Goal: Task Accomplishment & Management: Manage account settings

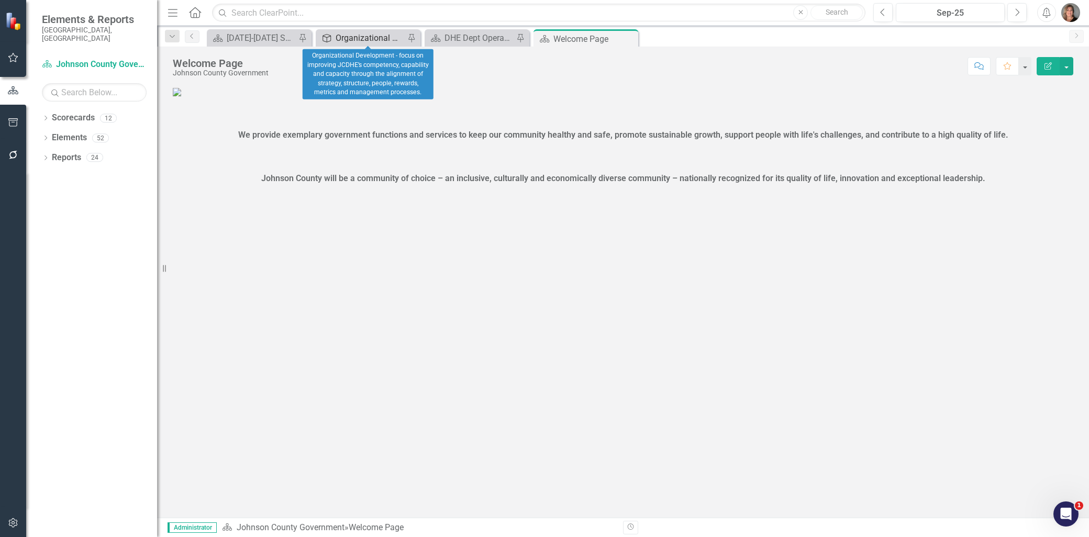
click at [373, 36] on div "Organizational Development - focus on improving JCDHE’s competency, capability …" at bounding box center [370, 37] width 69 height 13
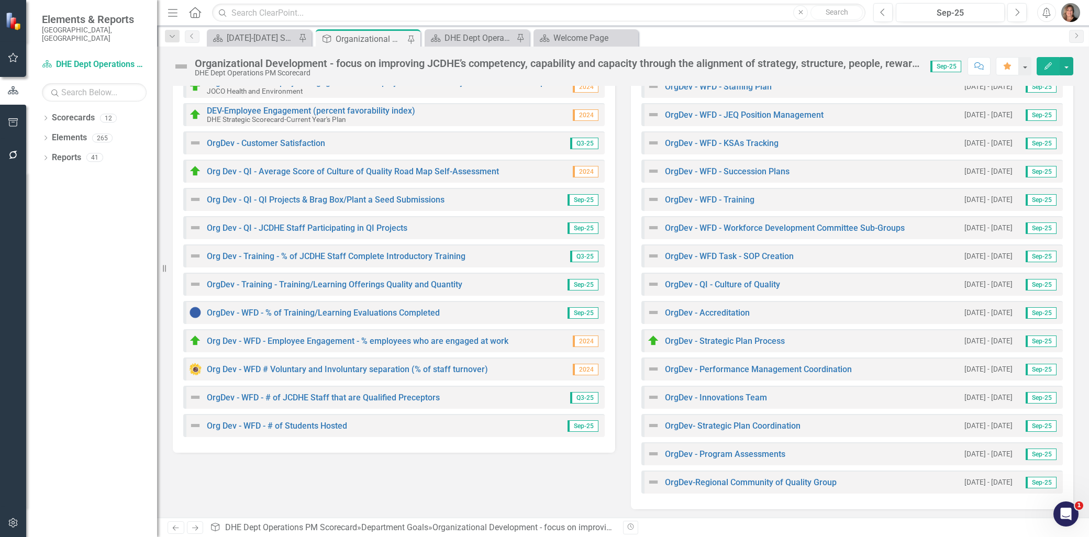
scroll to position [185, 0]
click at [723, 282] on link "OrgDev - QI - Culture of Quality" at bounding box center [722, 284] width 115 height 10
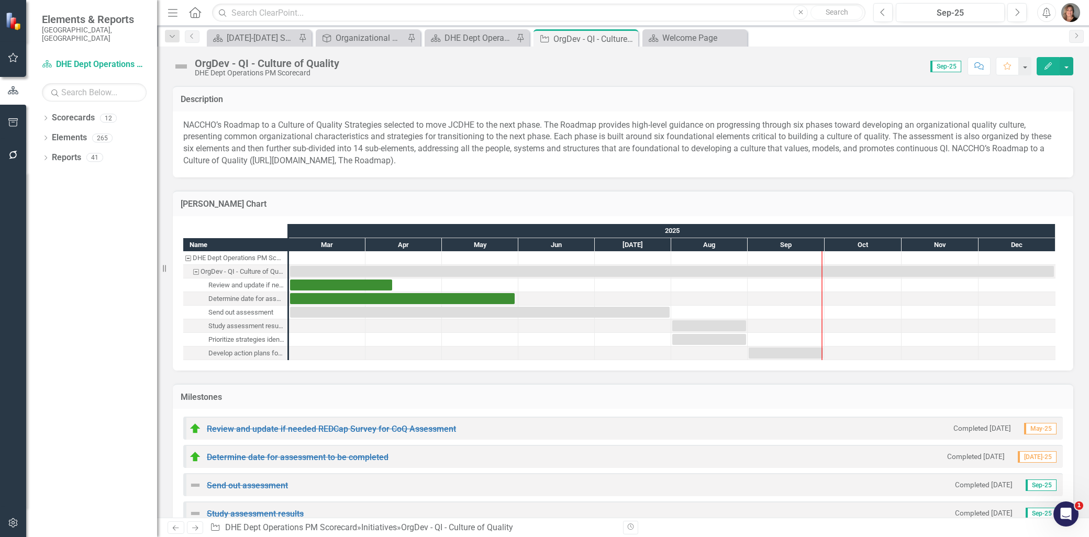
click at [181, 68] on img at bounding box center [181, 66] width 17 height 17
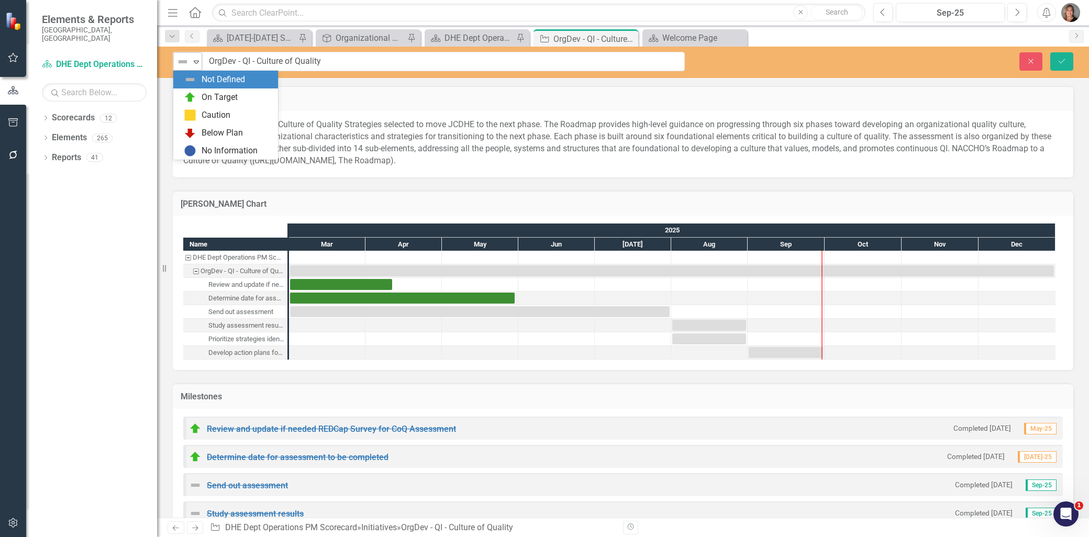
click at [192, 61] on icon "Expand" at bounding box center [196, 62] width 10 height 8
click at [205, 95] on div "On Target" at bounding box center [220, 98] width 36 height 12
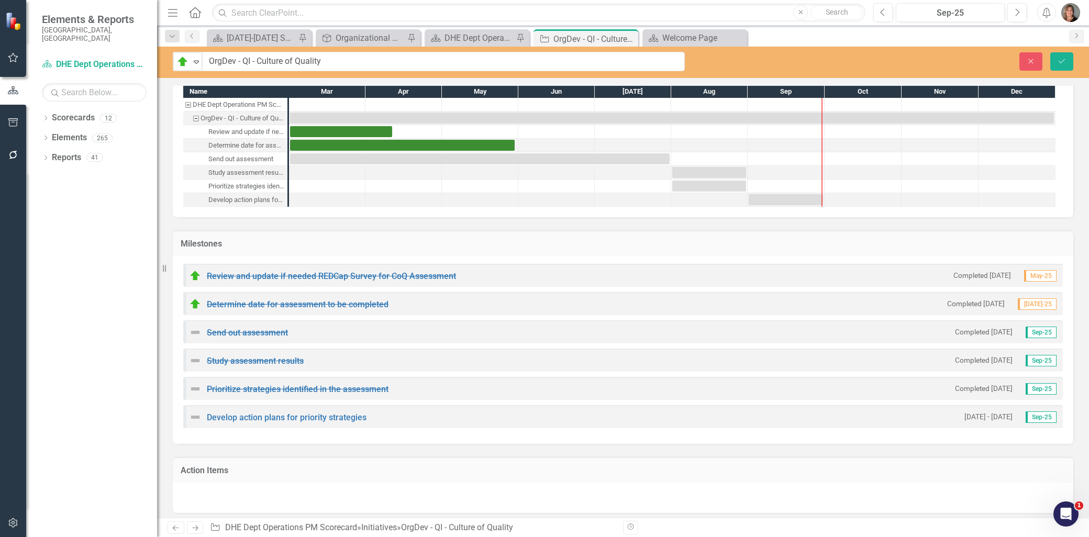
scroll to position [174, 0]
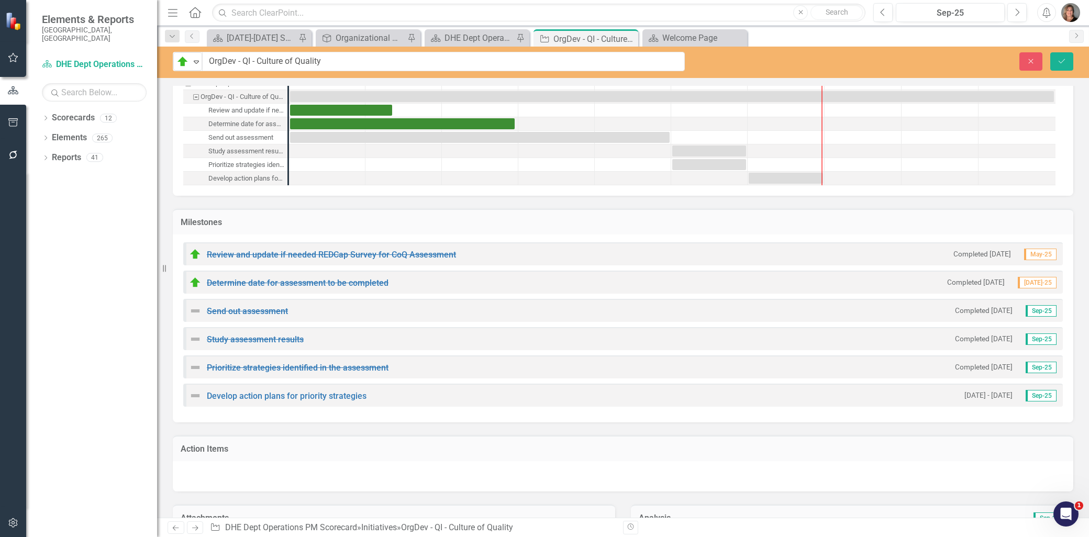
click at [194, 310] on img at bounding box center [195, 311] width 13 height 13
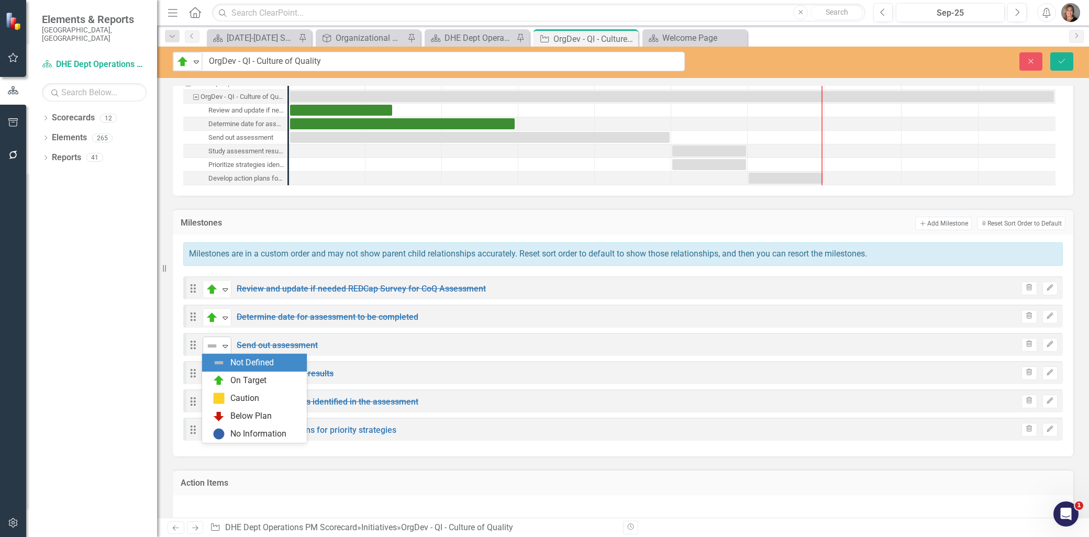
click at [226, 342] on icon "Expand" at bounding box center [225, 346] width 10 height 8
click at [239, 374] on div "On Target" at bounding box center [257, 380] width 88 height 13
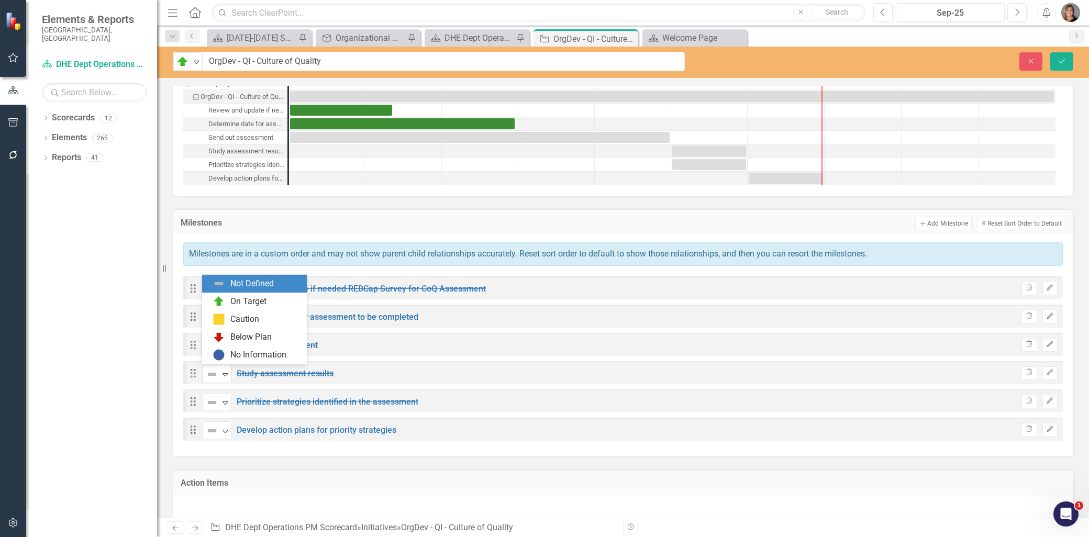
click at [222, 370] on icon "Expand" at bounding box center [225, 374] width 10 height 8
click at [242, 303] on div "On Target" at bounding box center [248, 302] width 36 height 12
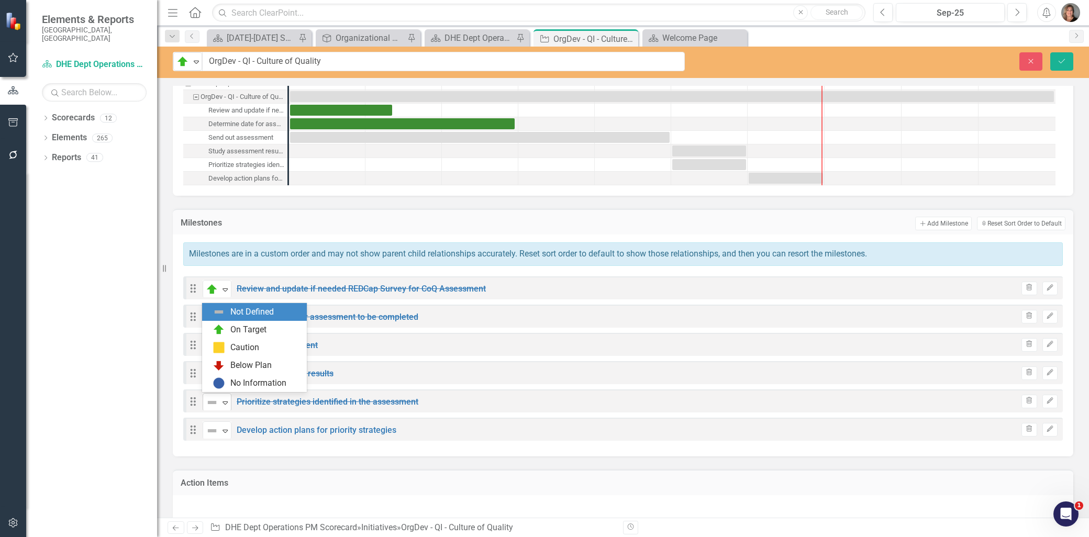
click at [224, 402] on icon at bounding box center [225, 403] width 5 height 3
click at [244, 333] on div "On Target" at bounding box center [248, 330] width 36 height 12
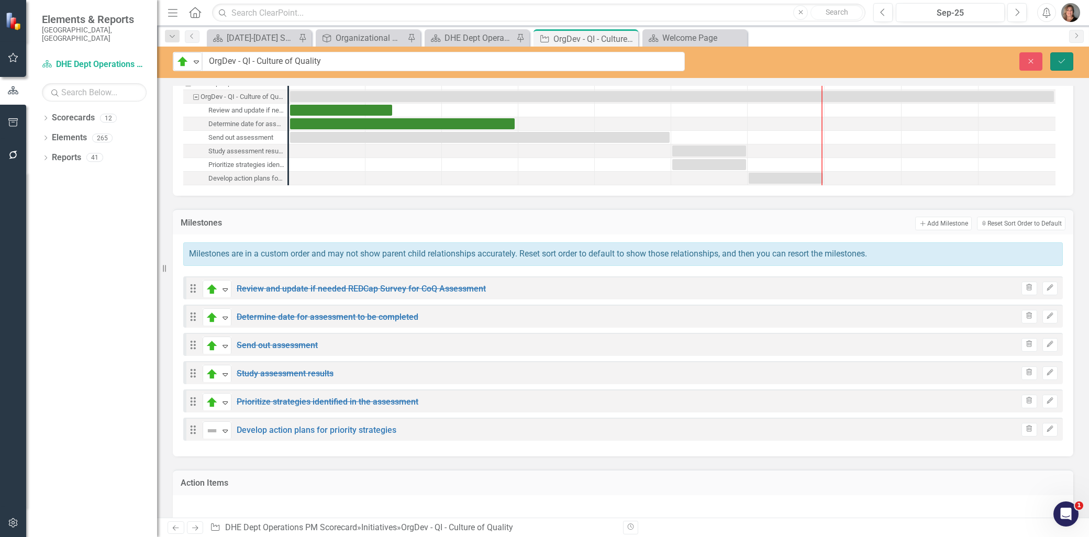
click at [1062, 59] on icon "Save" at bounding box center [1061, 61] width 9 height 7
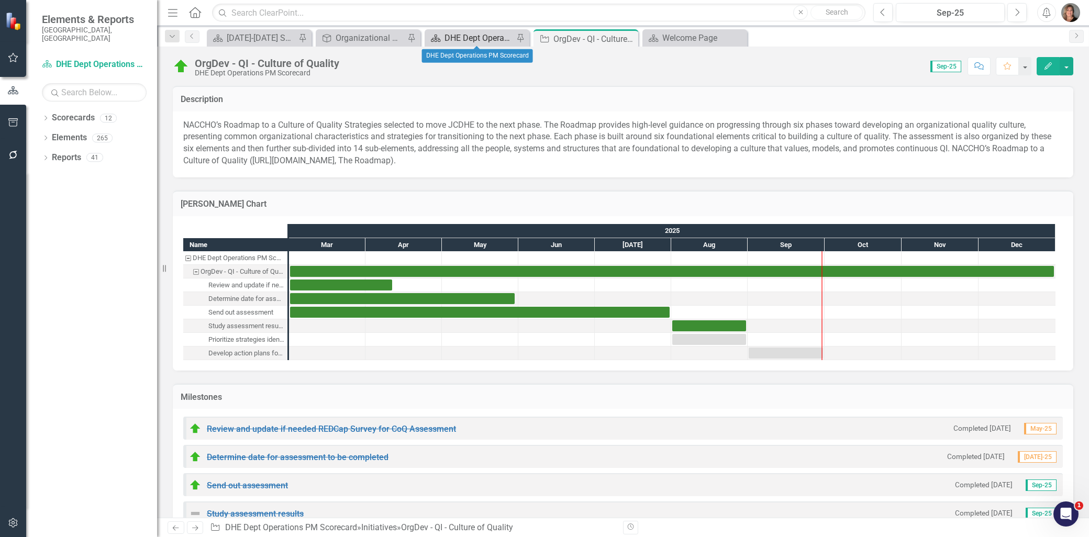
click at [474, 35] on div "DHE Dept Operations PM Scorecard" at bounding box center [479, 37] width 69 height 13
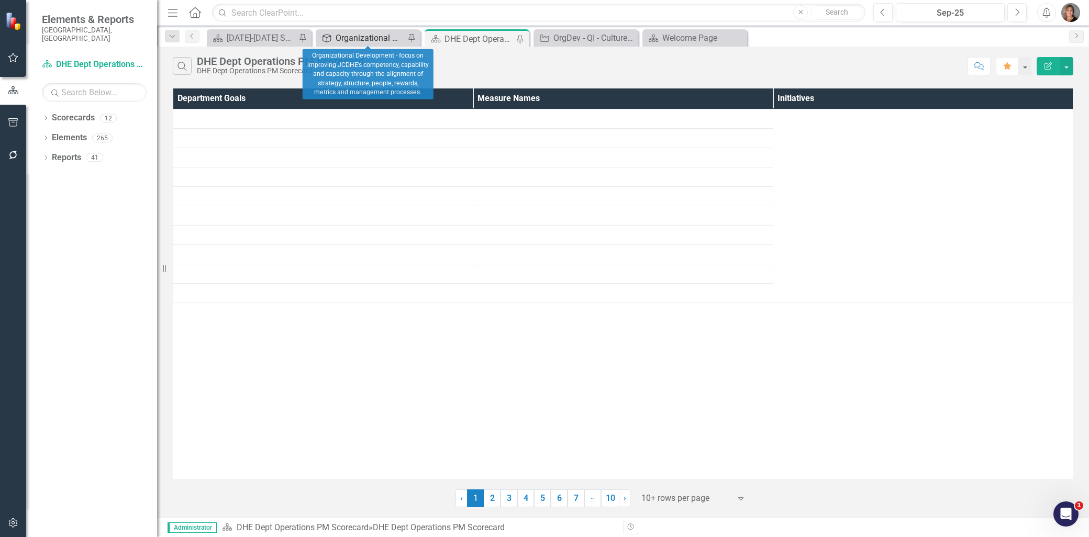
click at [385, 37] on div "Organizational Development - focus on improving JCDHE’s competency, capability …" at bounding box center [370, 37] width 69 height 13
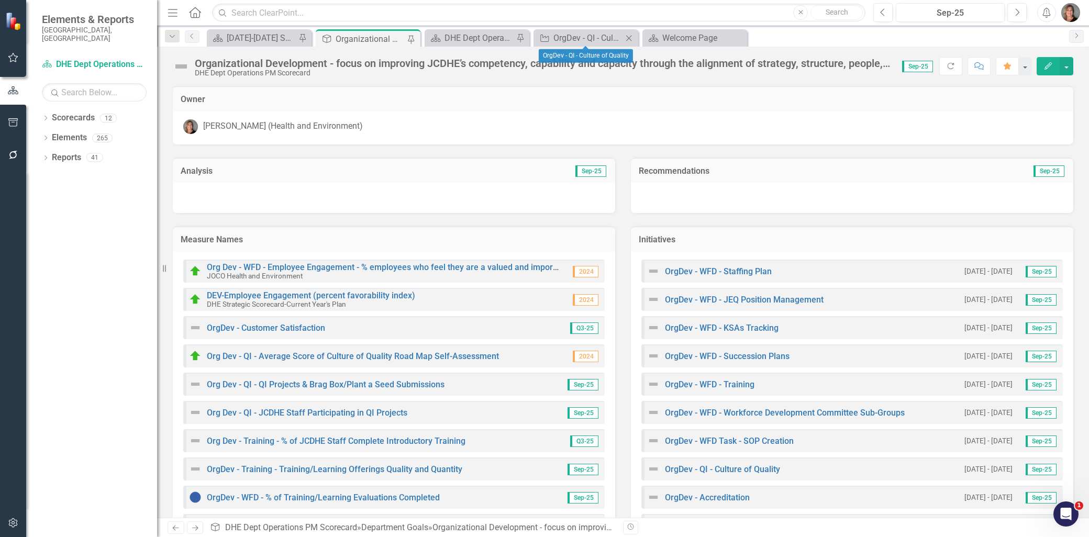
click at [627, 37] on icon "Close" at bounding box center [629, 38] width 10 height 8
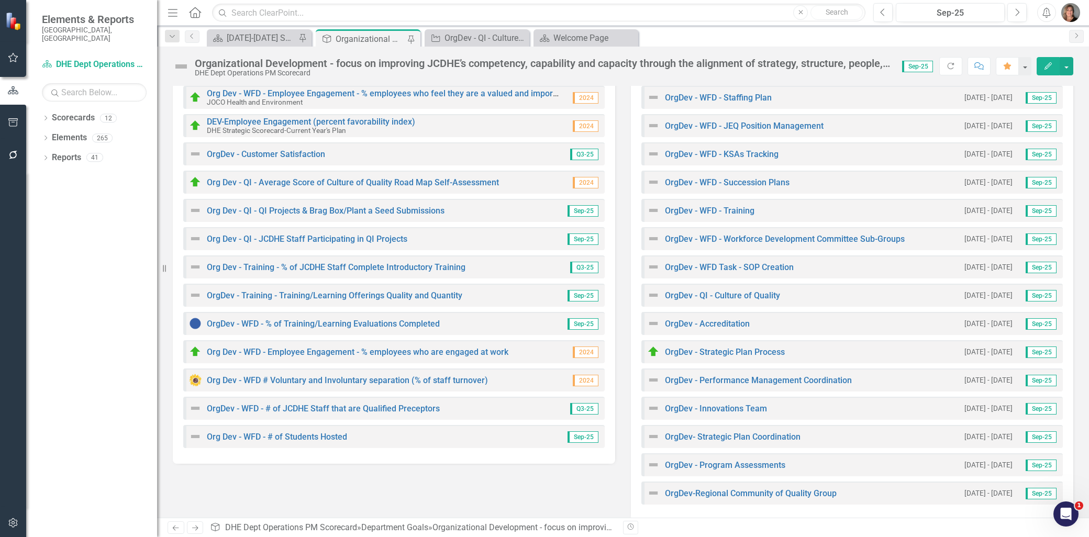
scroll to position [185, 0]
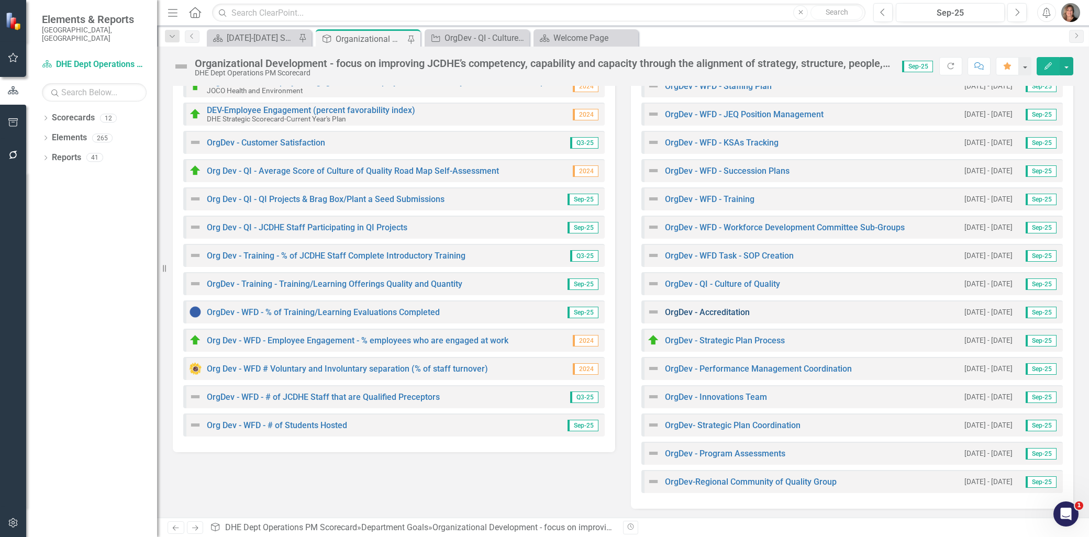
click at [719, 310] on link "OrgDev - Accreditation" at bounding box center [707, 312] width 85 height 10
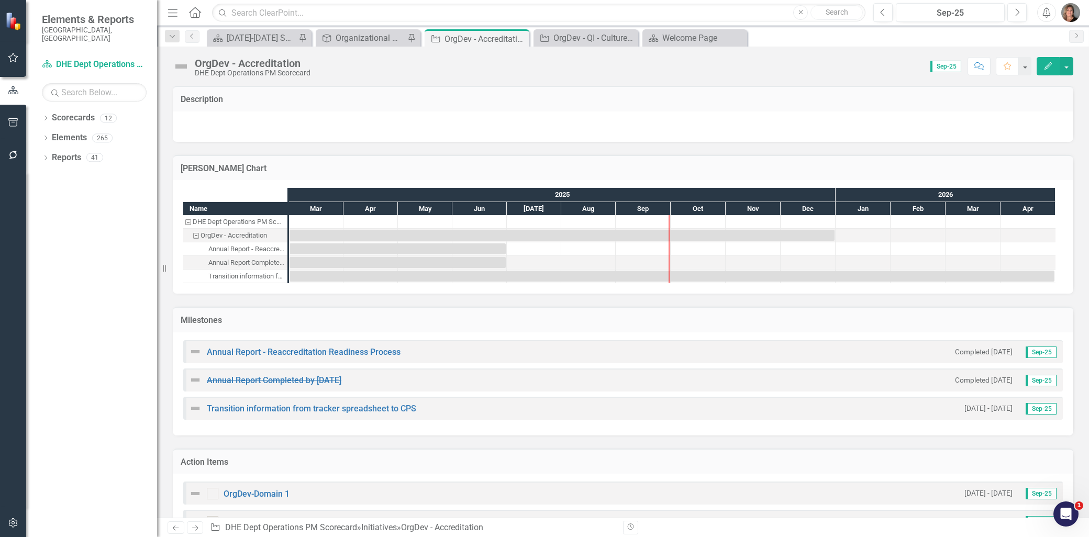
click at [179, 64] on img at bounding box center [181, 66] width 17 height 17
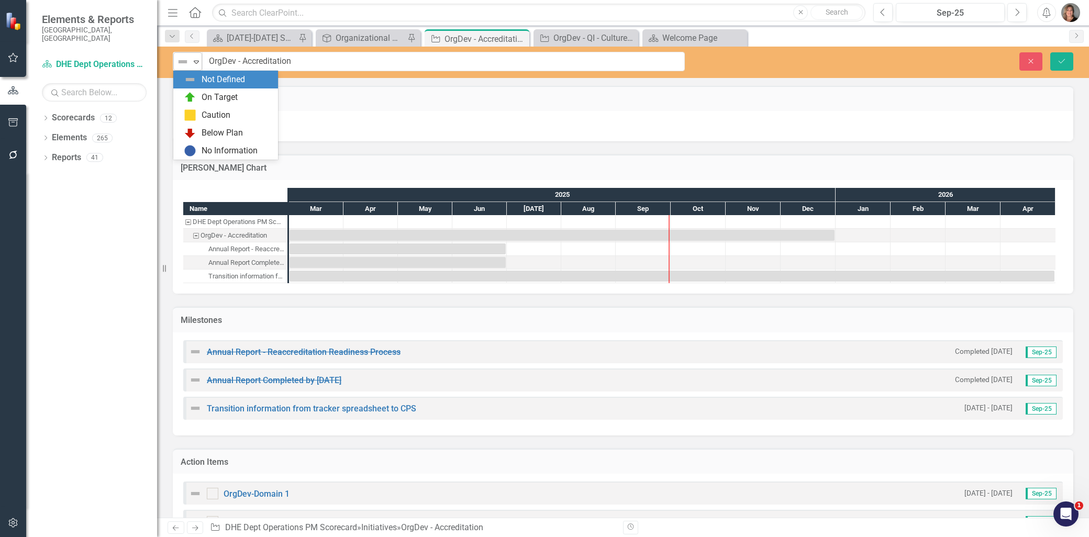
click at [193, 59] on icon "Expand" at bounding box center [196, 62] width 10 height 8
click at [193, 93] on img at bounding box center [190, 97] width 13 height 13
click at [194, 352] on img at bounding box center [195, 352] width 13 height 13
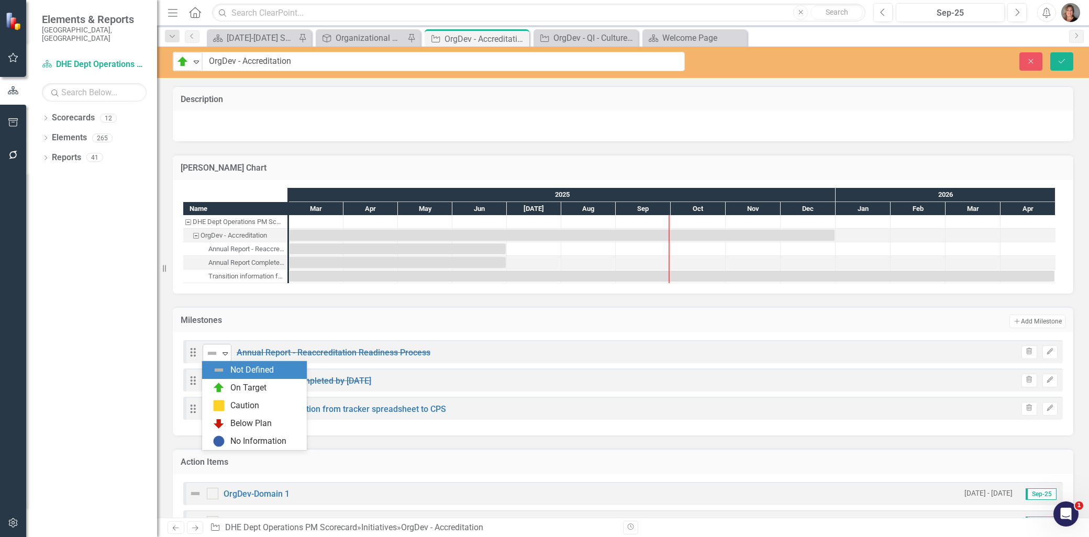
click at [226, 353] on icon at bounding box center [225, 353] width 5 height 3
click at [236, 386] on div "On Target" at bounding box center [248, 388] width 36 height 12
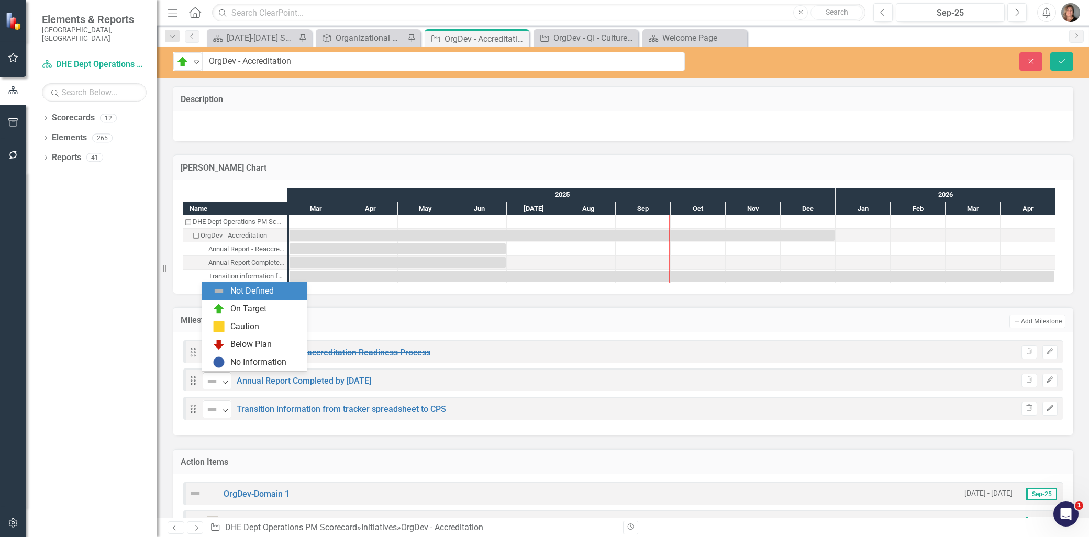
click at [224, 379] on icon "Expand" at bounding box center [225, 382] width 10 height 8
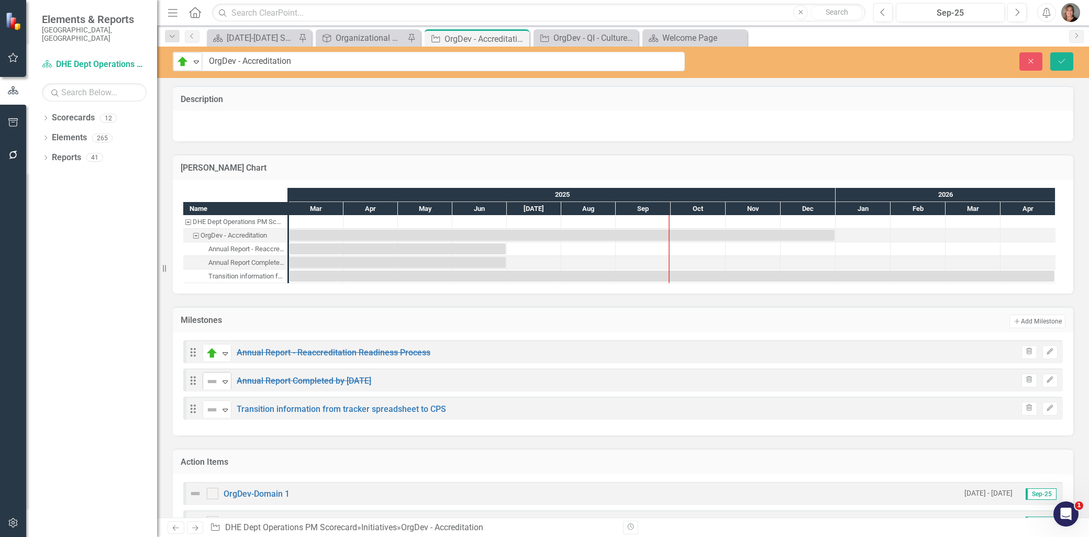
click at [224, 379] on icon "Expand" at bounding box center [225, 382] width 10 height 8
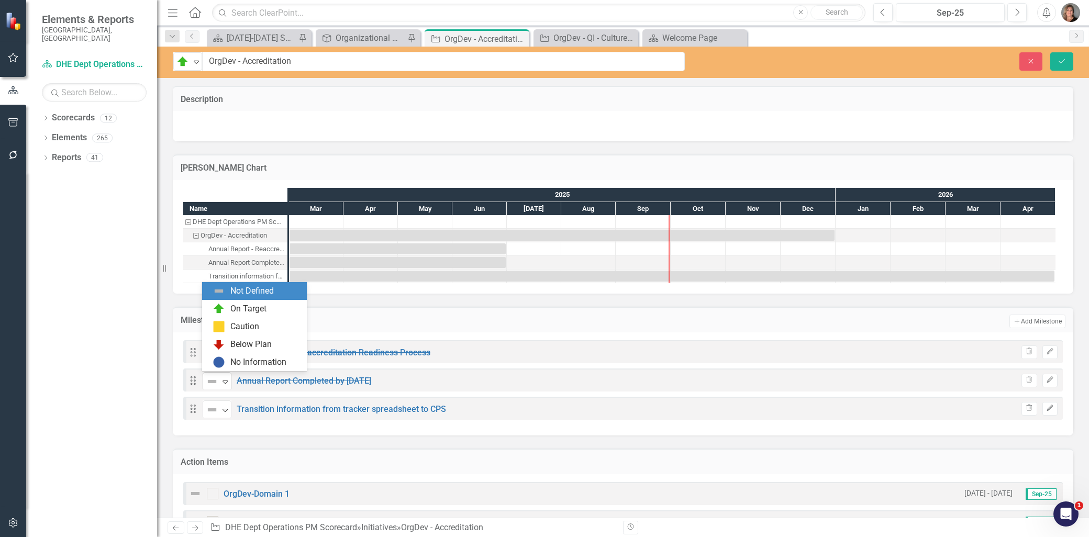
click at [226, 378] on icon "Expand" at bounding box center [225, 382] width 10 height 8
click at [236, 310] on div "On Target" at bounding box center [248, 309] width 36 height 12
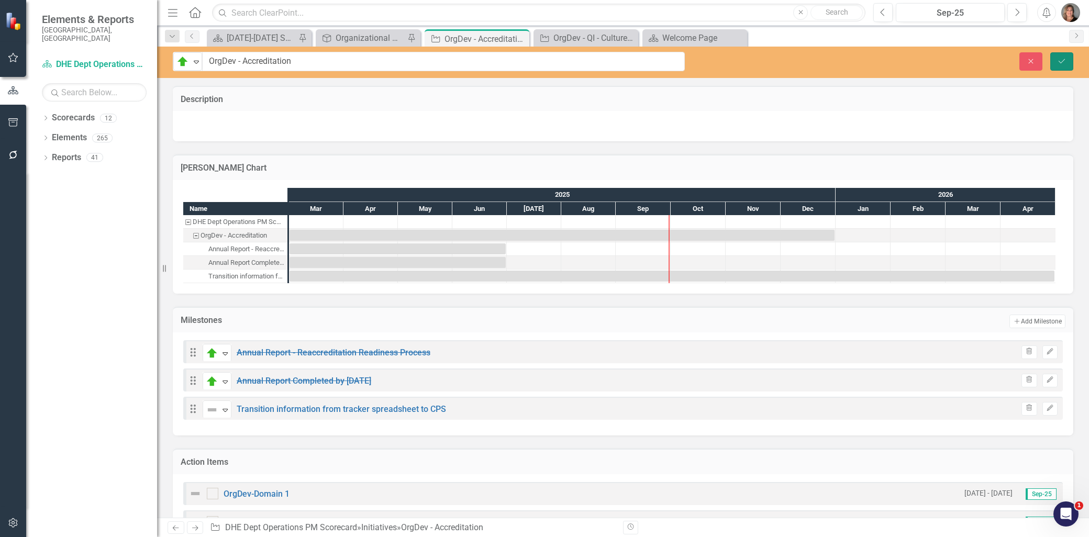
click at [1069, 60] on button "Save" at bounding box center [1062, 61] width 23 height 18
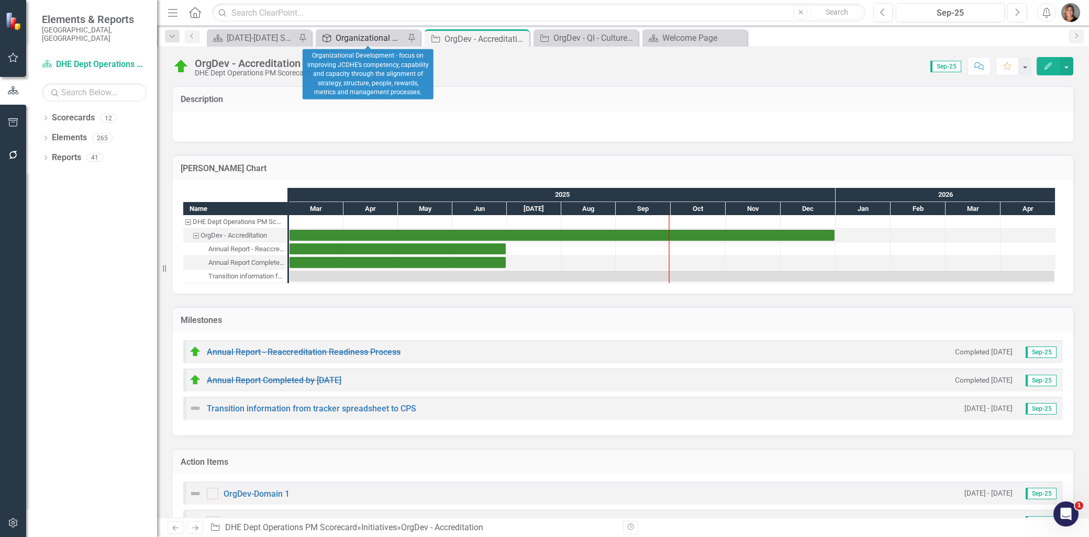
click at [390, 37] on div "Organizational Development - focus on improving JCDHE’s competency, capability …" at bounding box center [370, 37] width 69 height 13
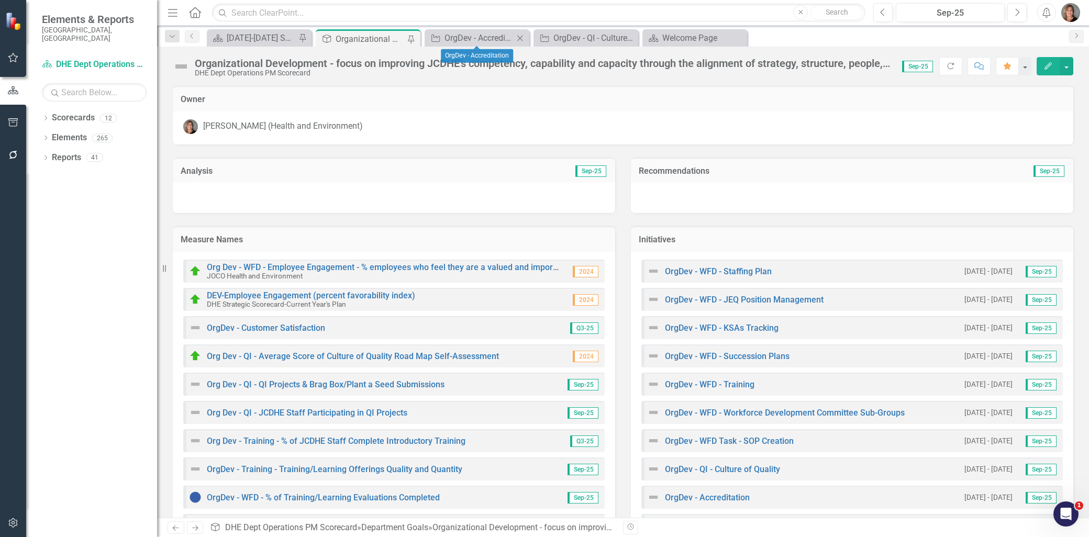
click at [521, 37] on icon at bounding box center [520, 38] width 6 height 6
click at [522, 37] on icon "Close" at bounding box center [520, 38] width 10 height 8
click at [170, 38] on icon "Dropdown" at bounding box center [172, 36] width 9 height 7
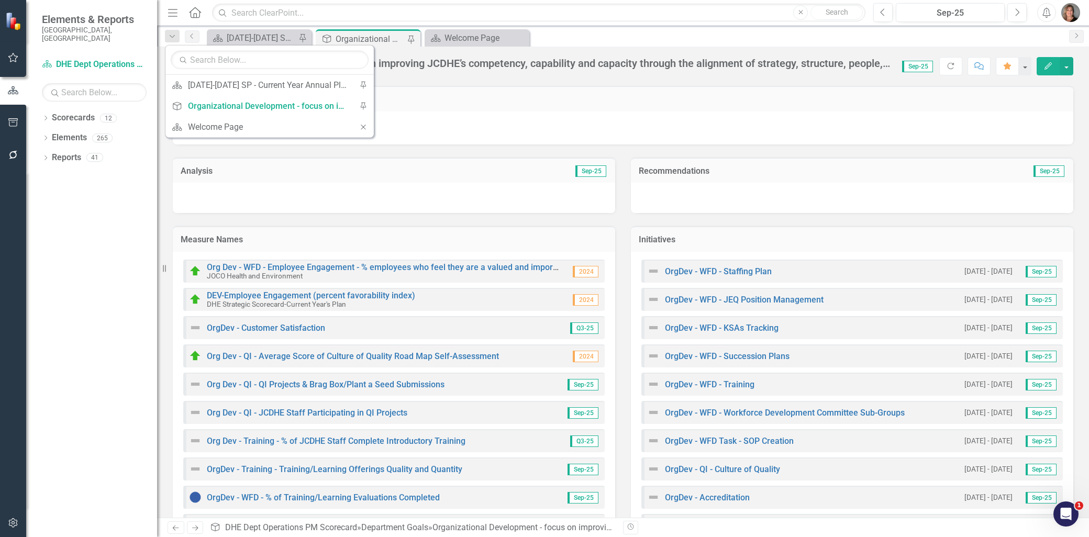
click at [584, 31] on div "Scorecard 2023-2025 SP - Current Year Annual Plan Report Pin Department Goal Or…" at bounding box center [634, 37] width 859 height 17
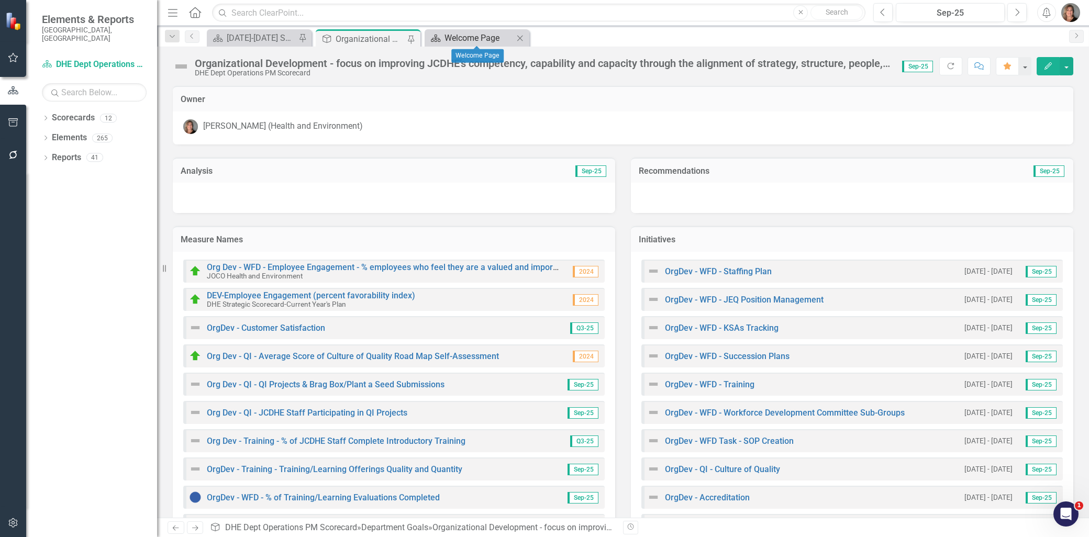
click at [478, 35] on div "Welcome Page" at bounding box center [479, 37] width 69 height 13
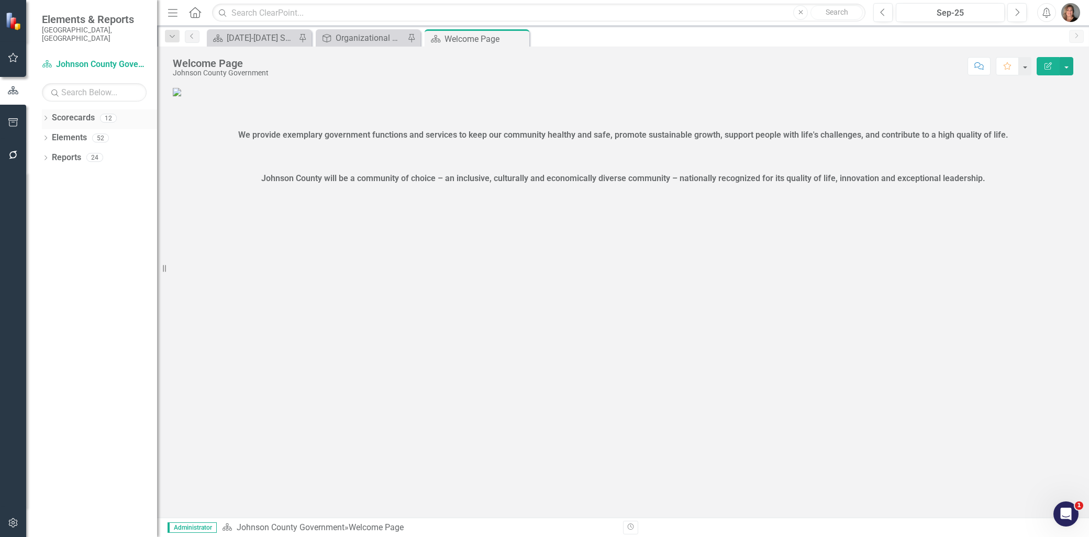
click at [45, 116] on icon "Dropdown" at bounding box center [45, 119] width 7 height 6
click at [52, 135] on icon "Dropdown" at bounding box center [51, 138] width 8 height 6
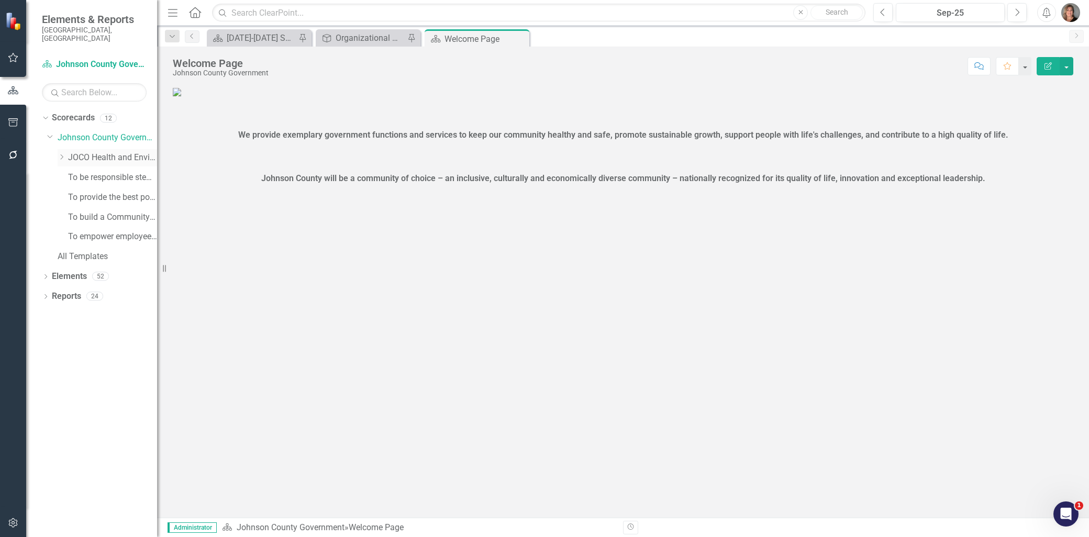
click at [61, 154] on icon "Dropdown" at bounding box center [62, 157] width 8 height 6
click at [111, 231] on link "DHE Dept Operations PM Scorecard" at bounding box center [118, 237] width 79 height 12
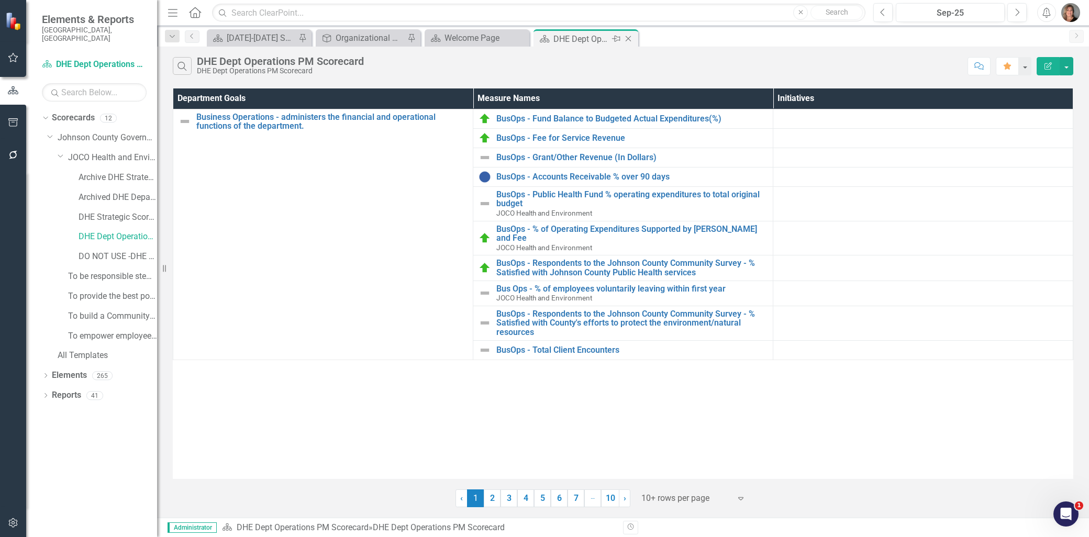
click at [616, 37] on icon "Pin" at bounding box center [616, 39] width 8 height 10
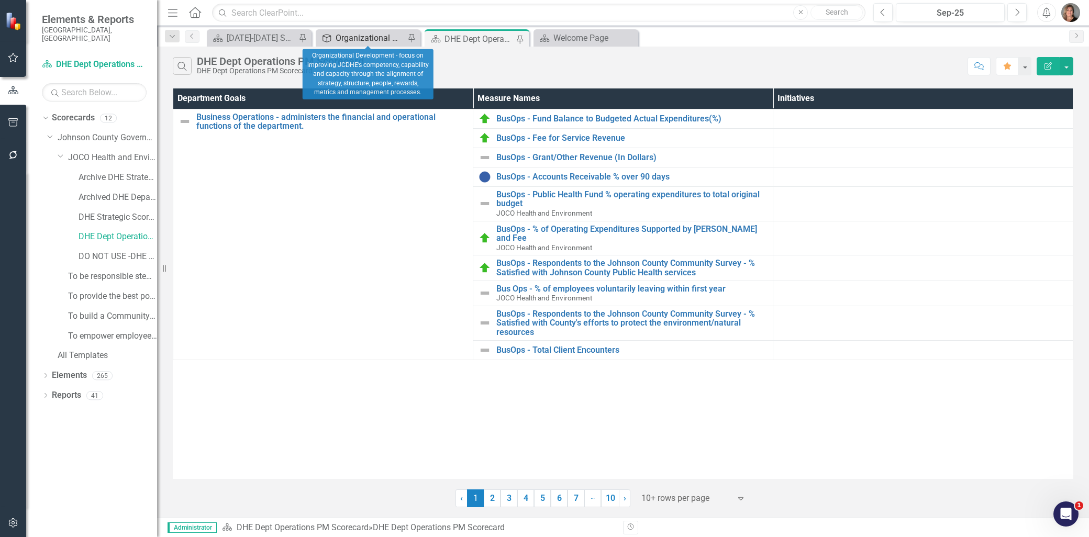
click at [375, 42] on div "Organizational Development - focus on improving JCDHE’s competency, capability …" at bounding box center [370, 37] width 69 height 13
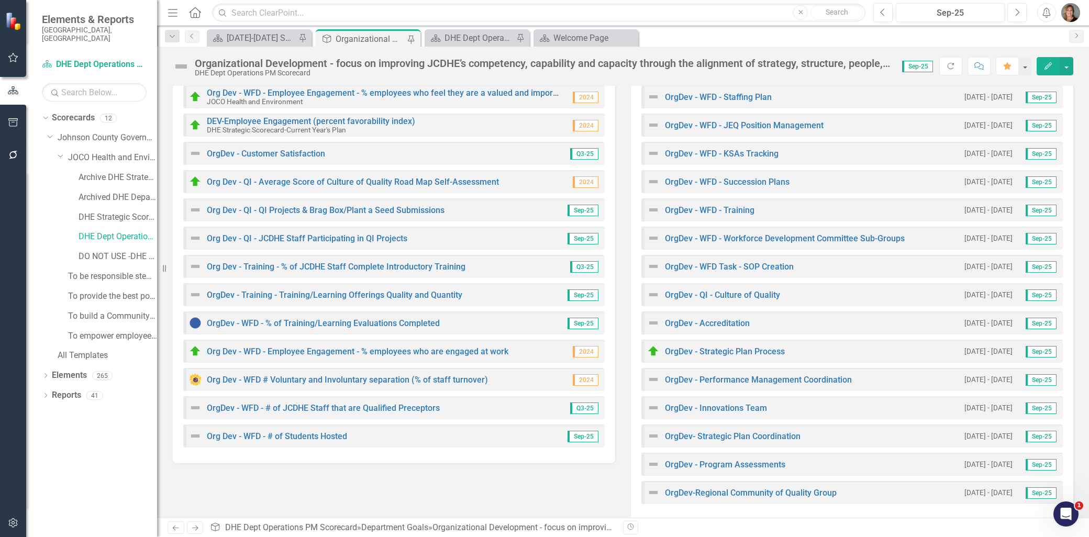
scroll to position [185, 0]
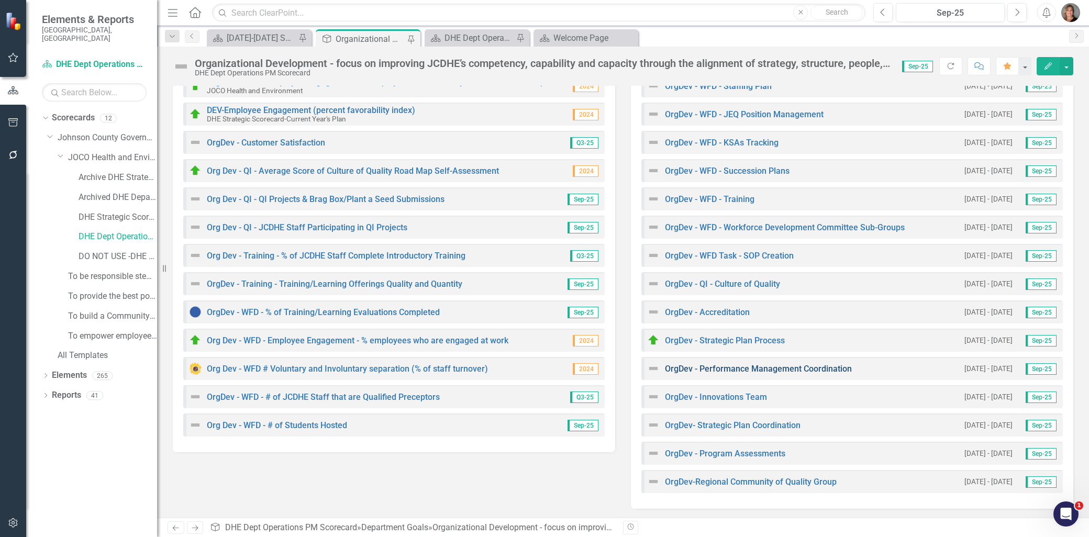
click at [709, 367] on link "OrgDev - Performance Management Coordination" at bounding box center [758, 369] width 187 height 10
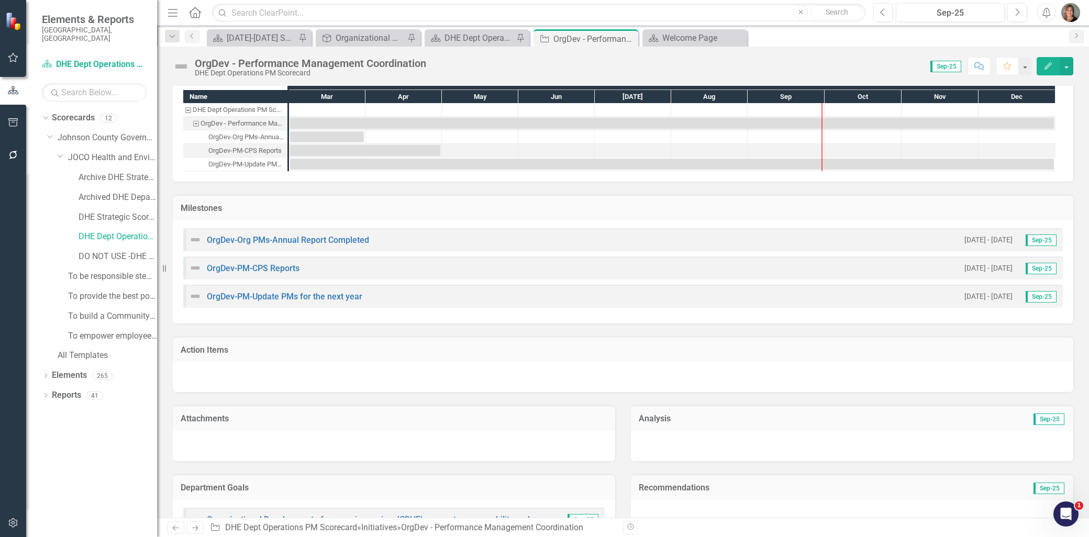
scroll to position [116, 0]
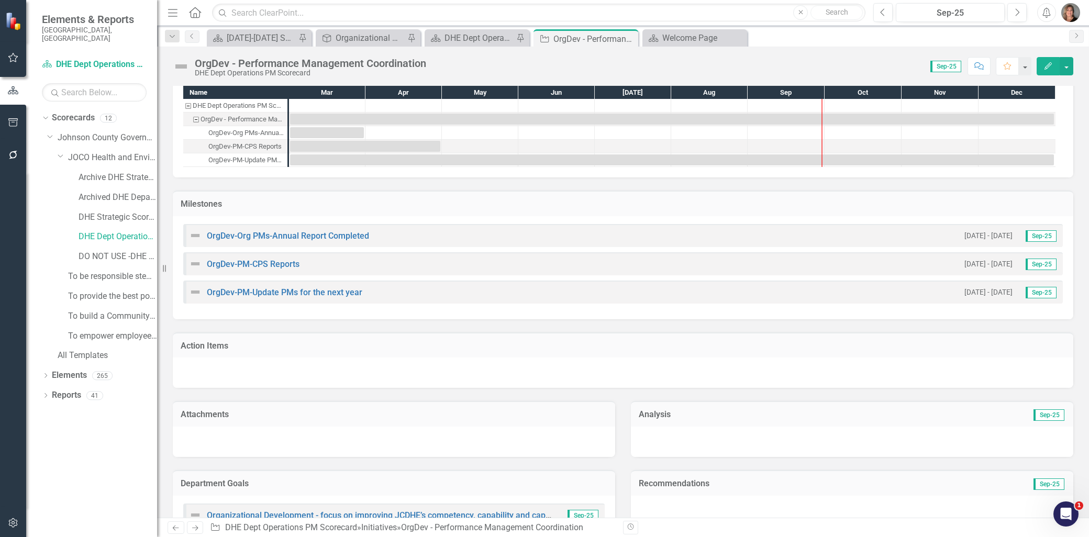
click at [179, 63] on img at bounding box center [181, 66] width 17 height 17
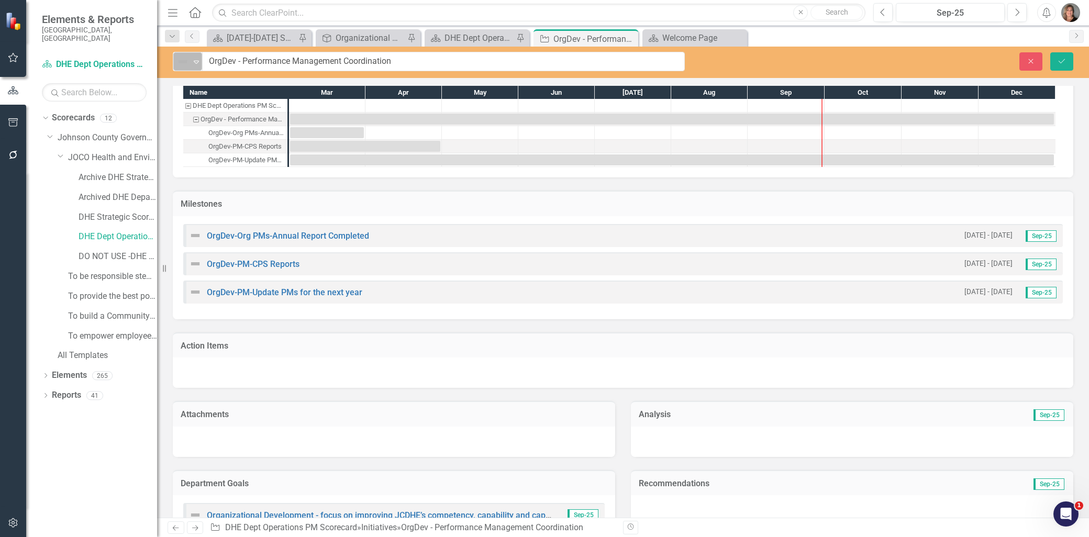
click at [192, 60] on icon "Expand" at bounding box center [196, 62] width 10 height 8
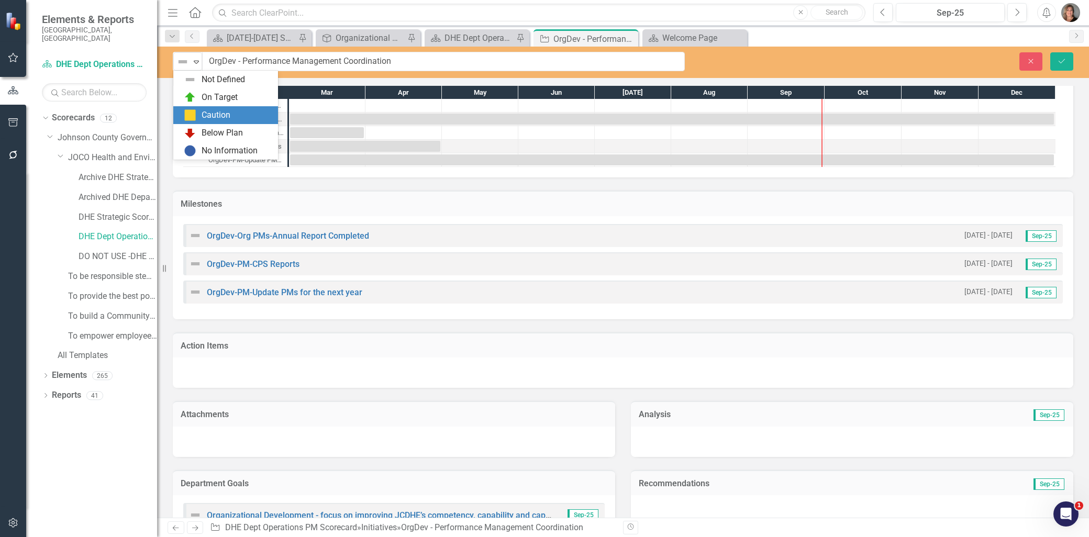
click at [191, 116] on img at bounding box center [190, 115] width 13 height 13
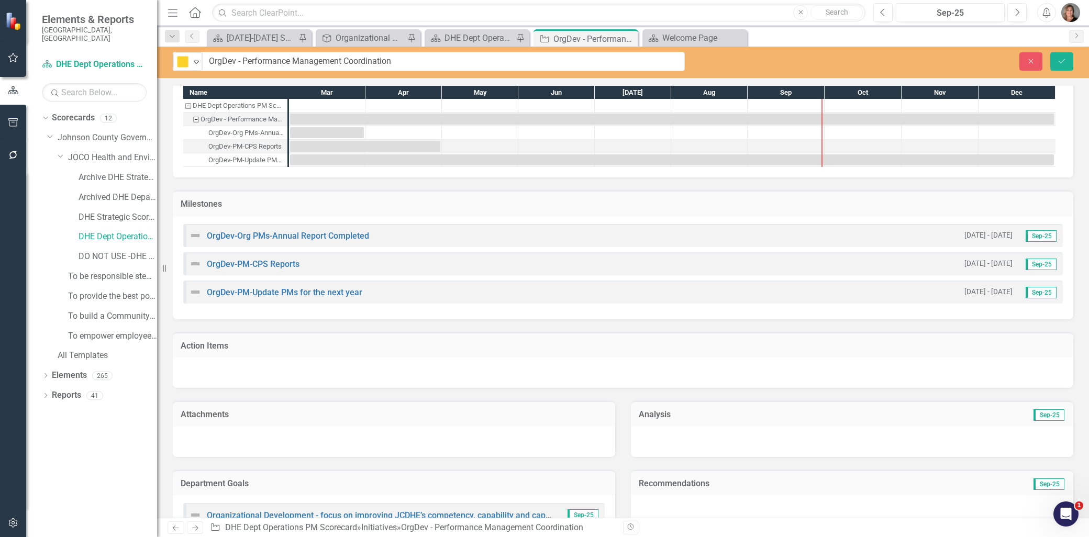
click at [194, 237] on img at bounding box center [195, 235] width 13 height 13
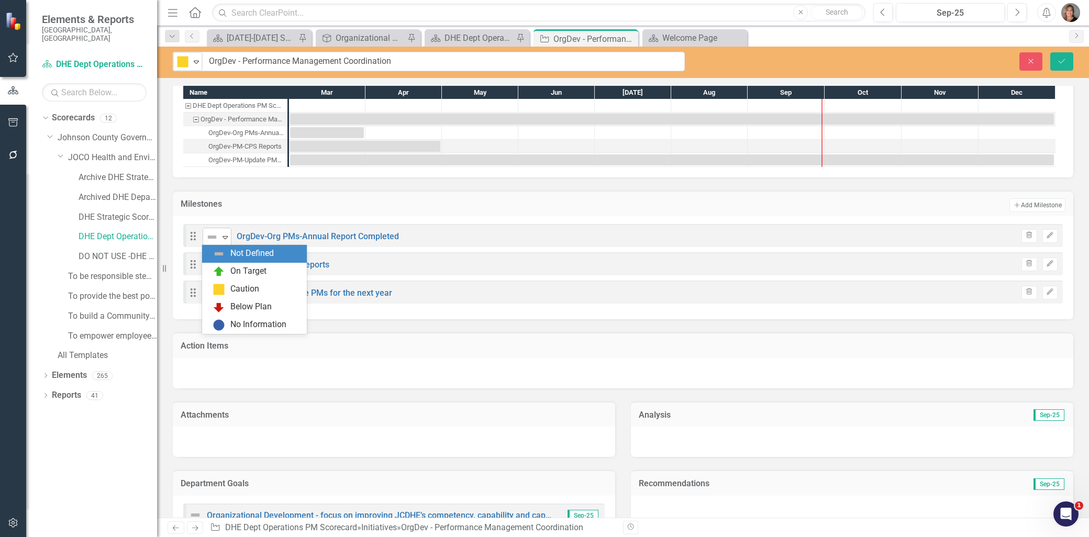
click at [228, 237] on icon "Expand" at bounding box center [225, 237] width 10 height 8
click at [245, 302] on div "Below Plan" at bounding box center [250, 307] width 41 height 12
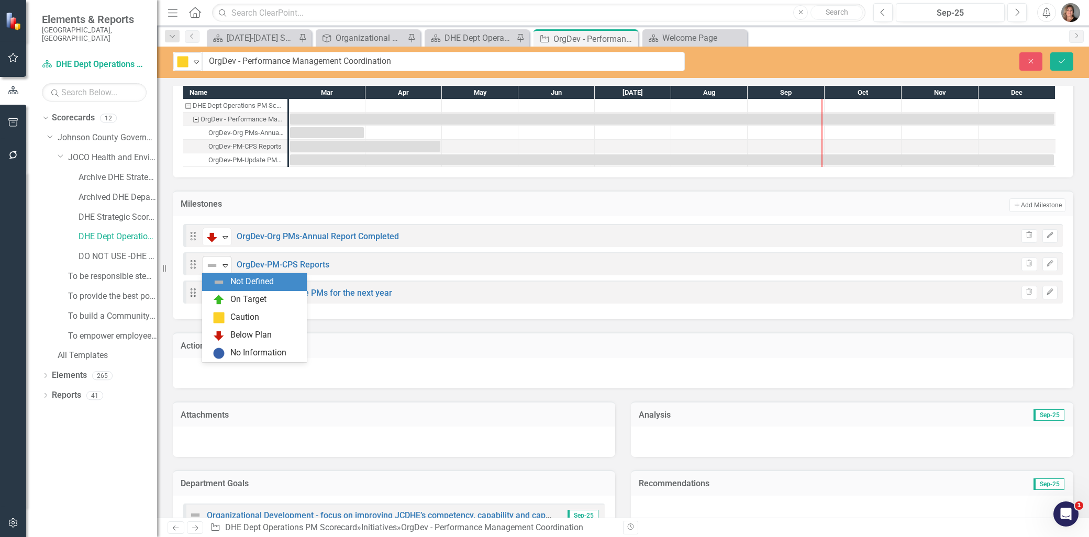
click at [226, 262] on icon "Expand" at bounding box center [225, 265] width 10 height 8
click at [248, 317] on div "Caution" at bounding box center [244, 318] width 29 height 12
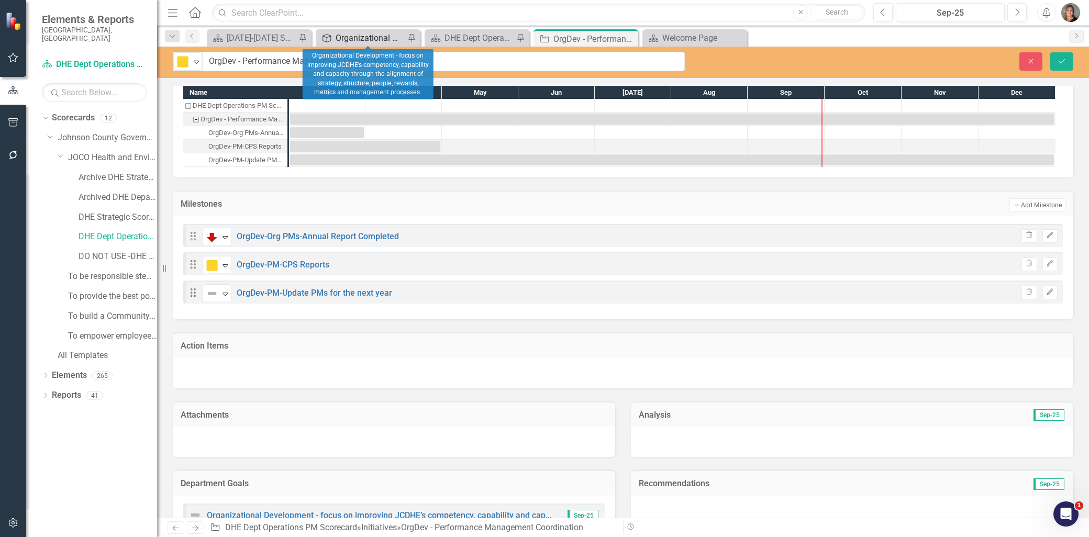
click at [376, 36] on div "Organizational Development - focus on improving JCDHE’s competency, capability …" at bounding box center [370, 37] width 69 height 13
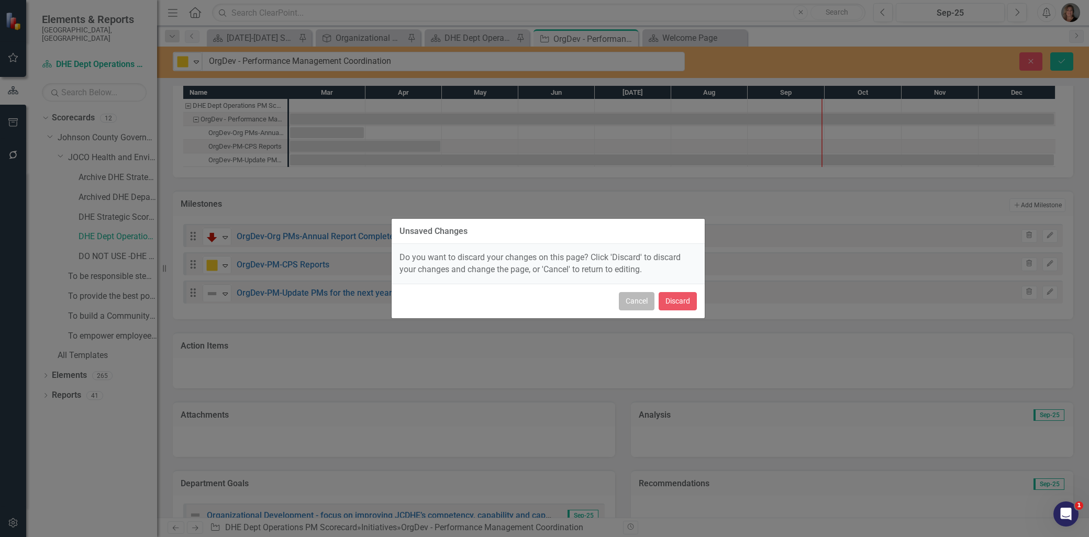
click at [643, 301] on button "Cancel" at bounding box center [637, 301] width 36 height 18
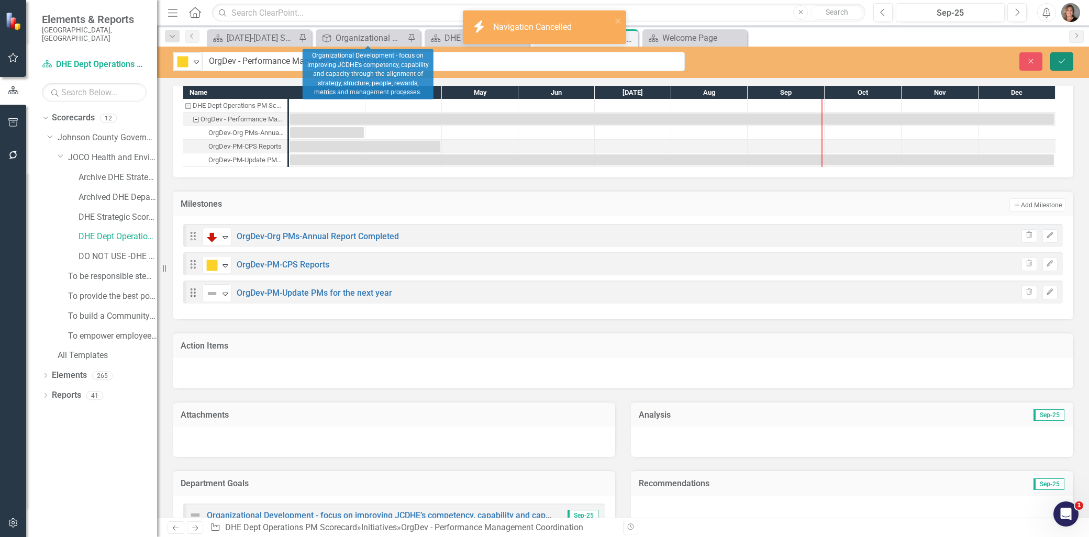
click at [1063, 59] on icon "Save" at bounding box center [1061, 61] width 9 height 7
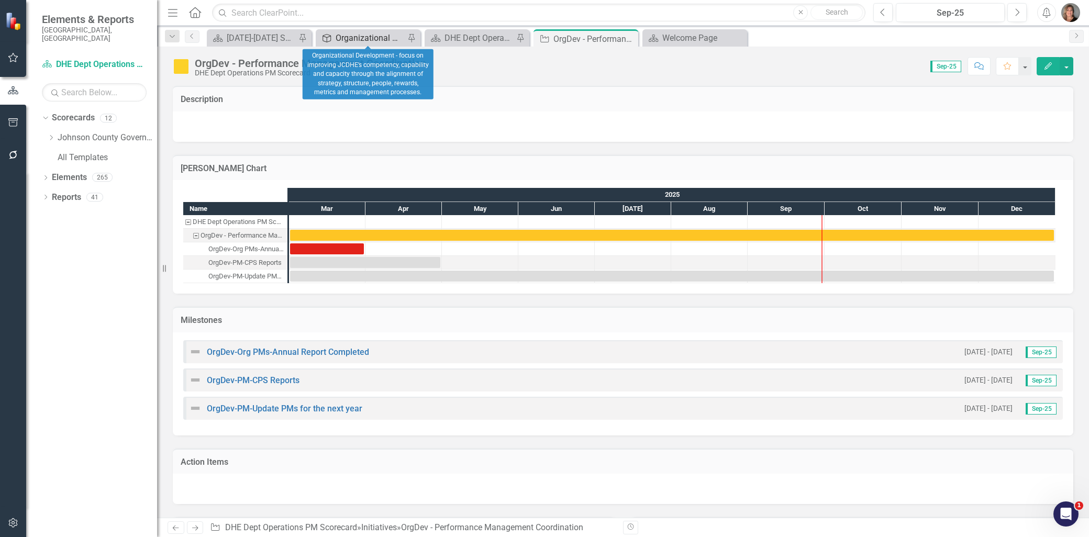
click at [391, 39] on div "Organizational Development - focus on improving JCDHE’s competency, capability …" at bounding box center [370, 37] width 69 height 13
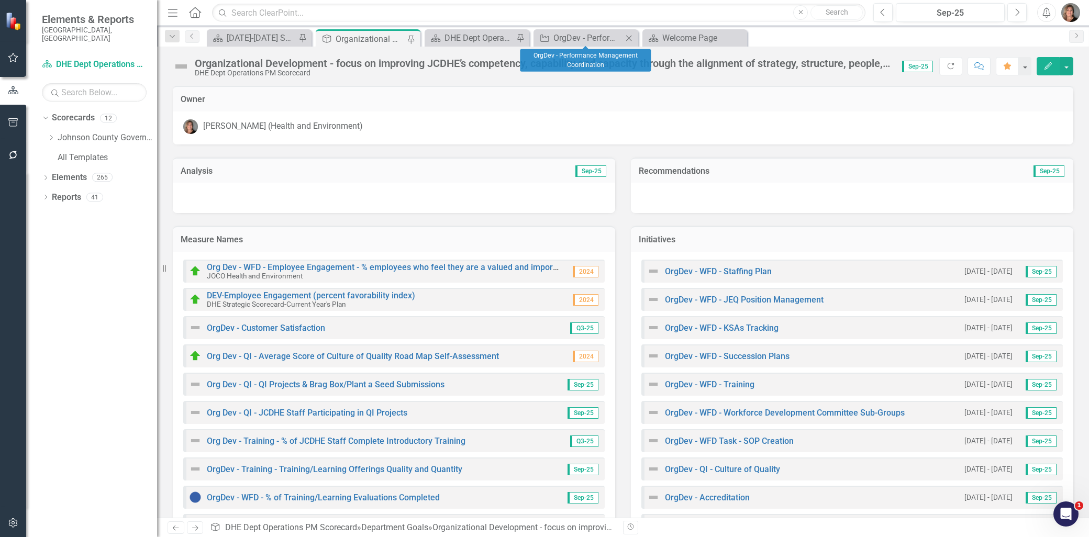
click at [630, 38] on icon "Close" at bounding box center [629, 38] width 10 height 8
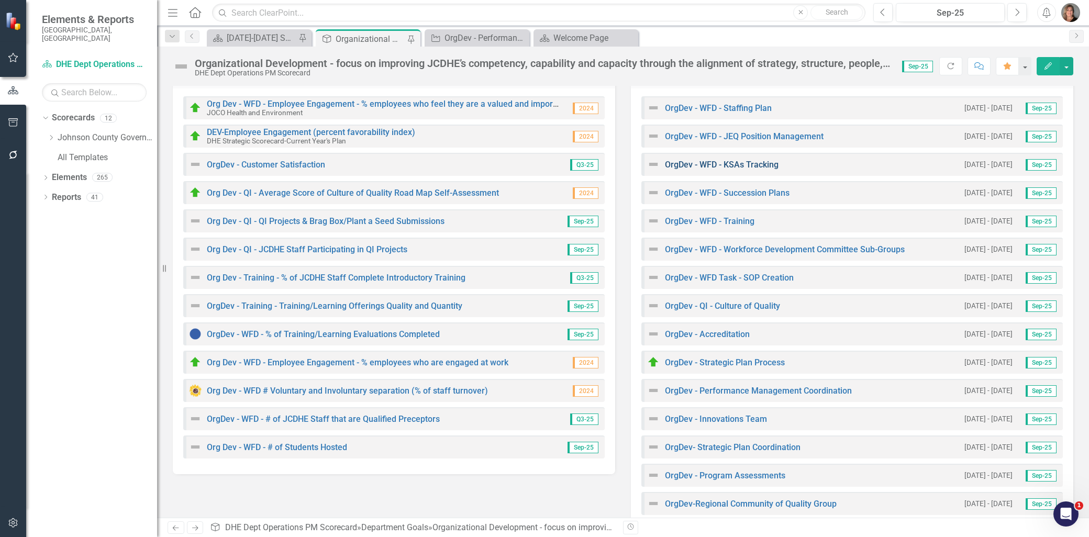
scroll to position [185, 0]
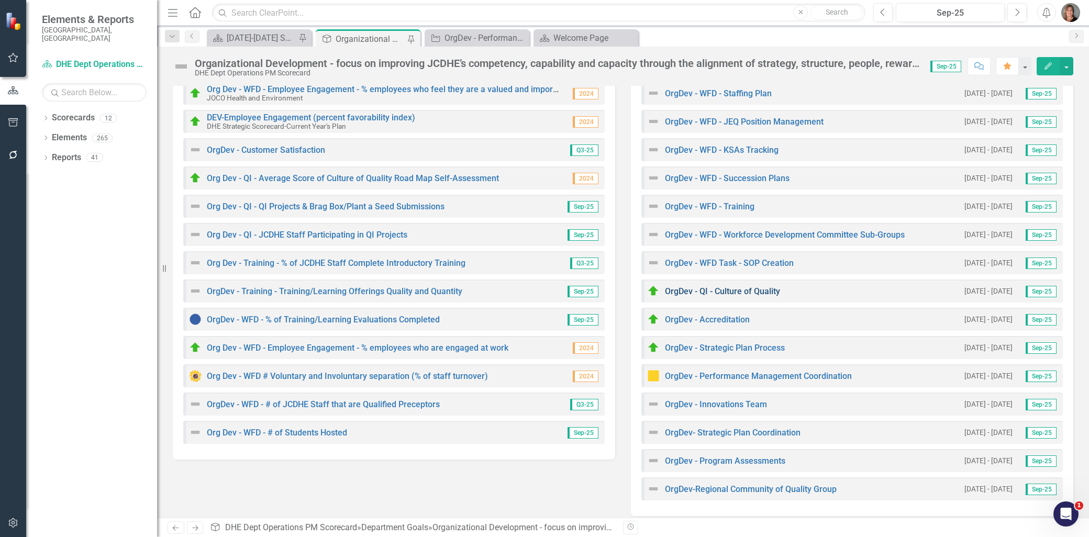
scroll to position [185, 0]
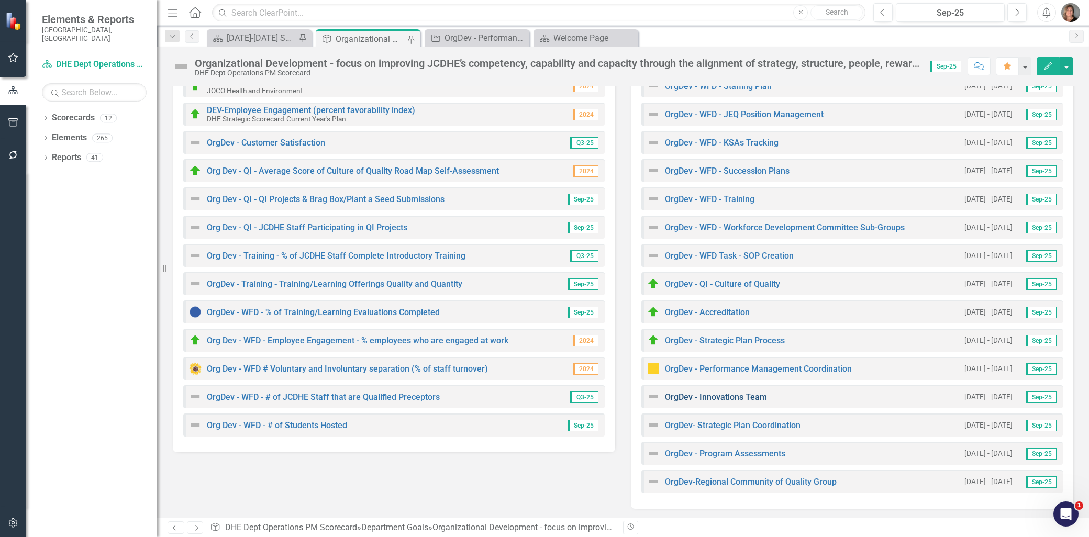
click at [720, 396] on link "OrgDev - Innovations Team" at bounding box center [716, 397] width 102 height 10
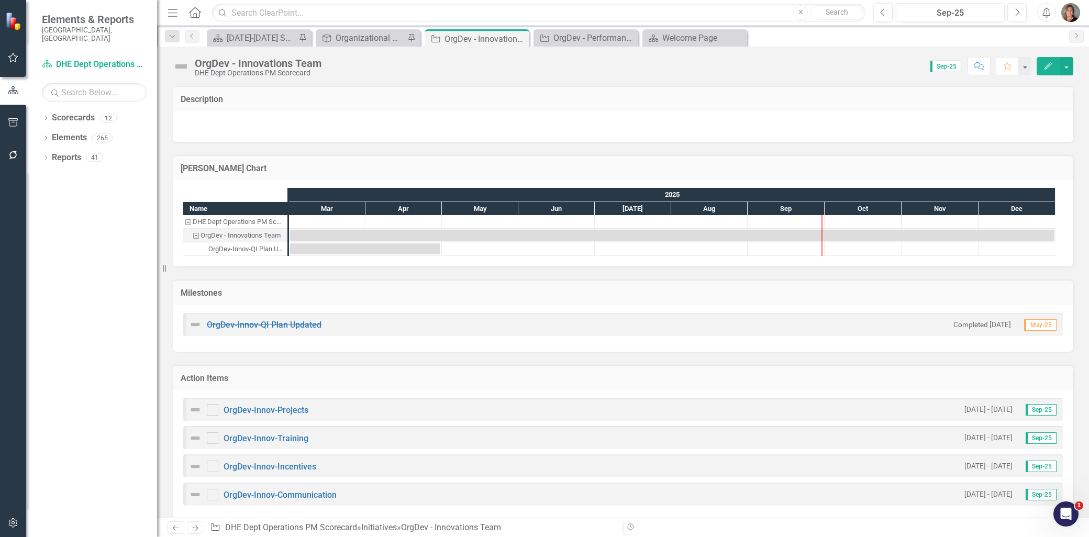
click at [197, 325] on img at bounding box center [195, 324] width 13 height 13
click at [192, 326] on img at bounding box center [195, 324] width 13 height 13
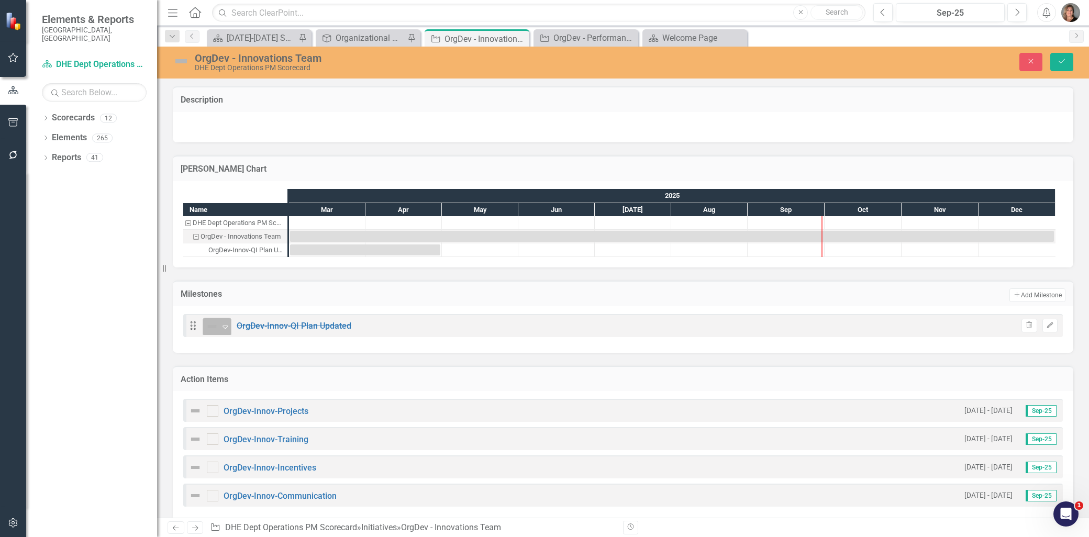
click at [220, 330] on div "Expand" at bounding box center [225, 326] width 10 height 17
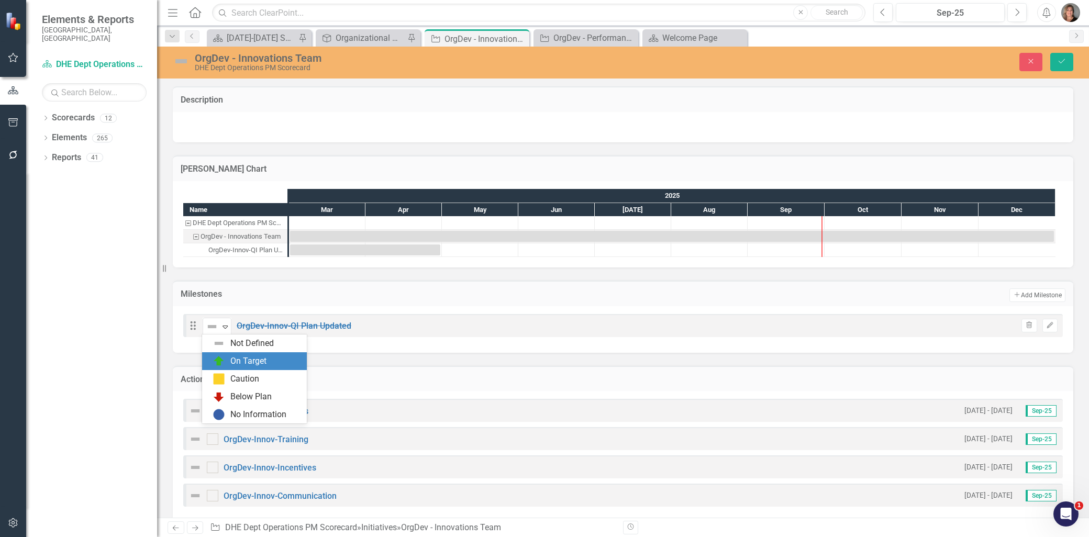
click at [245, 358] on div "On Target" at bounding box center [248, 362] width 36 height 12
click at [183, 59] on img at bounding box center [181, 61] width 17 height 17
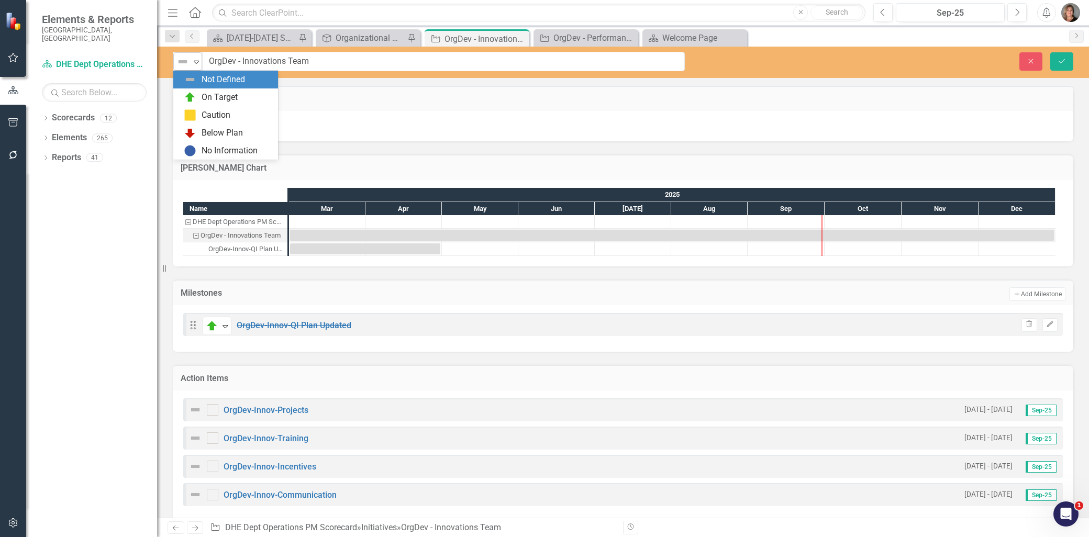
click at [193, 56] on div "Expand" at bounding box center [196, 61] width 10 height 17
click at [214, 100] on div "On Target" at bounding box center [220, 98] width 36 height 12
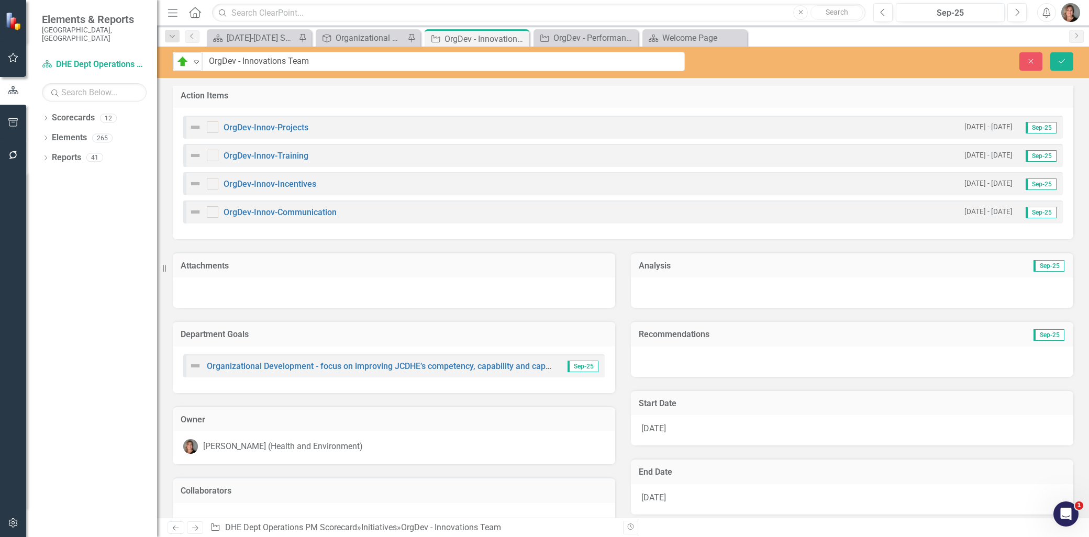
scroll to position [291, 0]
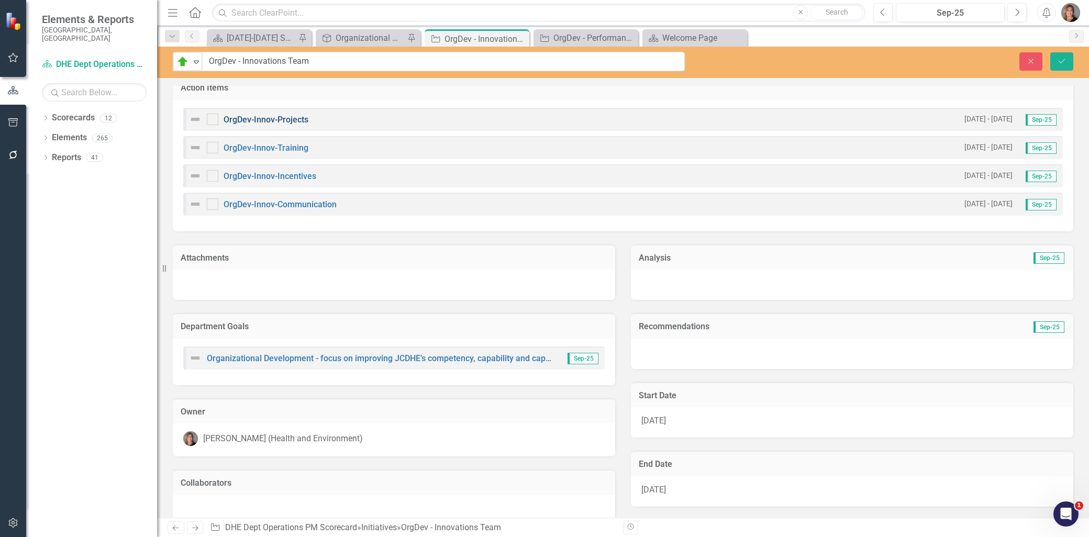
click at [290, 117] on link "OrgDev-Innov-Projects" at bounding box center [266, 120] width 85 height 10
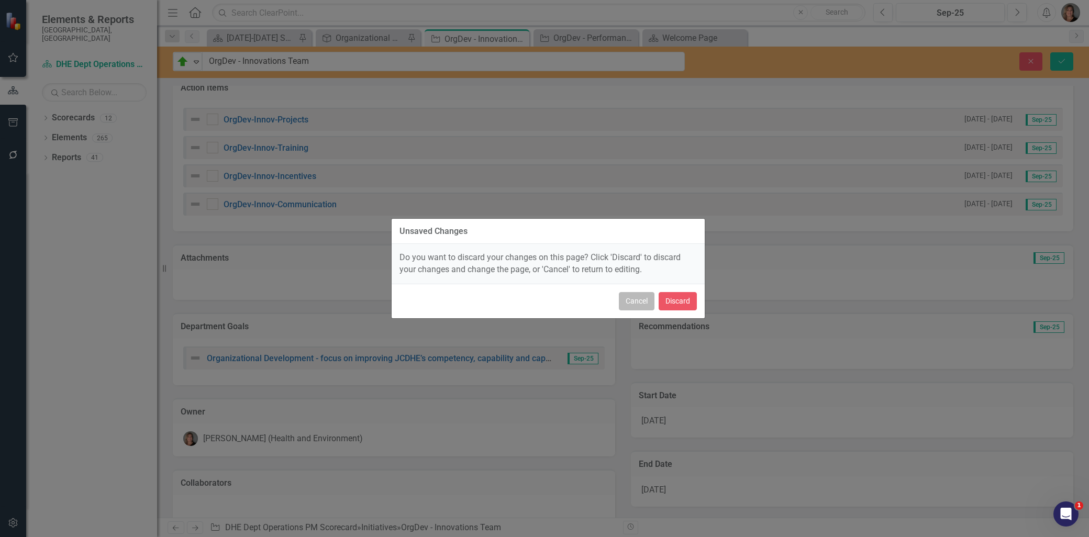
click at [645, 297] on button "Cancel" at bounding box center [637, 301] width 36 height 18
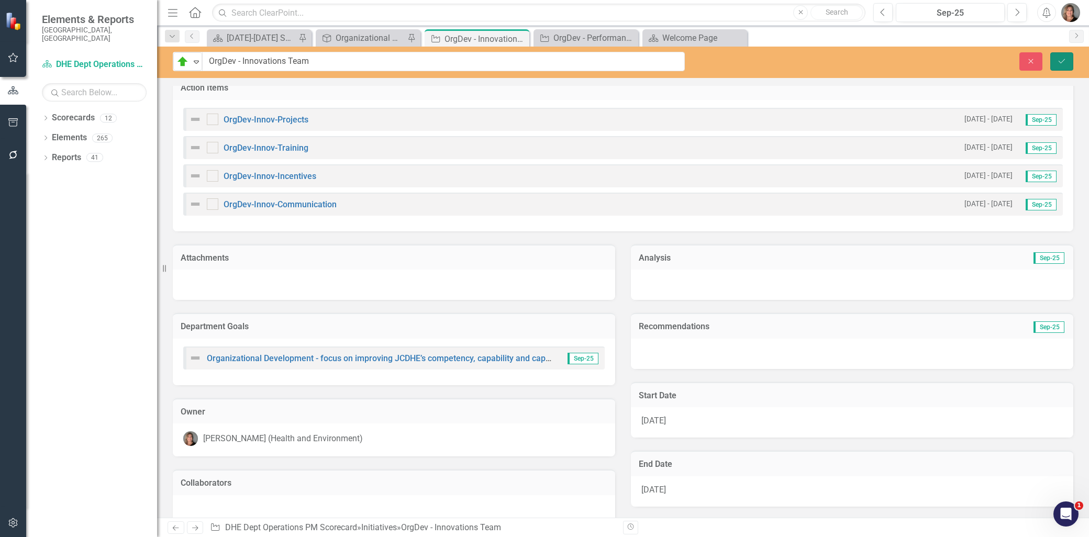
click at [1061, 61] on icon "Save" at bounding box center [1061, 61] width 9 height 7
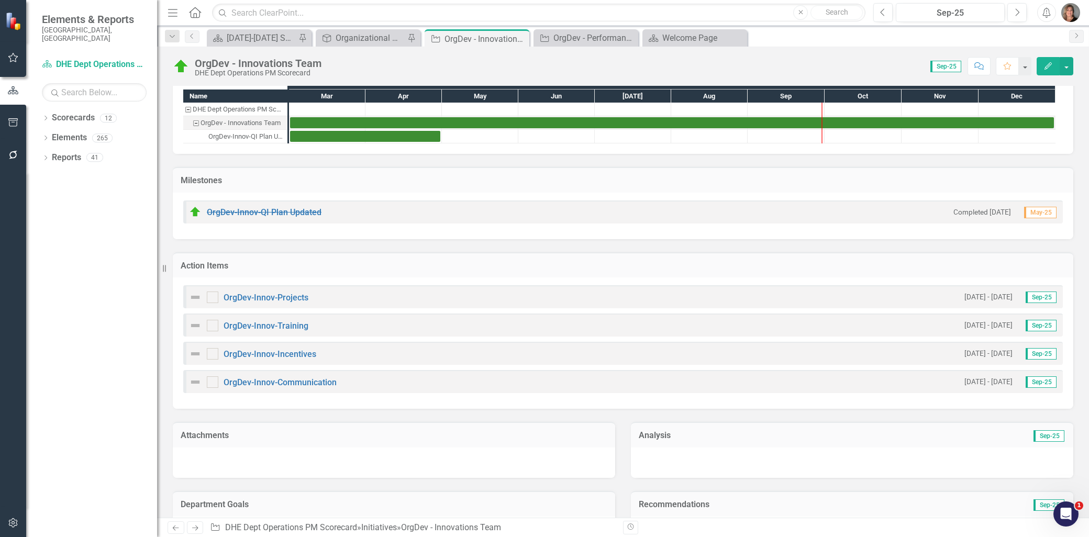
scroll to position [116, 0]
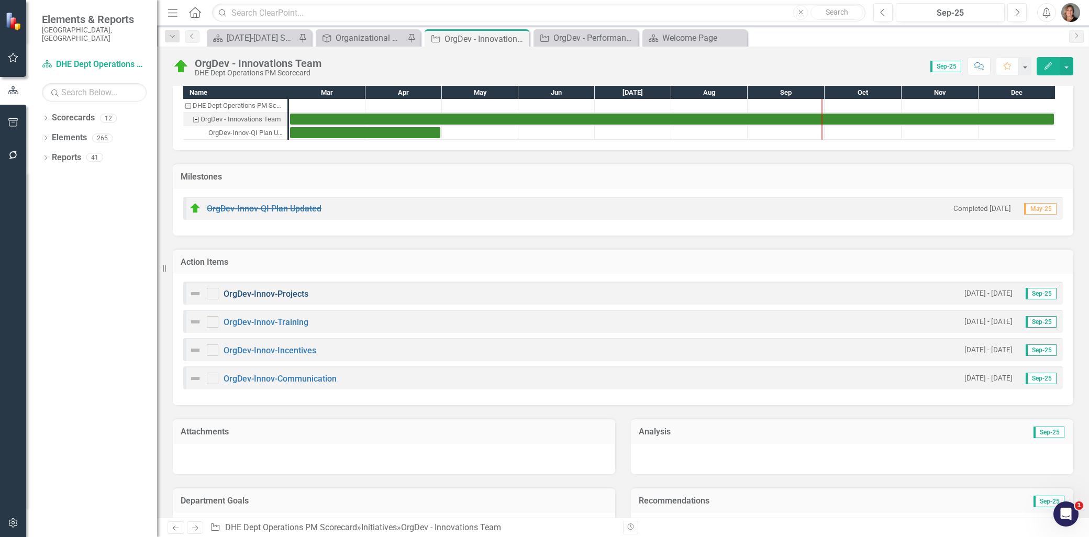
click at [291, 291] on link "OrgDev-Innov-Projects" at bounding box center [266, 294] width 85 height 10
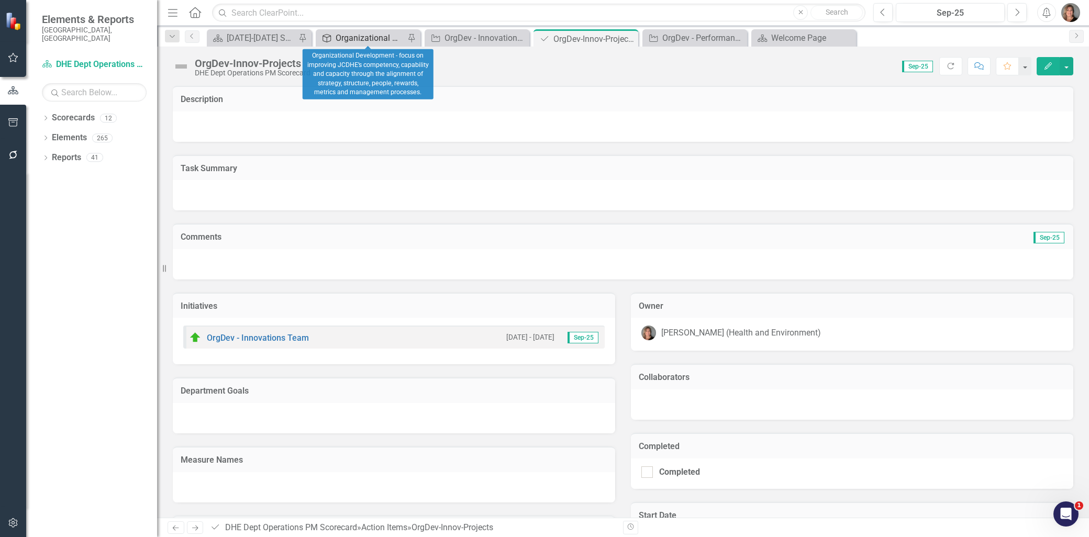
click at [379, 41] on div "Organizational Development - focus on improving JCDHE’s competency, capability …" at bounding box center [370, 37] width 69 height 13
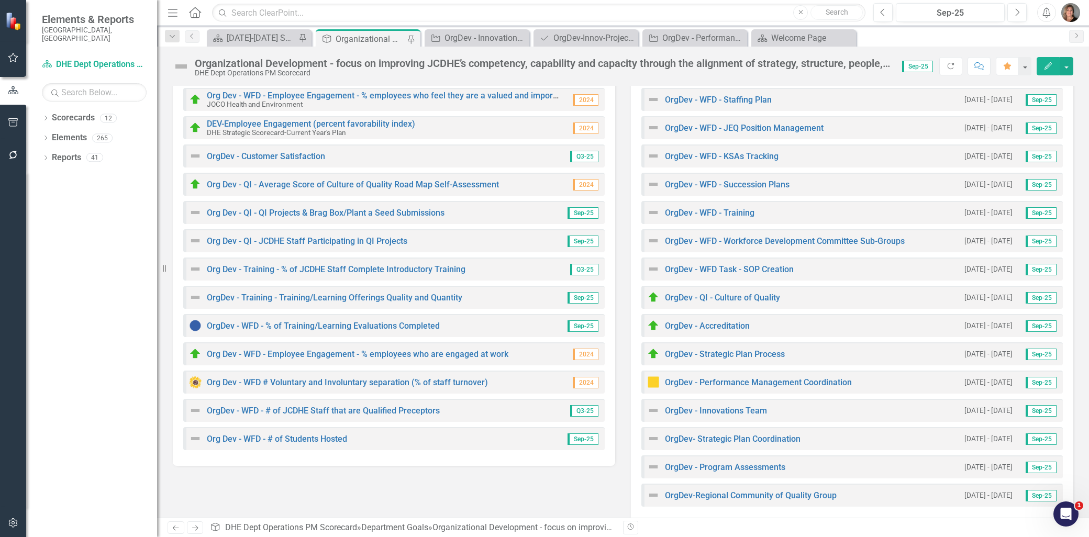
scroll to position [185, 0]
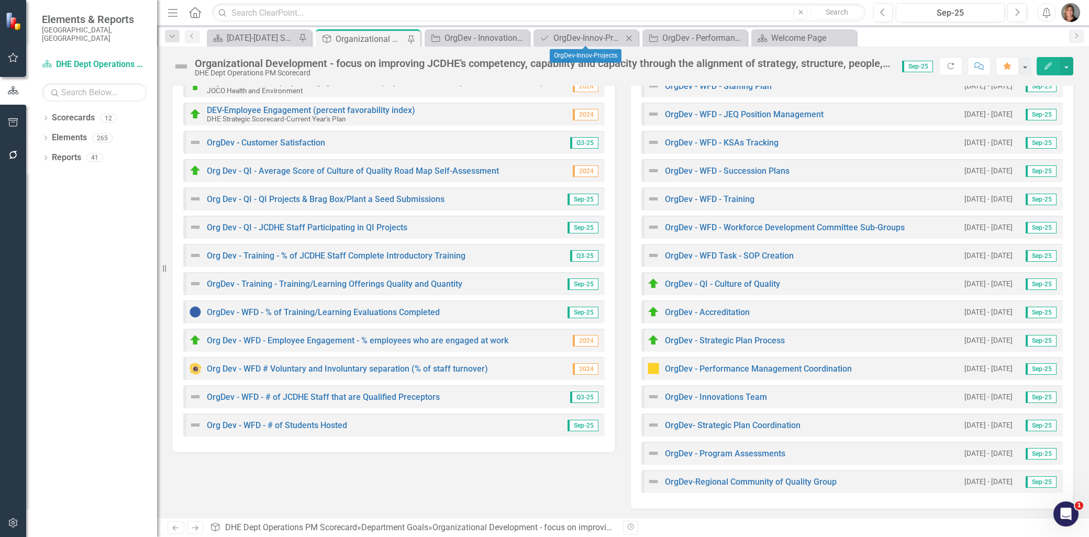
click at [631, 37] on icon "Close" at bounding box center [629, 38] width 10 height 8
click at [601, 35] on div "OrgDev - Performance Management Coordination" at bounding box center [588, 37] width 69 height 13
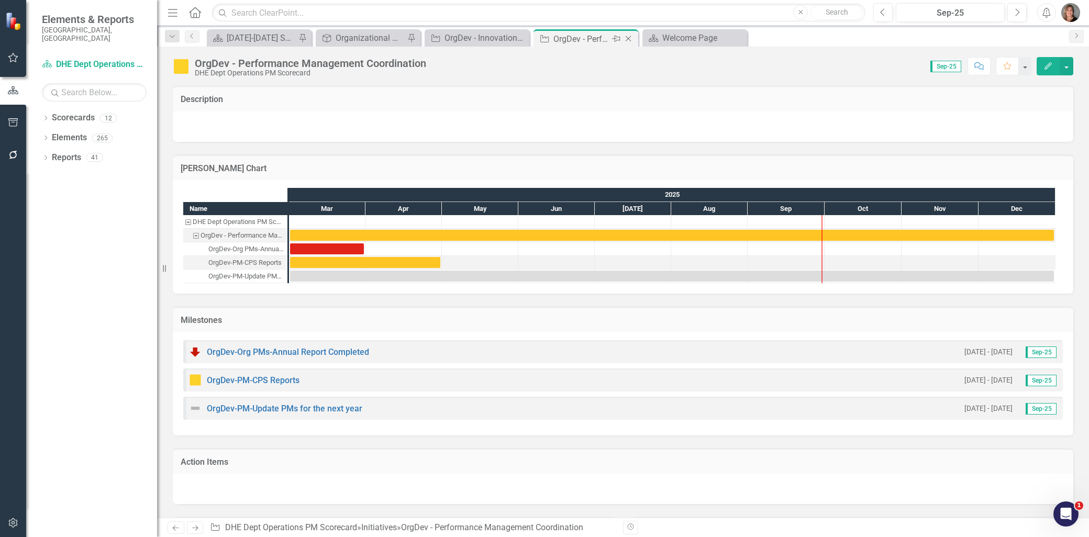
click at [629, 37] on icon "Close" at bounding box center [628, 39] width 10 height 8
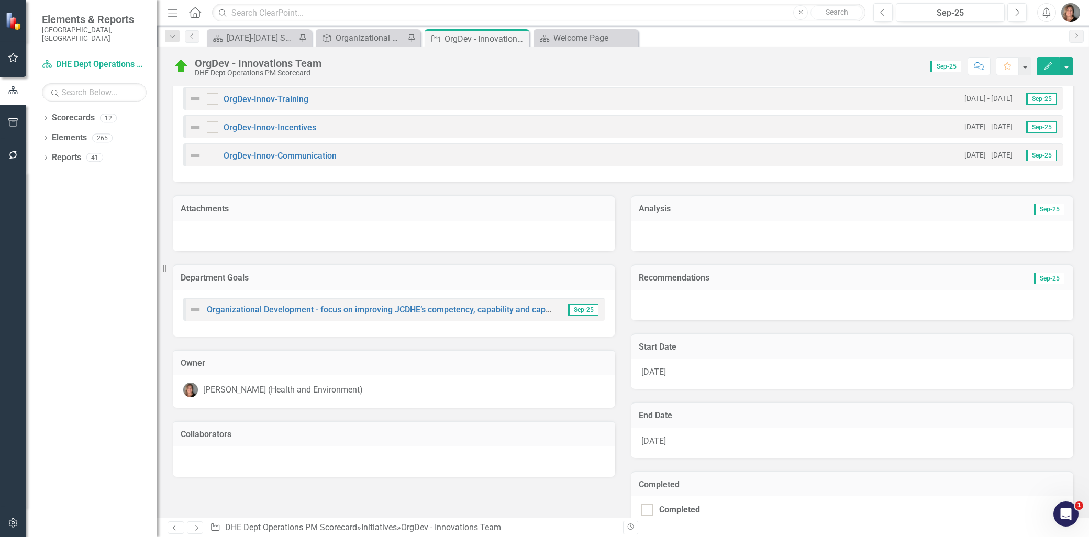
scroll to position [355, 0]
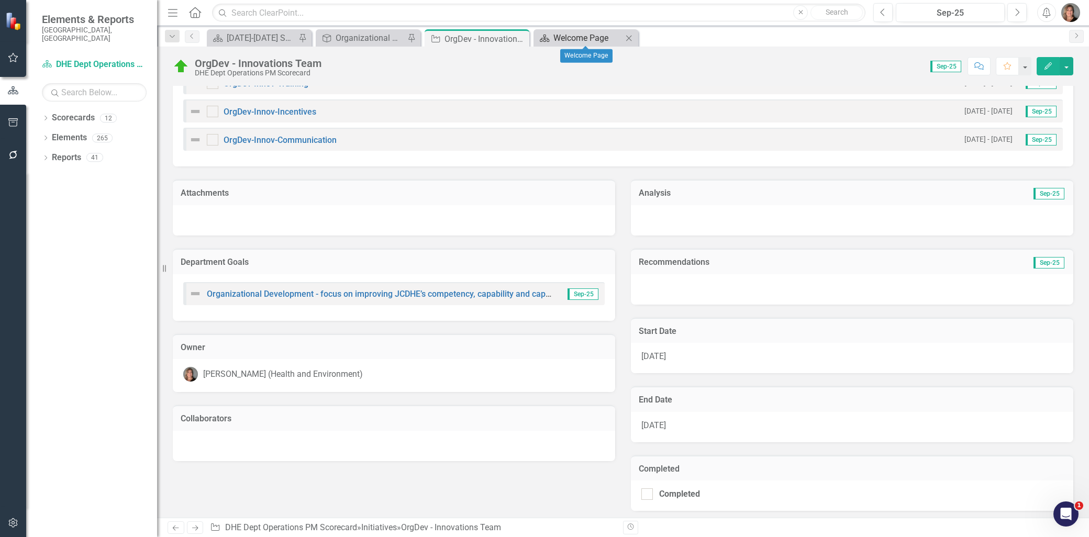
click at [583, 35] on div "Welcome Page" at bounding box center [588, 37] width 69 height 13
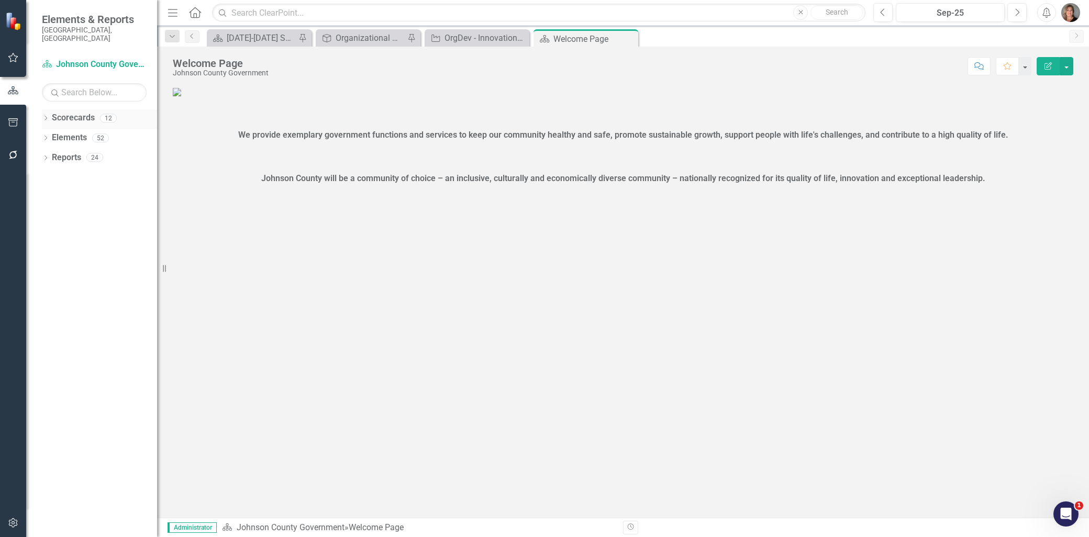
click at [45, 115] on div "Dropdown" at bounding box center [45, 119] width 7 height 9
click at [49, 135] on icon "Dropdown" at bounding box center [51, 138] width 8 height 6
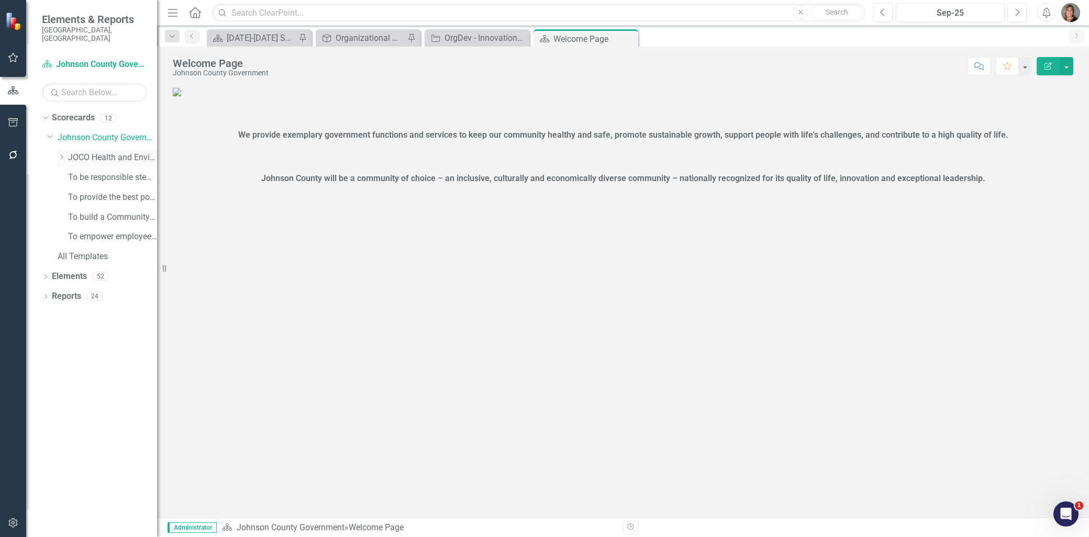
click at [64, 154] on icon "Dropdown" at bounding box center [62, 157] width 8 height 6
click at [115, 231] on link "DHE Dept Operations PM Scorecard" at bounding box center [118, 237] width 79 height 12
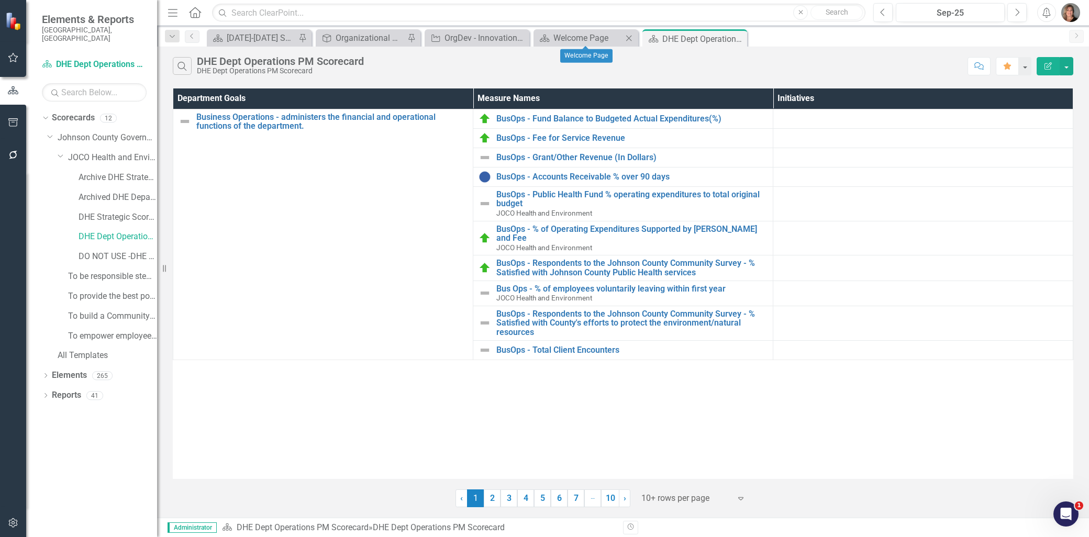
click at [631, 35] on icon "Close" at bounding box center [629, 38] width 10 height 8
click at [618, 35] on icon "Pin" at bounding box center [616, 39] width 8 height 10
click at [172, 35] on icon "Dropdown" at bounding box center [172, 36] width 9 height 7
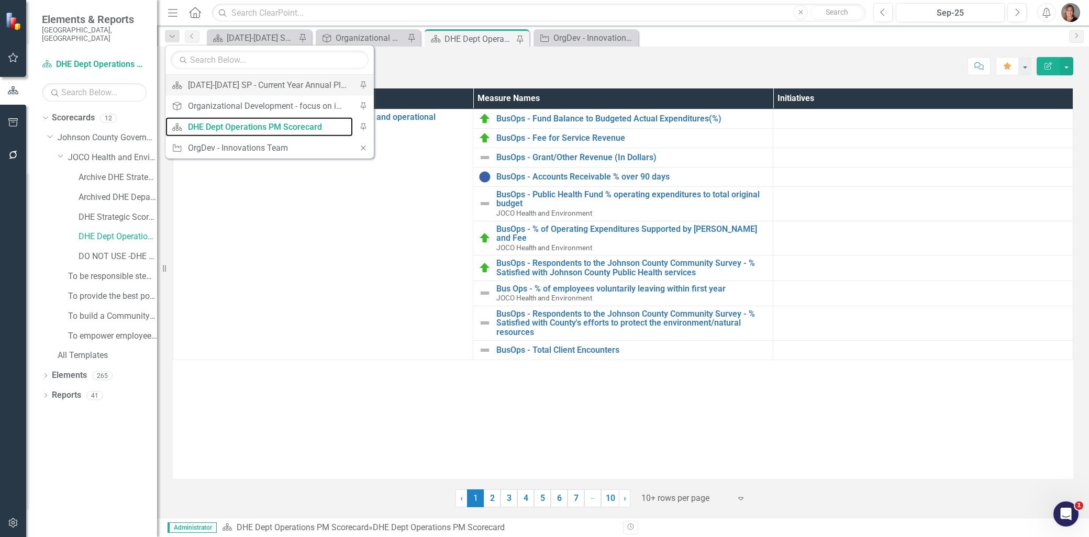
drag, startPoint x: 247, startPoint y: 128, endPoint x: 247, endPoint y: 74, distance: 53.4
click at [247, 74] on div "Search Scorecard 2023-2025 SP - Current Year Annual Plan Report Pin Department …" at bounding box center [269, 102] width 209 height 114
click at [422, 71] on div "Search DHE Dept Operations PM Scorecard DHE Dept Operations PM Scorecard" at bounding box center [568, 66] width 790 height 18
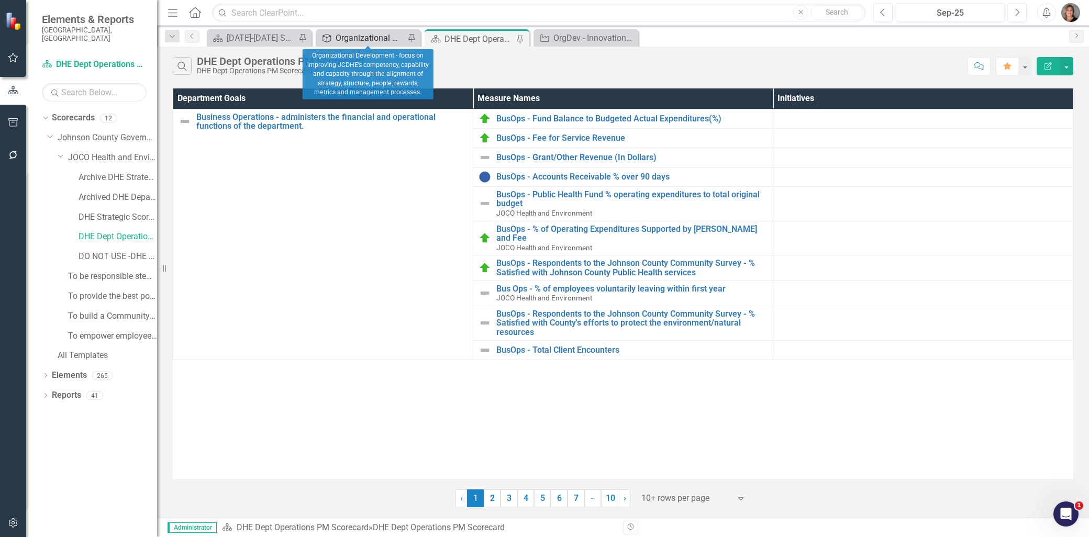
click at [380, 33] on div "Organizational Development - focus on improving JCDHE’s competency, capability …" at bounding box center [370, 37] width 69 height 13
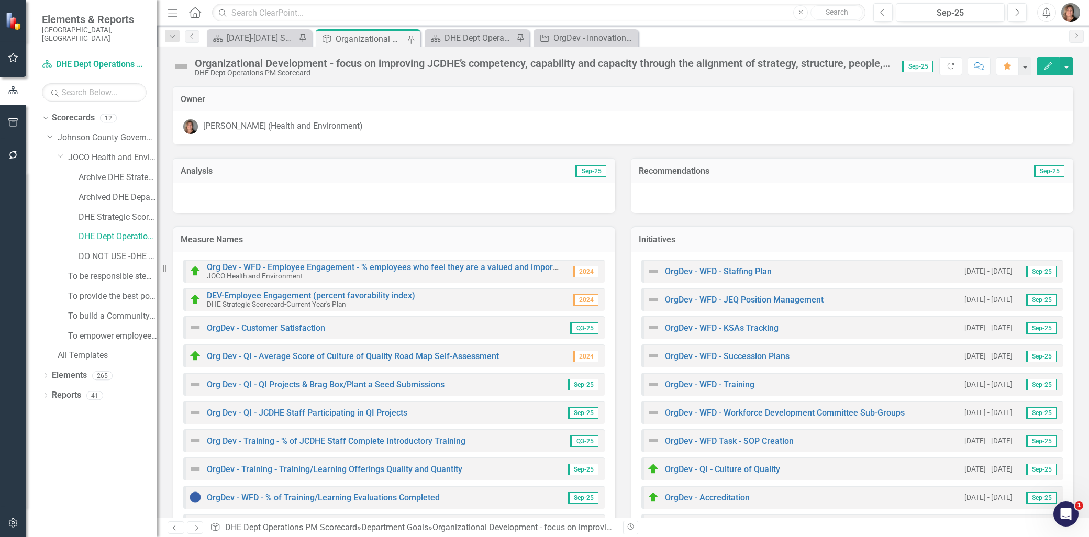
scroll to position [185, 0]
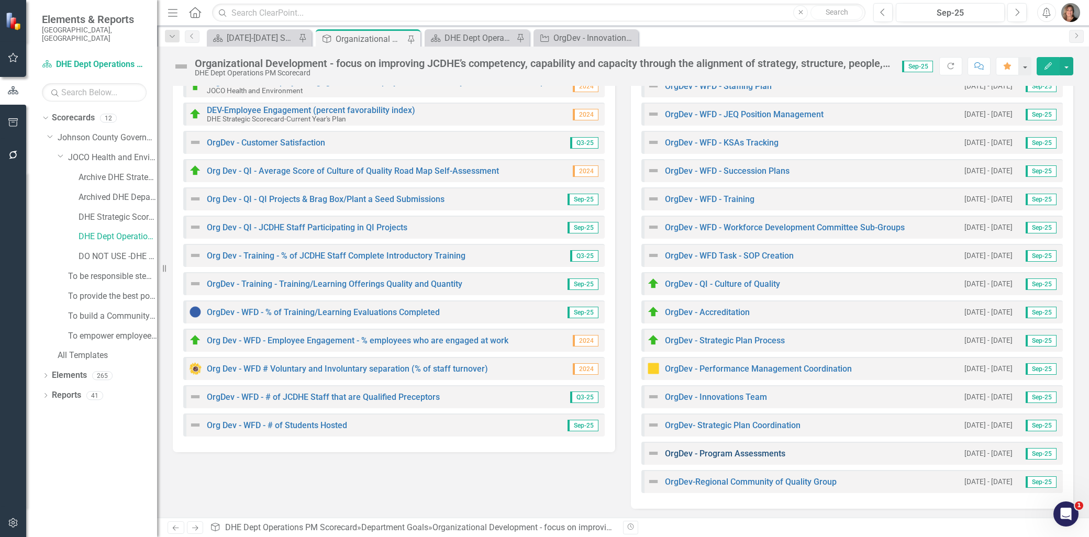
click at [748, 452] on link "OrgDev - Program Assessments" at bounding box center [725, 454] width 120 height 10
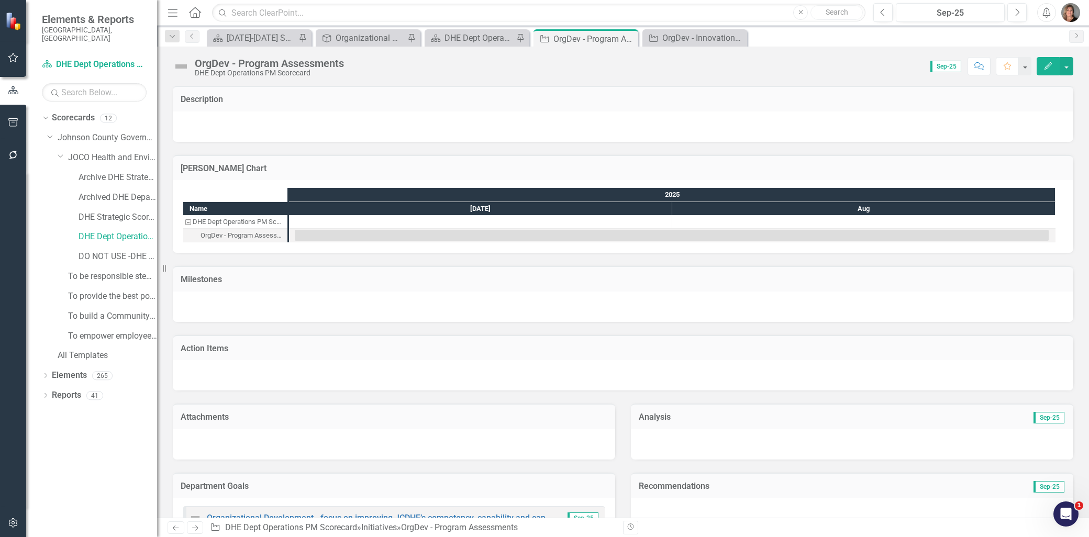
click at [180, 64] on img at bounding box center [181, 66] width 17 height 17
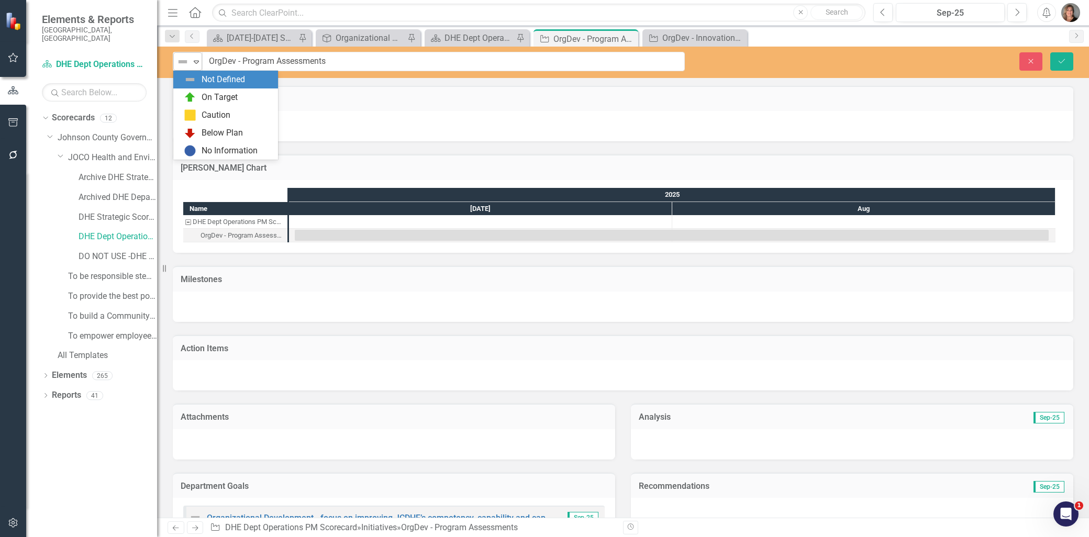
click at [200, 58] on icon "Expand" at bounding box center [196, 62] width 10 height 8
click at [215, 96] on div "On Target" at bounding box center [220, 98] width 36 height 12
click at [1059, 61] on icon "Save" at bounding box center [1061, 61] width 9 height 7
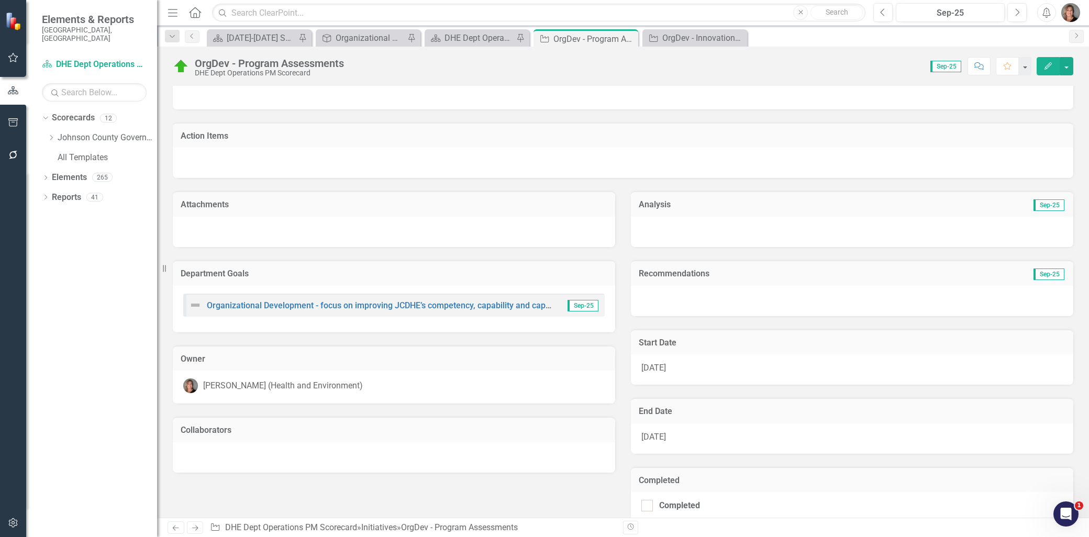
scroll to position [224, 0]
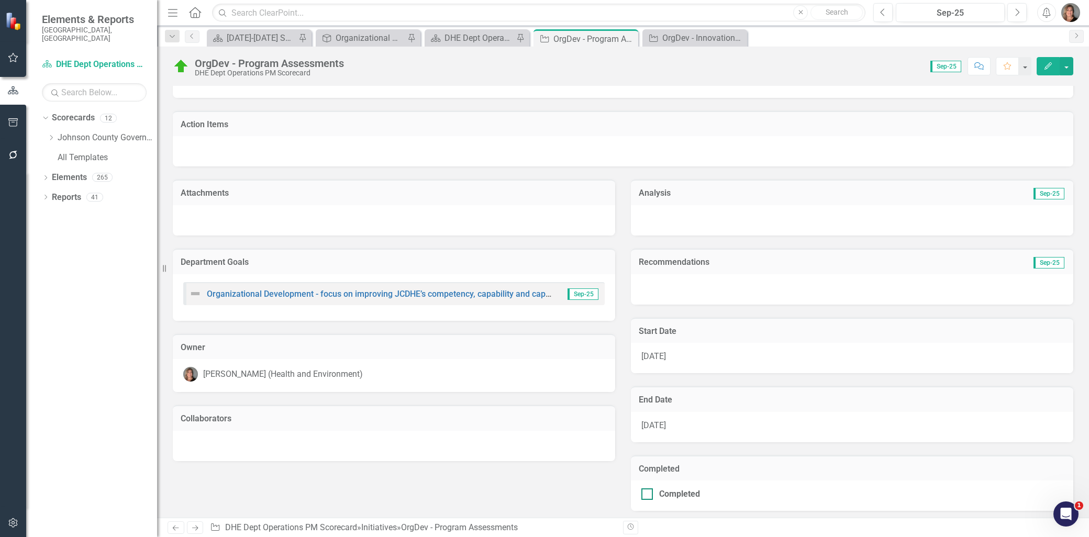
click at [644, 492] on div at bounding box center [648, 495] width 12 height 12
click at [644, 492] on input "Completed" at bounding box center [645, 492] width 7 height 7
checkbox input "true"
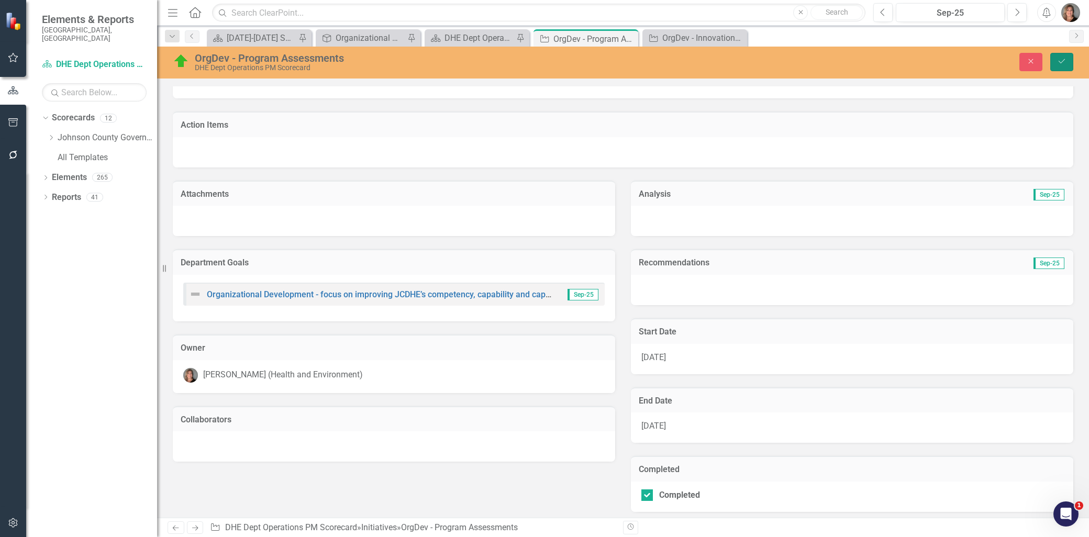
click at [1064, 60] on icon "submit" at bounding box center [1062, 61] width 6 height 4
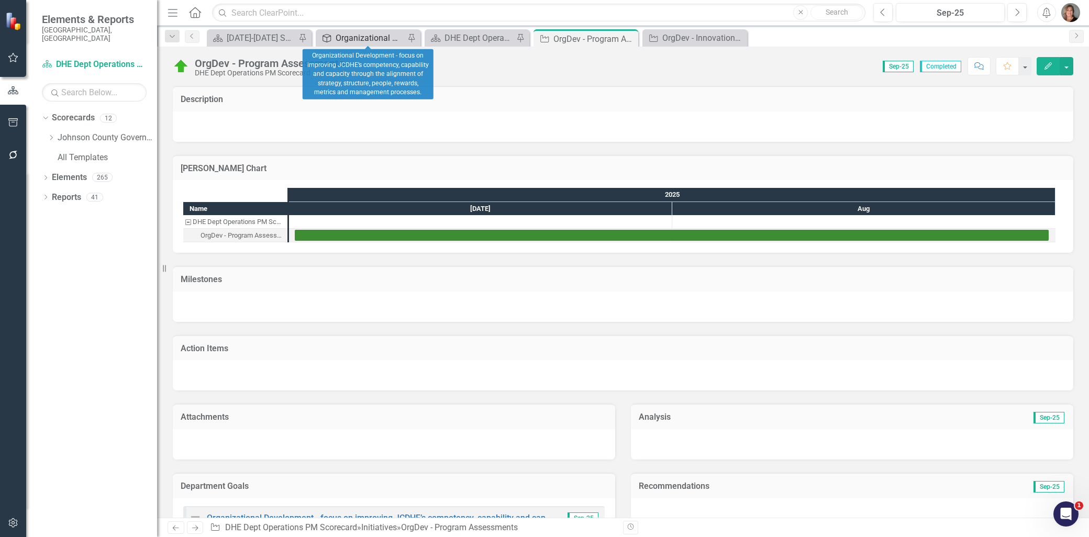
click at [342, 34] on div "Organizational Development - focus on improving JCDHE’s competency, capability …" at bounding box center [370, 37] width 69 height 13
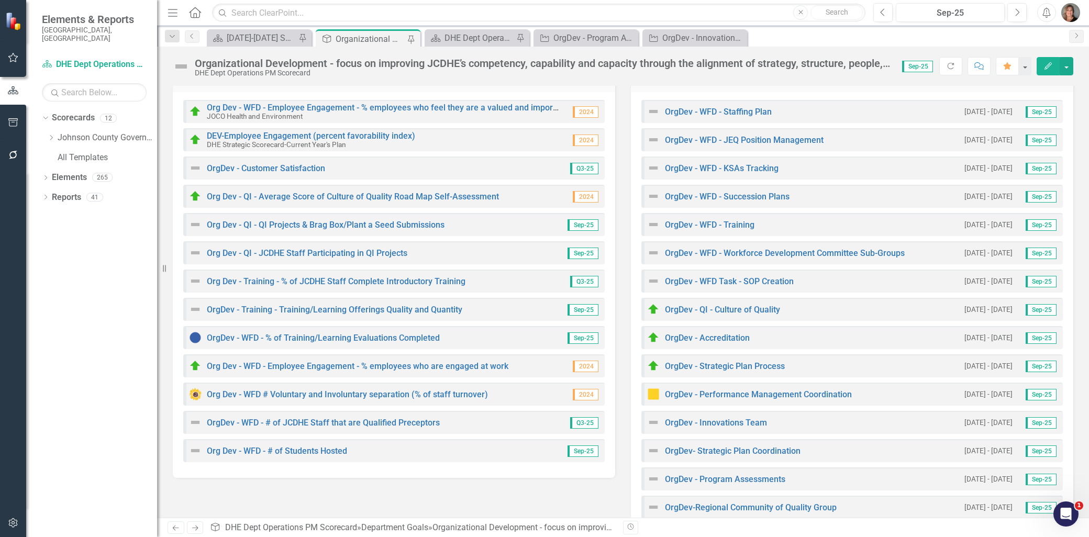
scroll to position [185, 0]
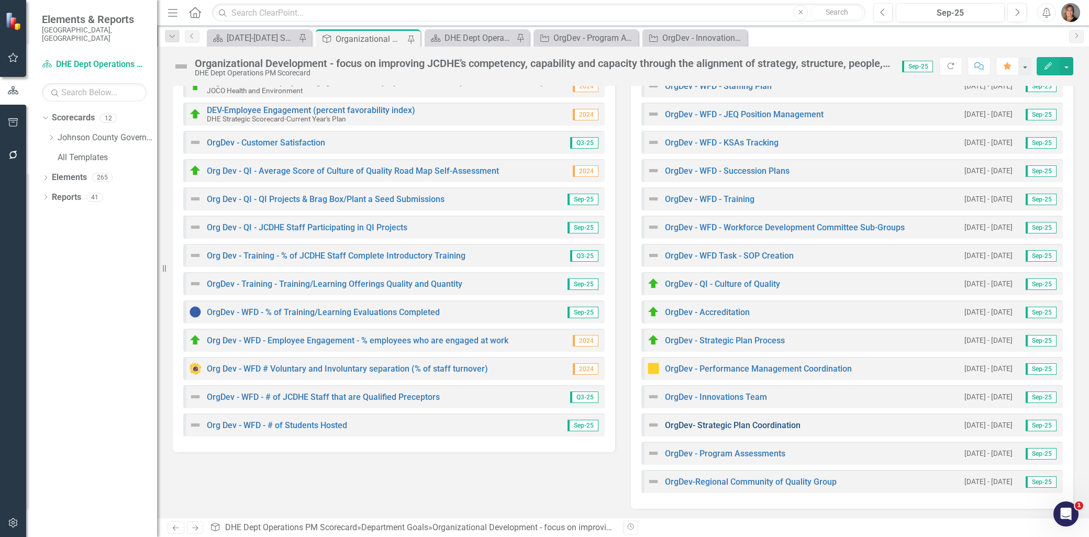
click at [732, 422] on link "OrgDev- Strategic Plan Coordination" at bounding box center [733, 426] width 136 height 10
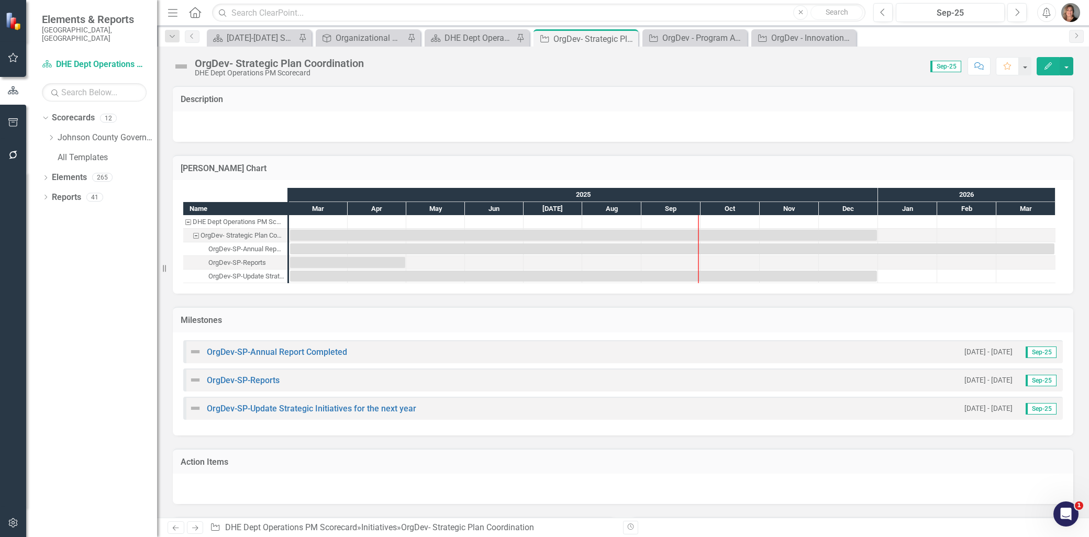
click at [193, 351] on img at bounding box center [195, 352] width 13 height 13
click at [193, 352] on img at bounding box center [195, 352] width 13 height 13
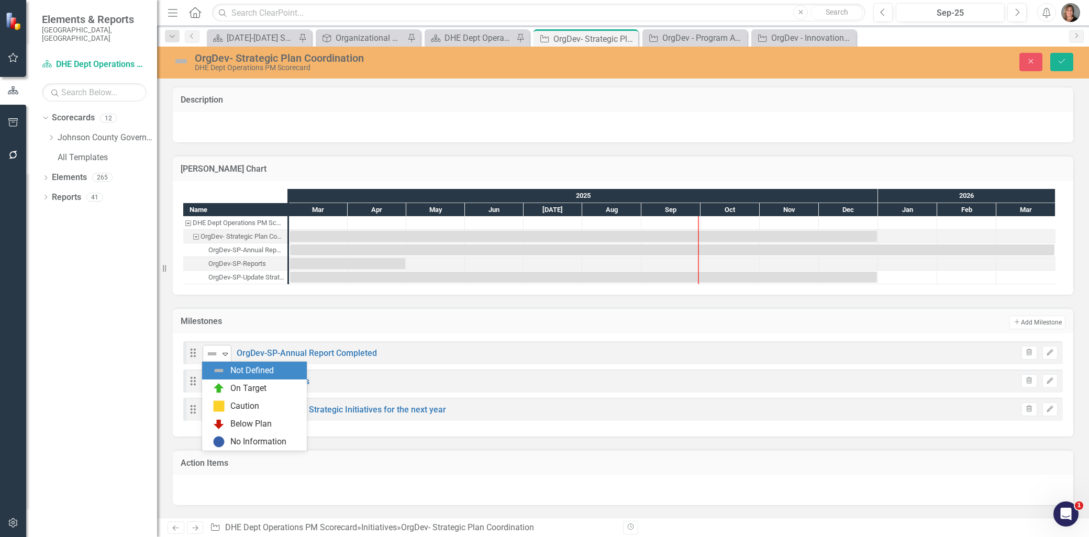
click at [224, 350] on icon "Expand" at bounding box center [225, 354] width 10 height 8
click at [229, 401] on div "Caution" at bounding box center [257, 406] width 88 height 13
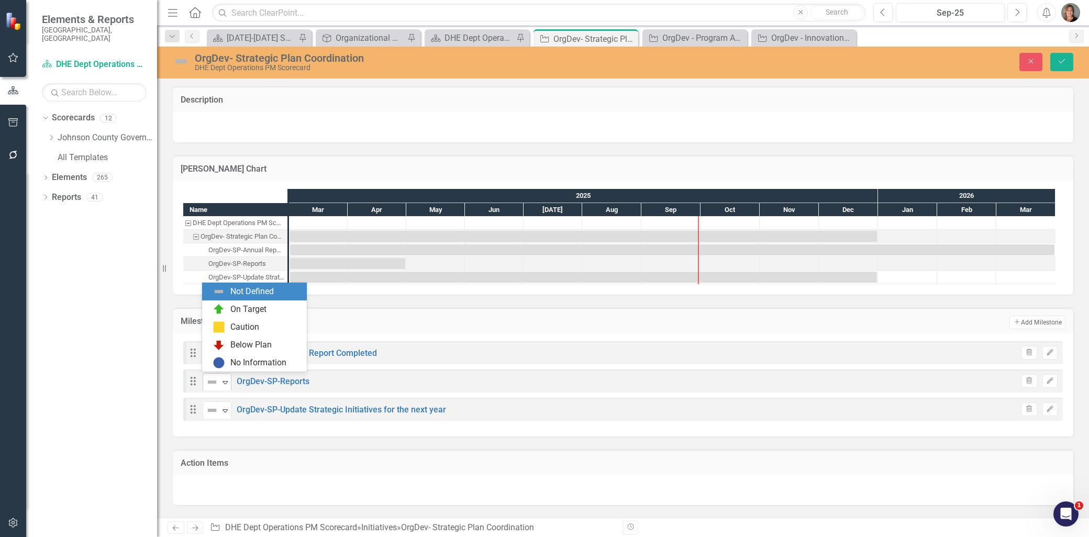
click at [224, 378] on icon "Expand" at bounding box center [225, 382] width 10 height 8
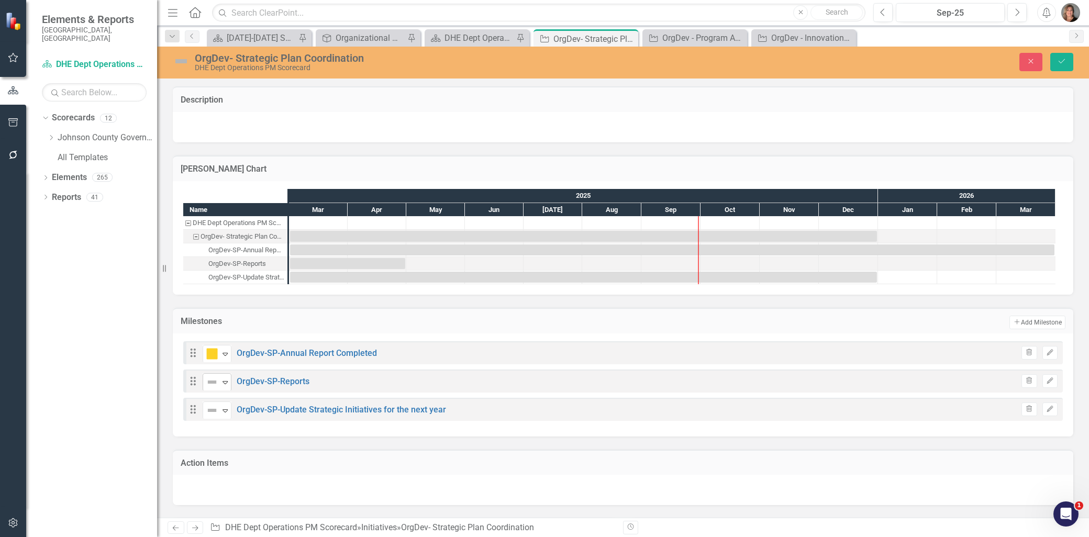
click at [224, 378] on icon "Expand" at bounding box center [225, 382] width 10 height 8
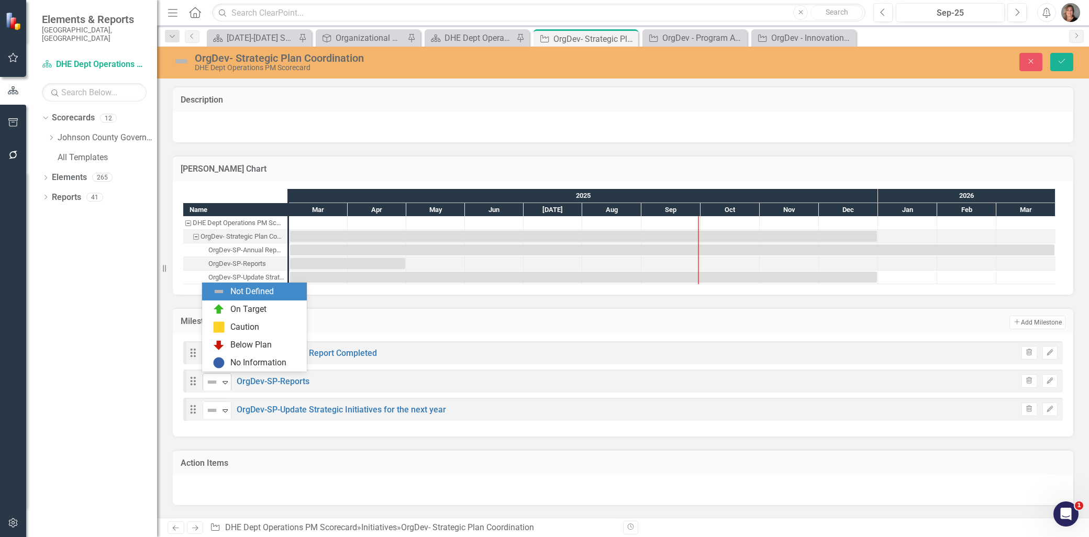
click at [223, 379] on icon "Expand" at bounding box center [225, 382] width 10 height 8
click at [240, 329] on div "Caution" at bounding box center [244, 328] width 29 height 12
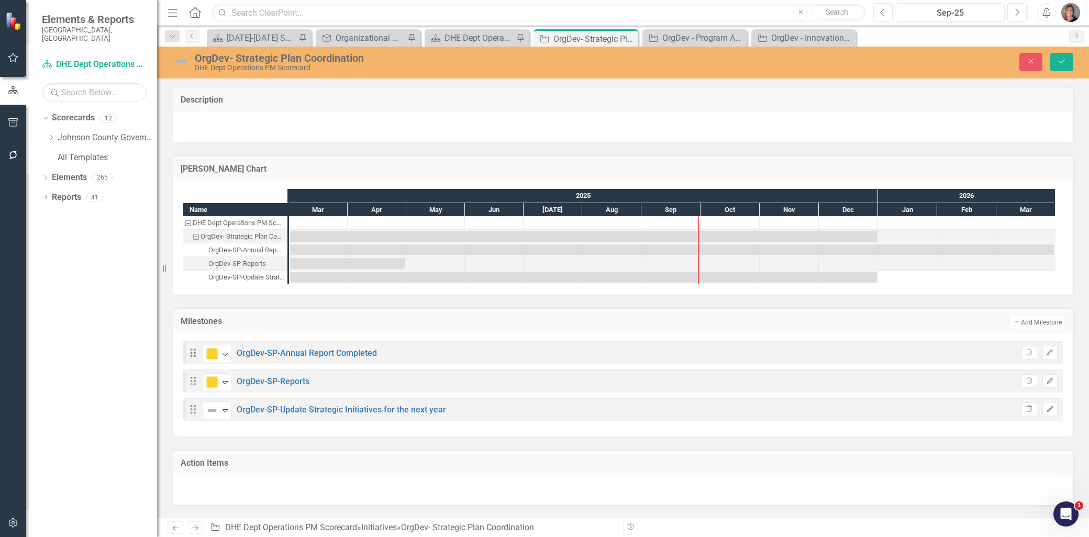
click at [182, 60] on img at bounding box center [181, 61] width 17 height 17
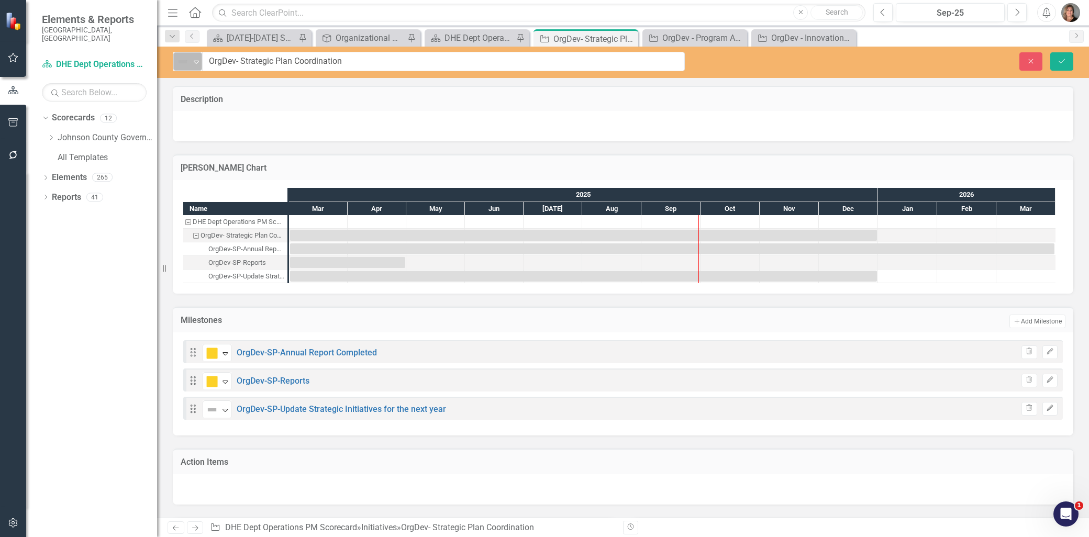
click at [195, 56] on div "Expand" at bounding box center [196, 61] width 10 height 17
click at [202, 112] on div "Caution" at bounding box center [216, 115] width 29 height 12
click at [1055, 59] on button "Save" at bounding box center [1062, 61] width 23 height 18
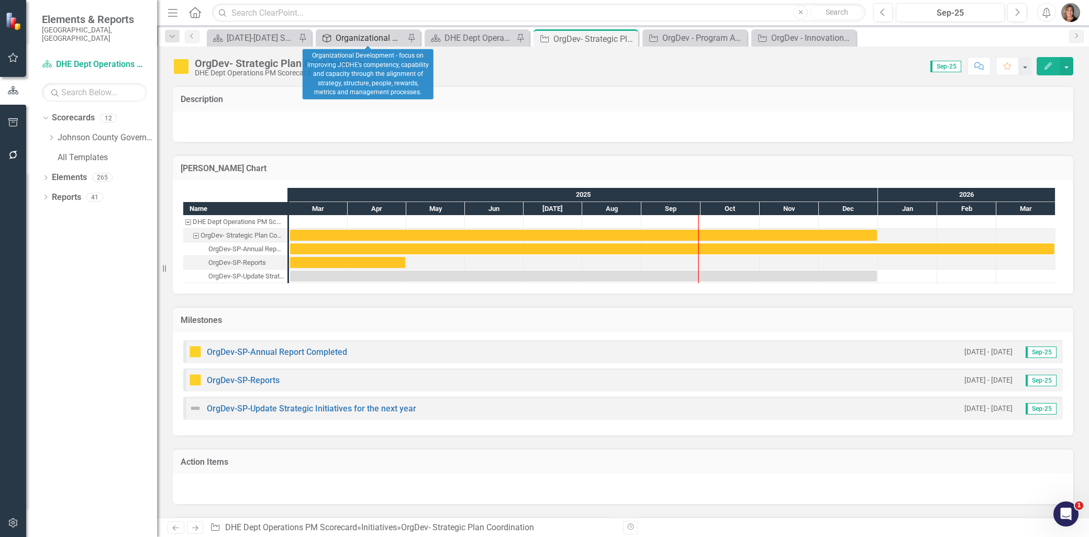
click at [380, 37] on div "Organizational Development - focus on improving JCDHE’s competency, capability …" at bounding box center [370, 37] width 69 height 13
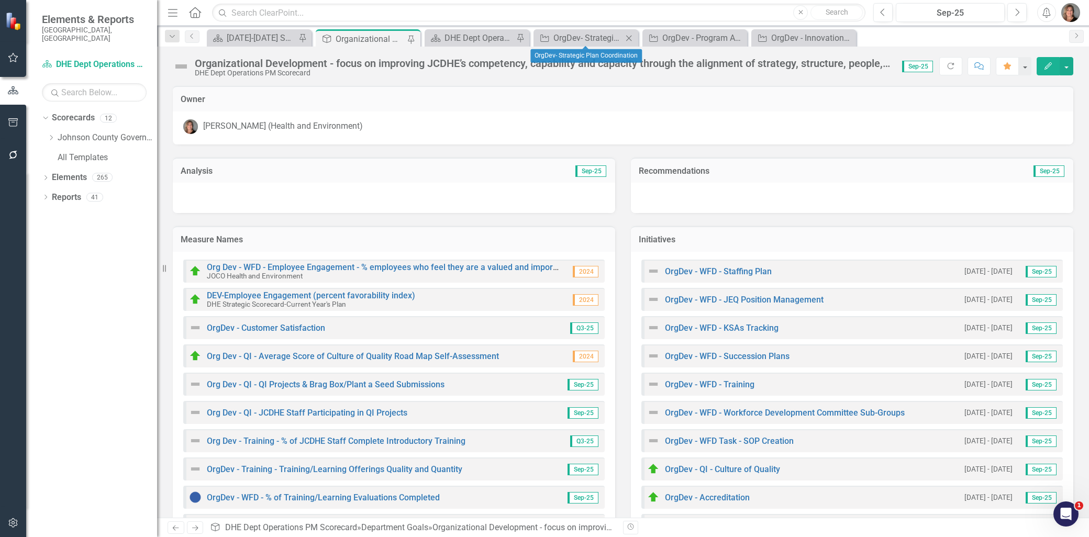
click at [625, 37] on icon "Close" at bounding box center [629, 38] width 10 height 8
click at [734, 37] on icon "Close" at bounding box center [738, 38] width 10 height 8
click at [631, 39] on icon at bounding box center [629, 38] width 6 height 6
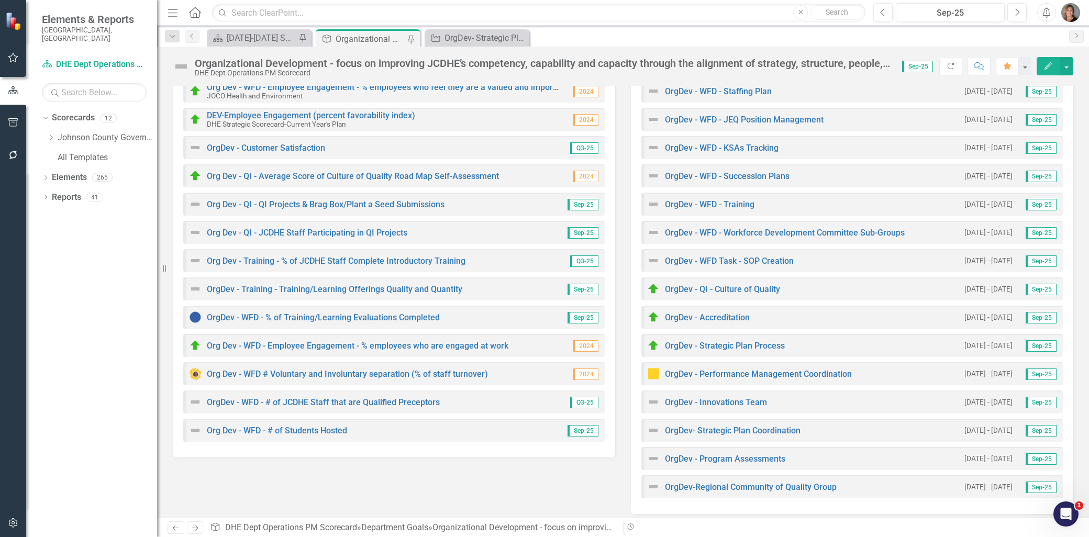
scroll to position [185, 0]
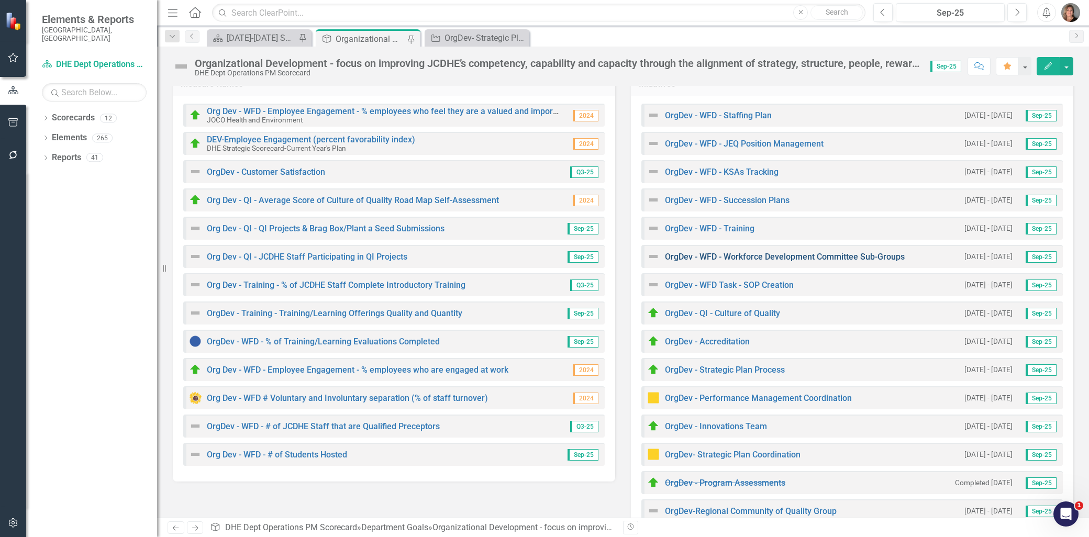
scroll to position [185, 0]
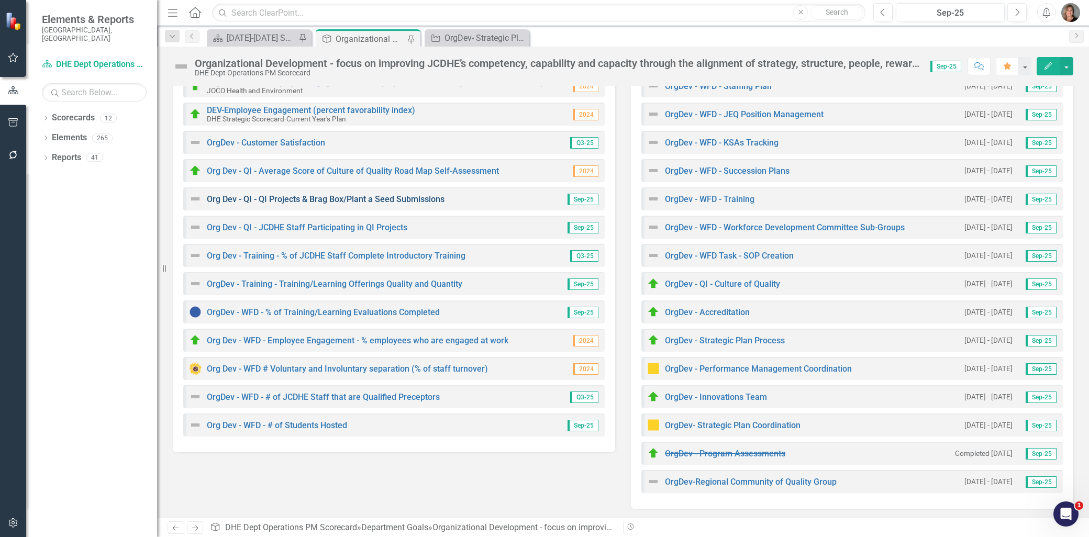
click at [296, 196] on link "Org Dev - QI - QI Projects & Brag Box/Plant a Seed Submissions" at bounding box center [326, 199] width 238 height 10
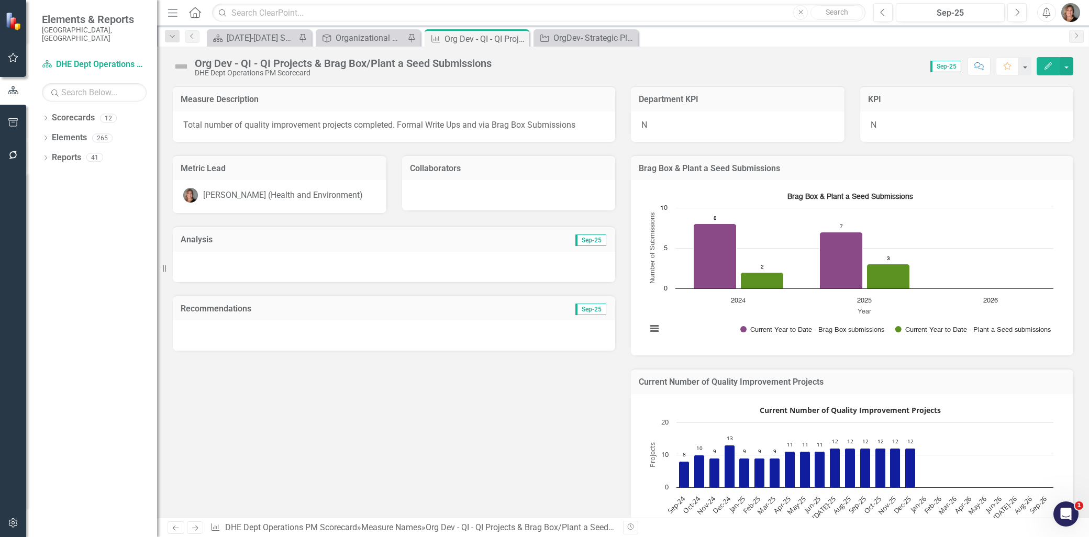
click at [358, 229] on div "Analysis Sep-25" at bounding box center [394, 239] width 443 height 26
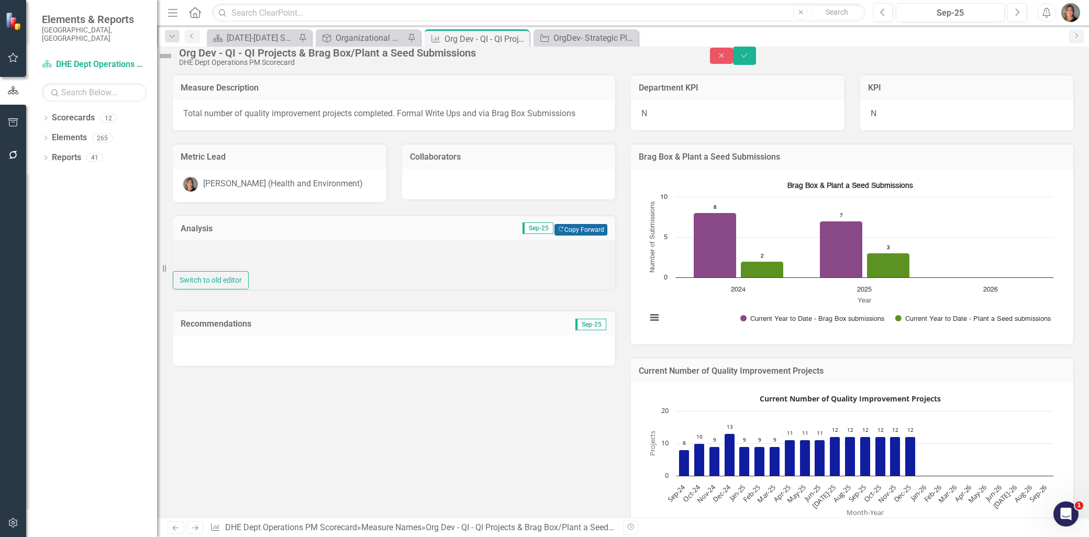
click at [579, 236] on button "Copy Forward Copy Forward" at bounding box center [581, 230] width 53 height 12
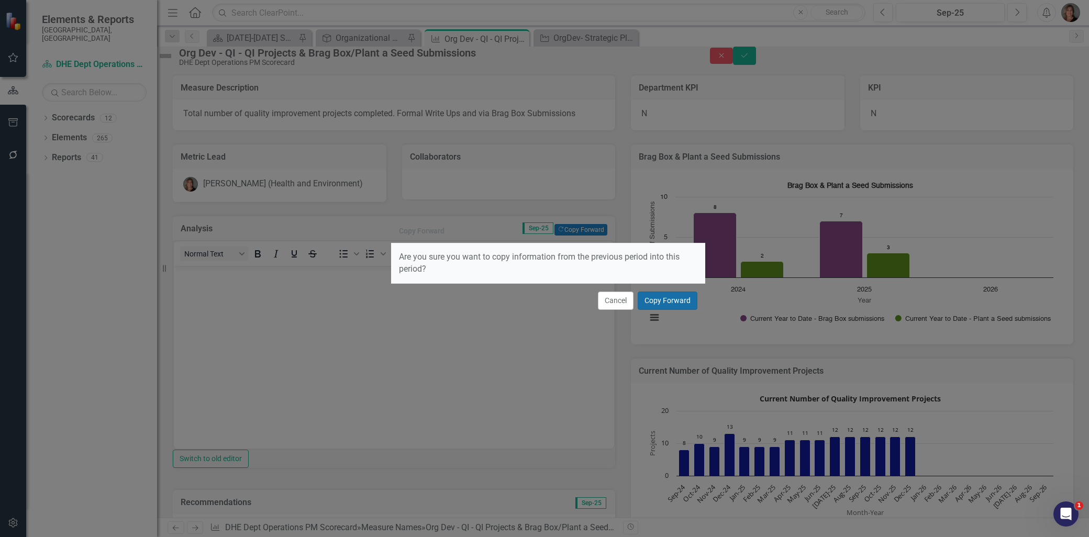
click at [656, 302] on button "Copy Forward" at bounding box center [668, 301] width 60 height 18
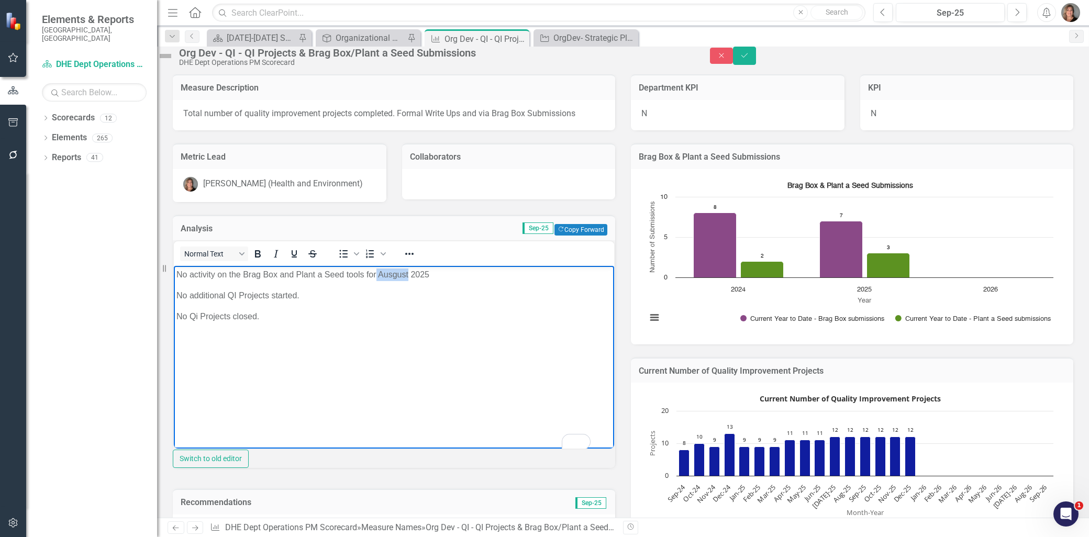
drag, startPoint x: 410, startPoint y: 273, endPoint x: 377, endPoint y: 275, distance: 33.0
click at [377, 275] on p "No activity on the Brag Box and Plant a Seed tools for Ausgust 2025" at bounding box center [393, 275] width 435 height 13
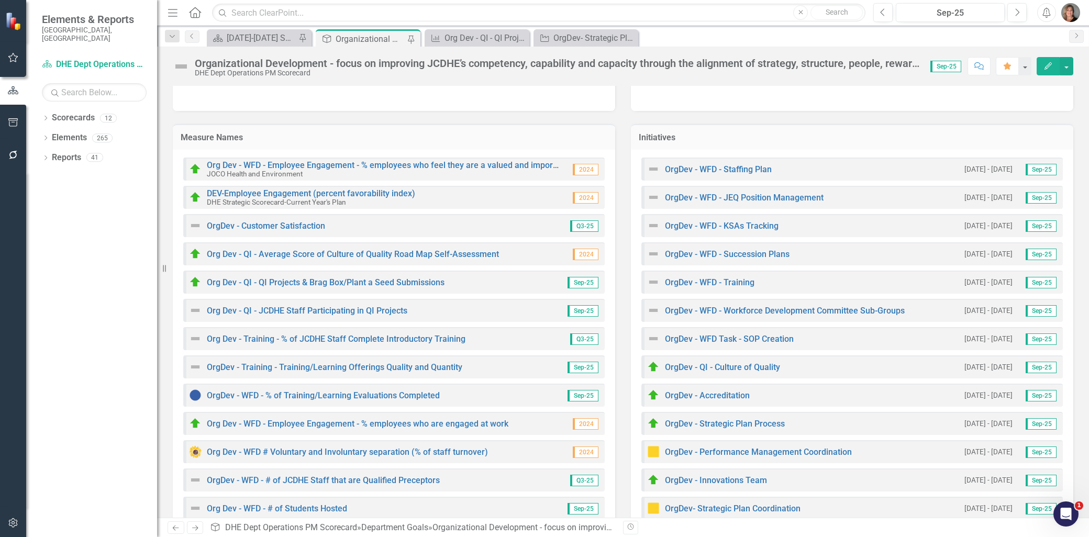
scroll to position [174, 0]
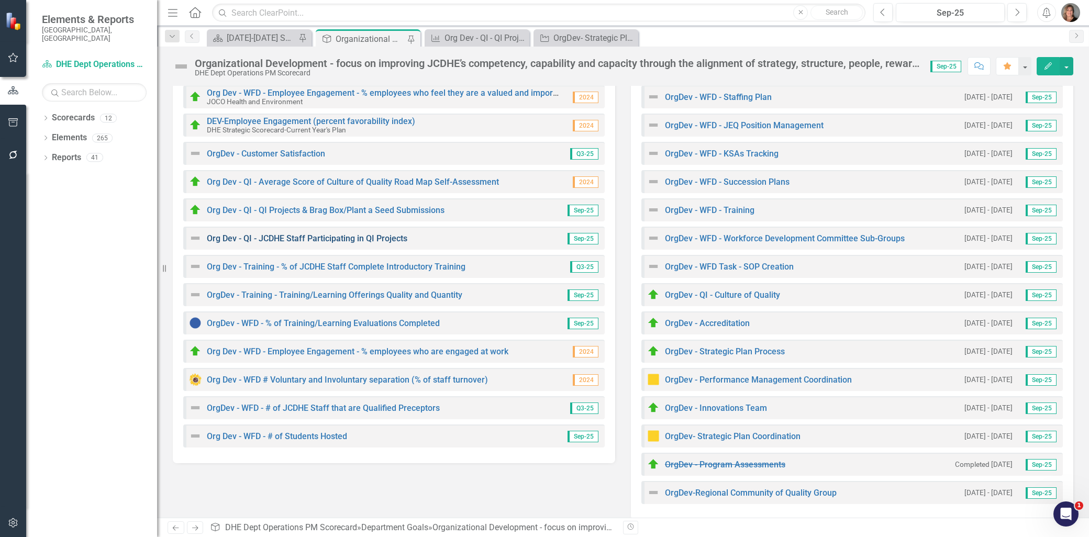
click at [337, 236] on link "Org Dev - QI - JCDHE Staff Participating in QI Projects" at bounding box center [307, 239] width 201 height 10
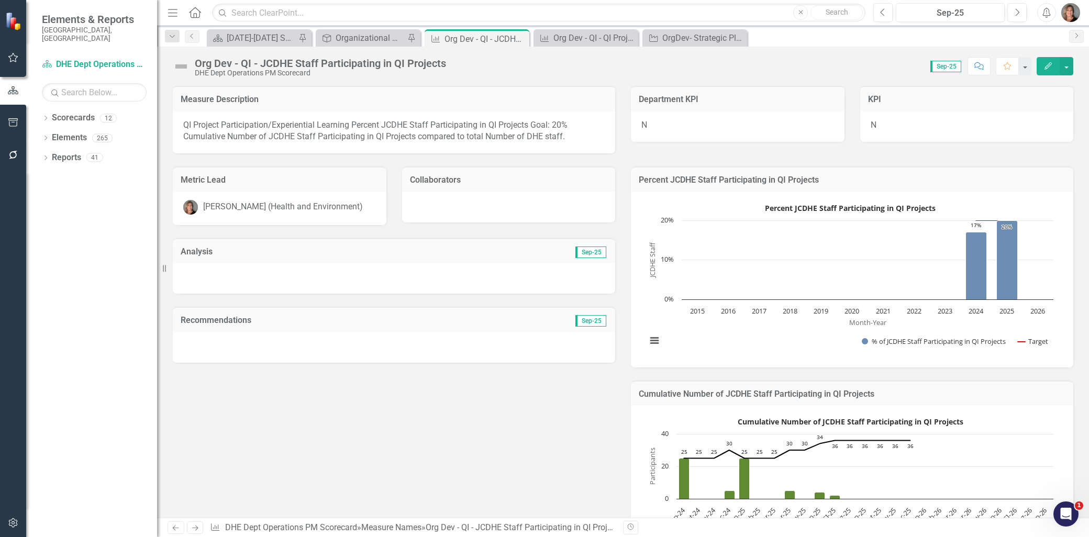
click at [369, 241] on div "Analysis Sep-25" at bounding box center [394, 251] width 443 height 26
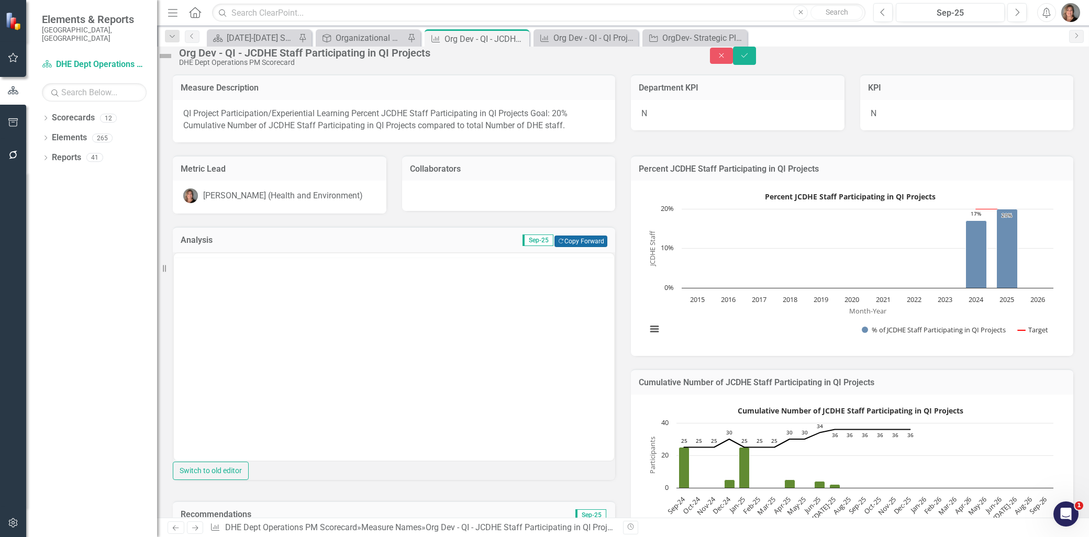
click at [583, 247] on button "Copy Forward Copy Forward" at bounding box center [581, 242] width 53 height 12
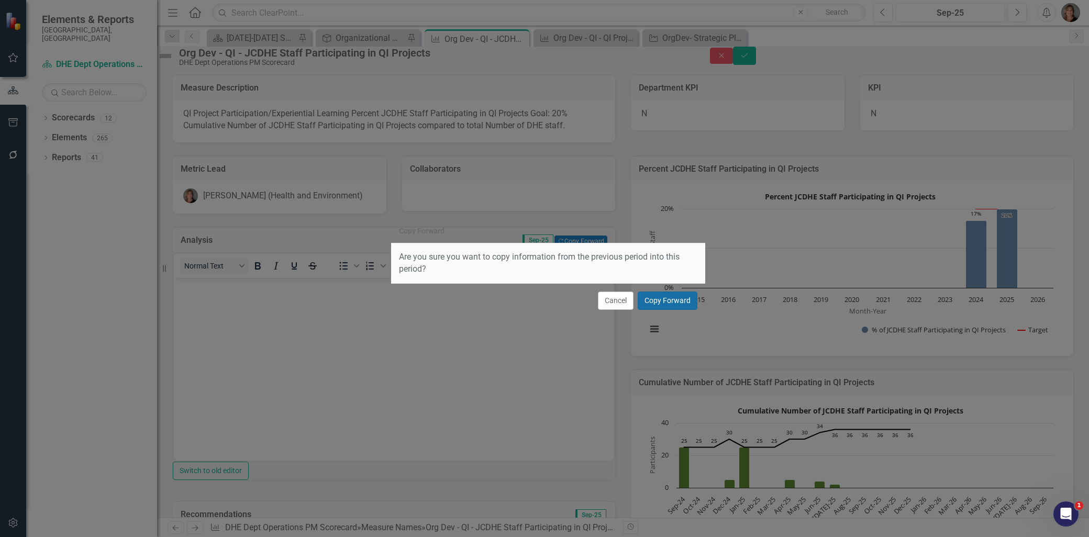
click at [667, 300] on button "Copy Forward" at bounding box center [668, 301] width 60 height 18
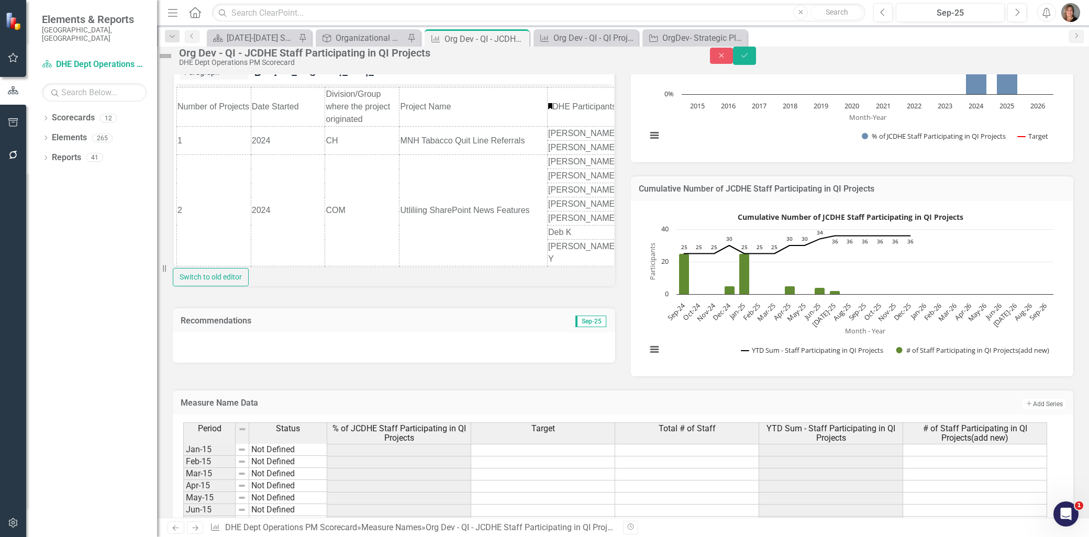
scroll to position [233, 0]
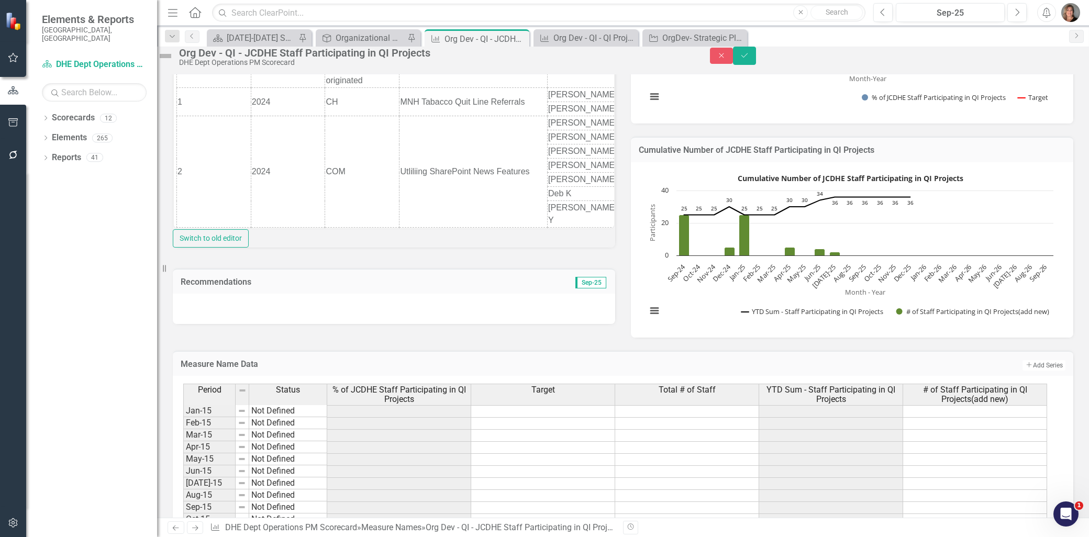
click at [484, 290] on td "Sep-25" at bounding box center [540, 284] width 133 height 14
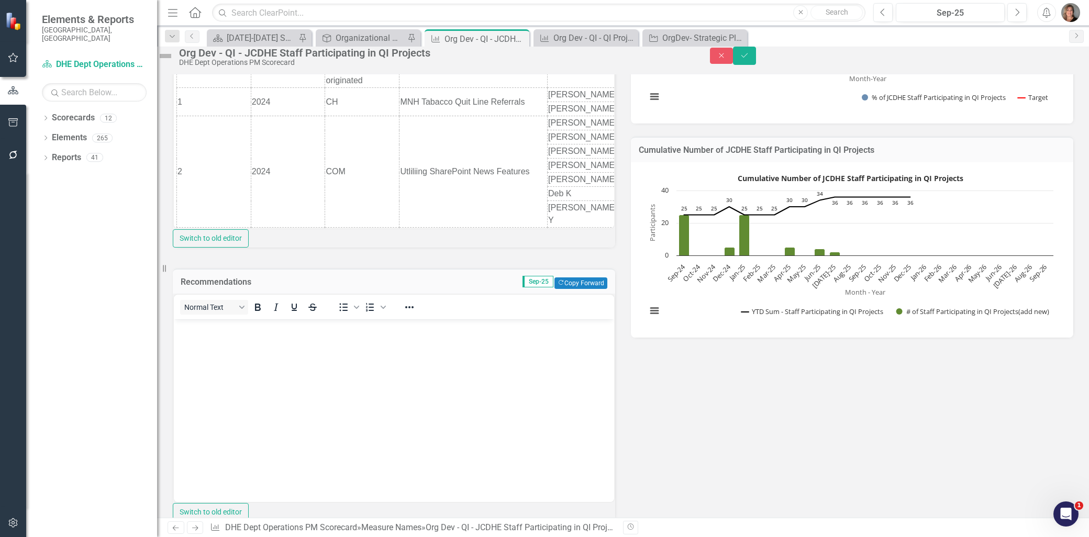
scroll to position [0, 0]
click at [571, 289] on button "Copy Forward Copy Forward" at bounding box center [581, 284] width 53 height 12
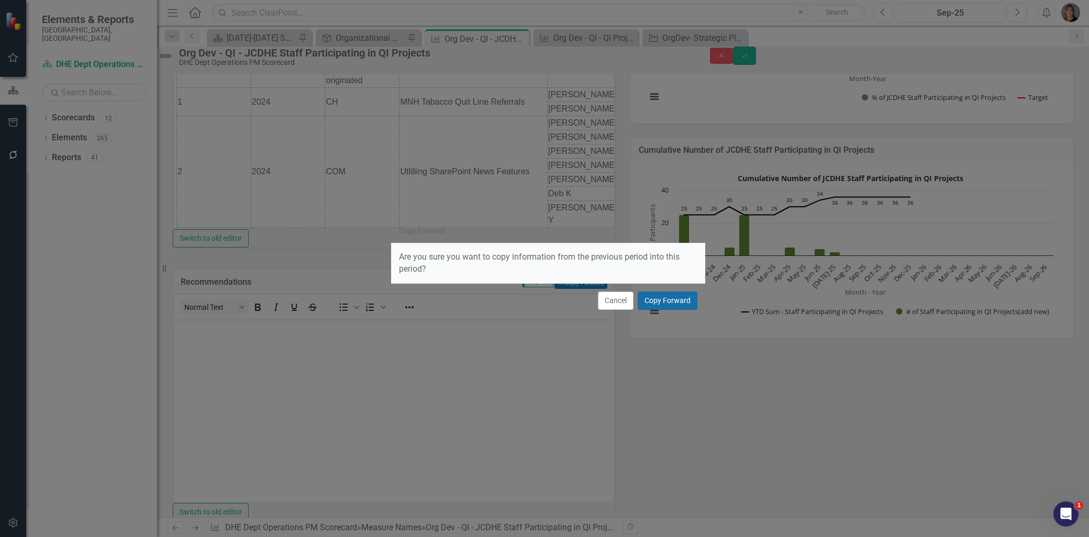
click at [670, 296] on button "Copy Forward" at bounding box center [668, 301] width 60 height 18
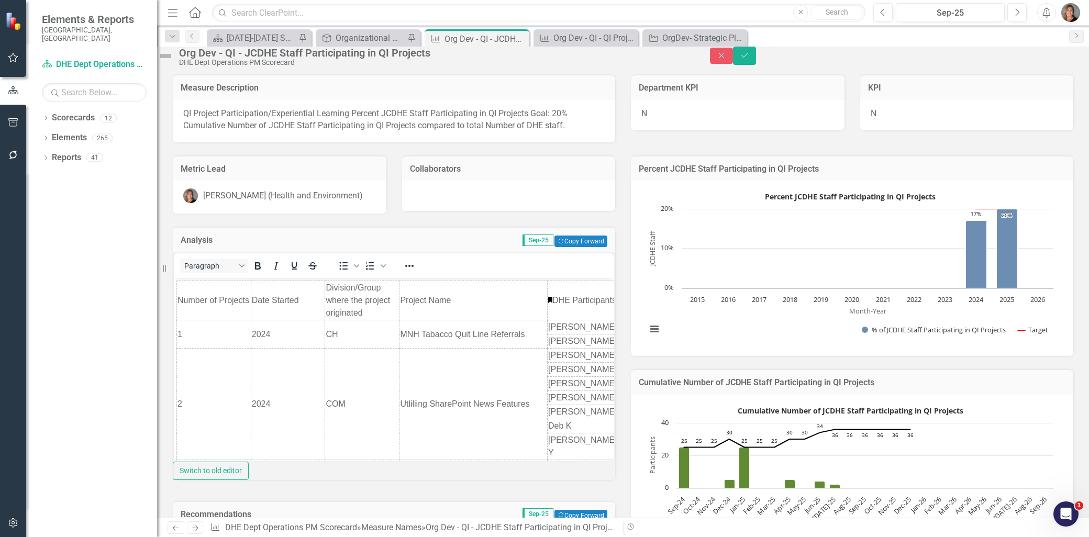
click at [174, 59] on img at bounding box center [165, 56] width 17 height 17
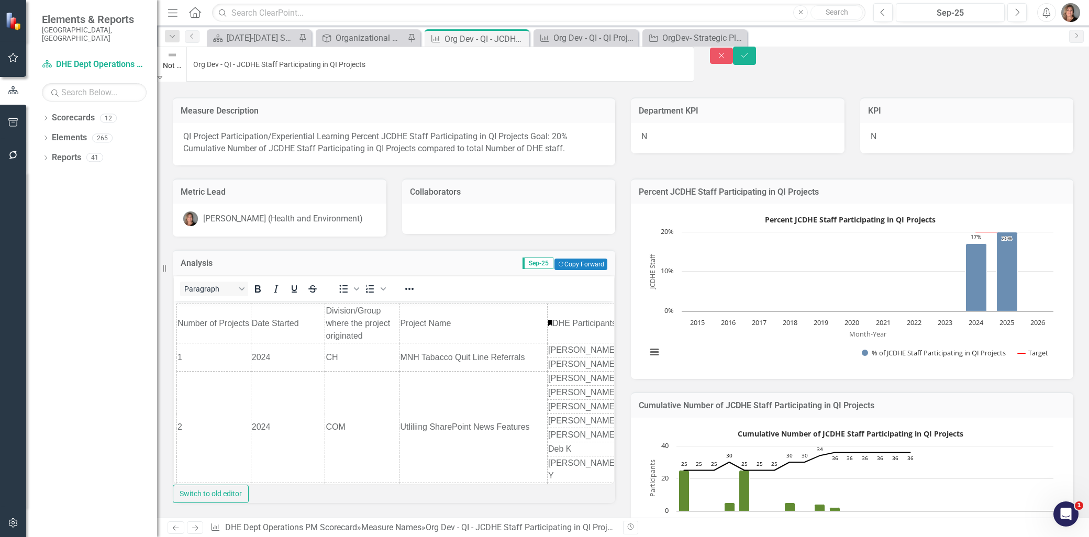
click at [162, 73] on icon "Expand" at bounding box center [160, 76] width 5 height 7
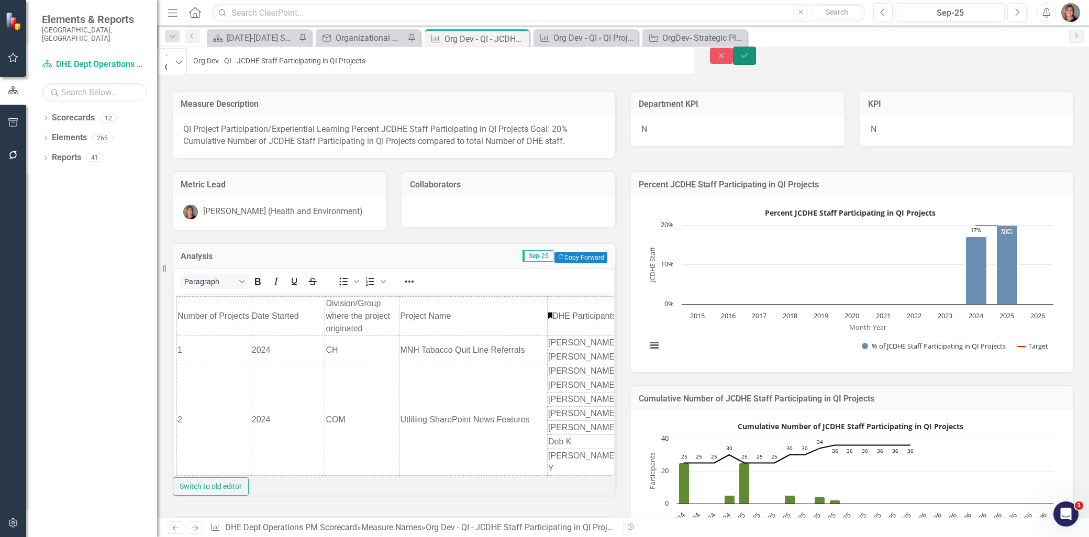
click at [749, 59] on icon "Save" at bounding box center [744, 55] width 9 height 7
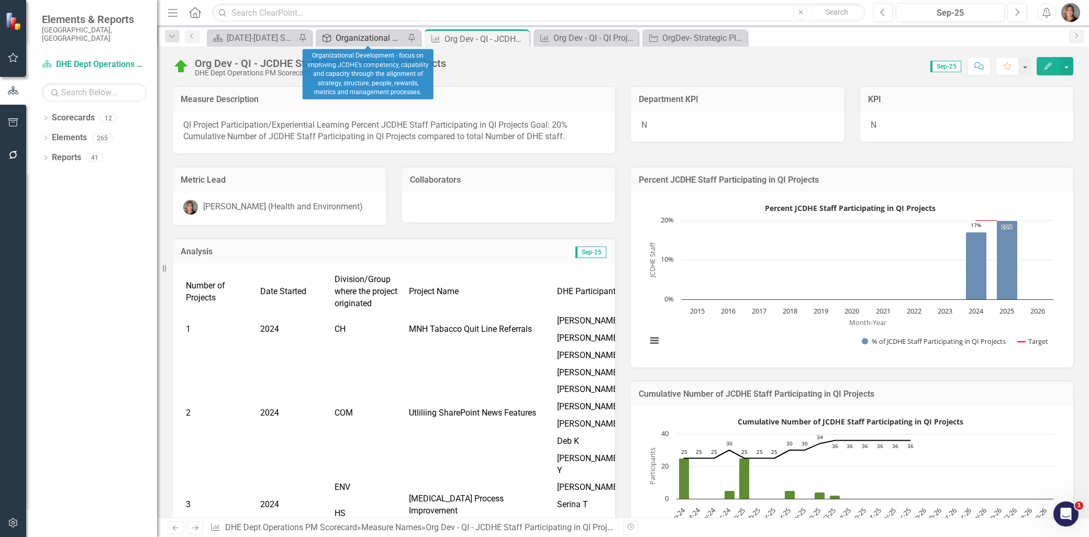
click at [374, 38] on div "Organizational Development - focus on improving JCDHE’s competency, capability …" at bounding box center [370, 37] width 69 height 13
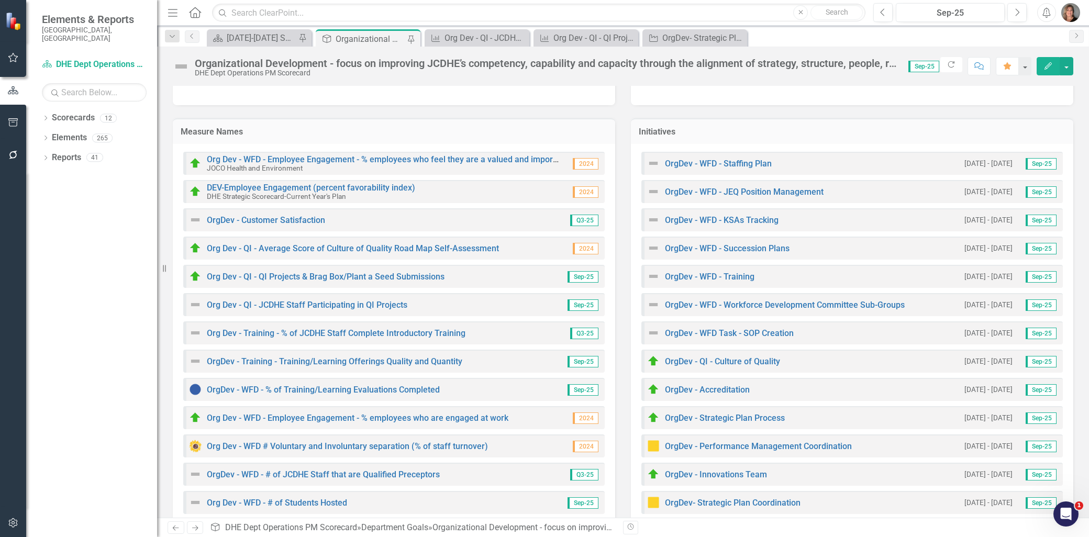
scroll to position [116, 0]
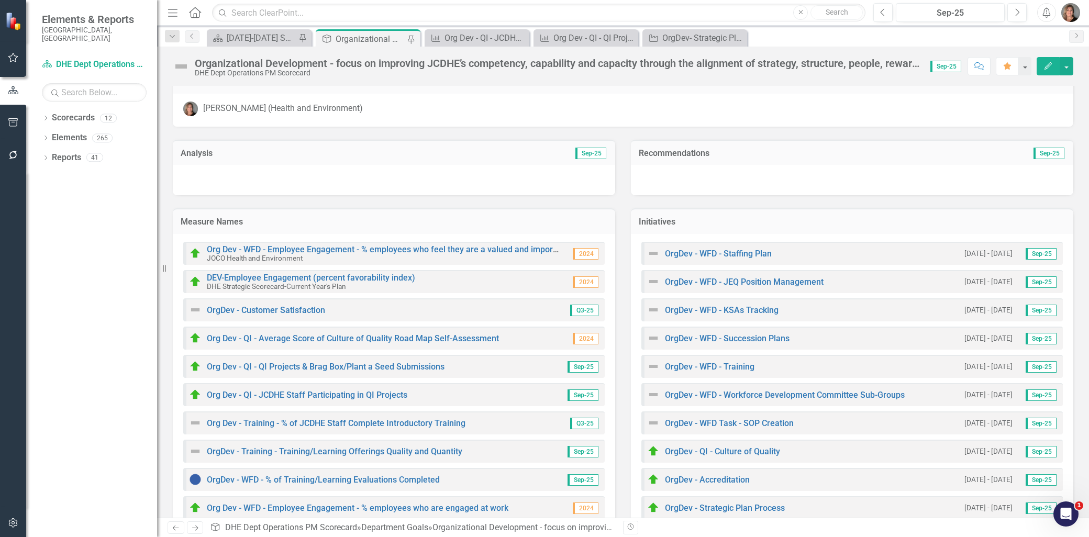
scroll to position [11, 0]
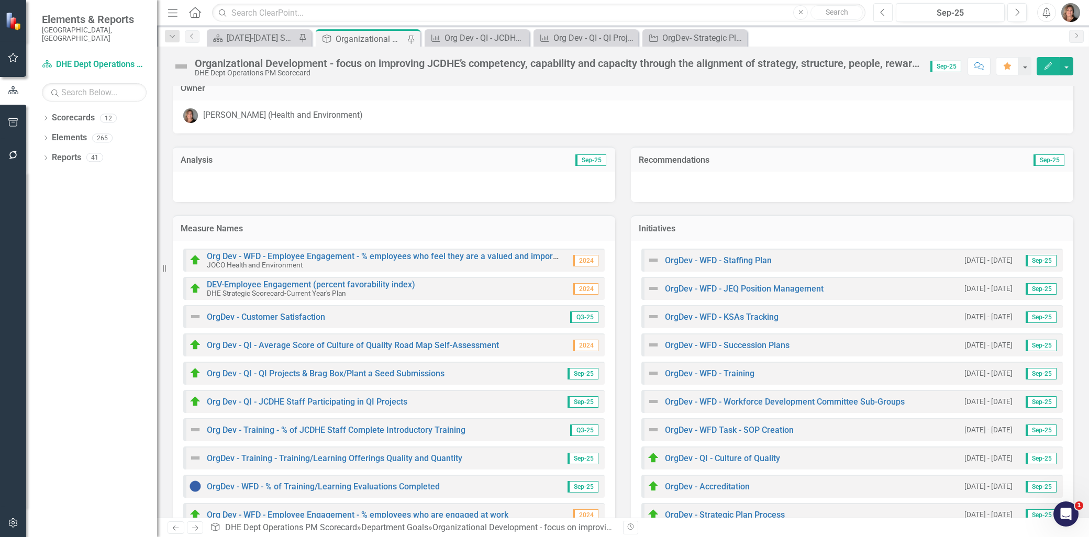
click at [880, 14] on icon "Previous" at bounding box center [883, 12] width 6 height 9
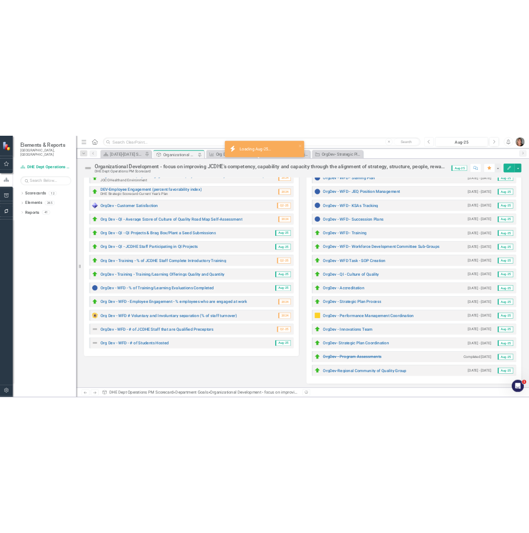
scroll to position [185, 0]
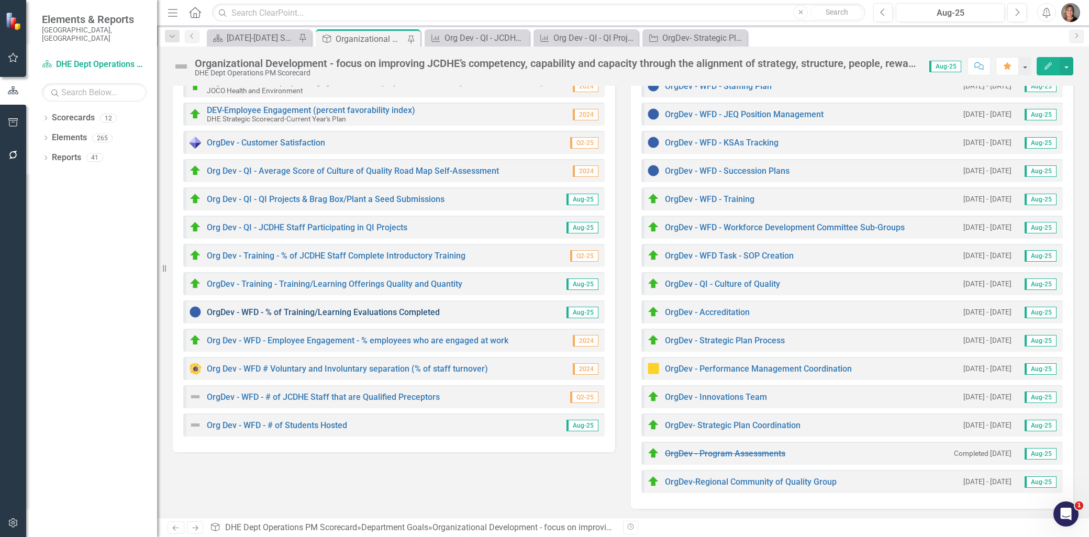
click at [348, 307] on link "OrgDev - WFD - % of Training/Learning Evaluations Completed" at bounding box center [323, 312] width 233 height 10
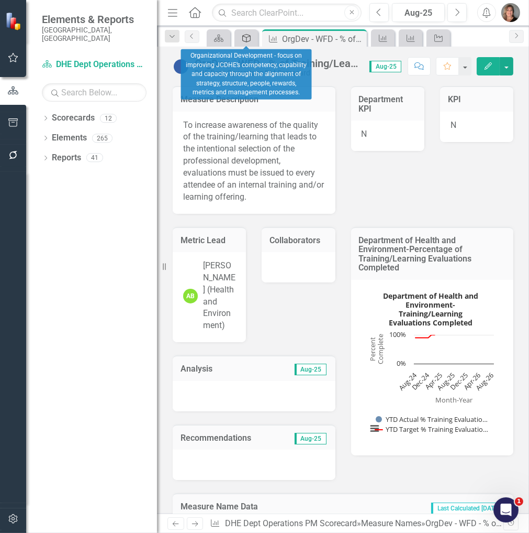
click at [248, 39] on icon "Department Goal" at bounding box center [246, 38] width 10 height 8
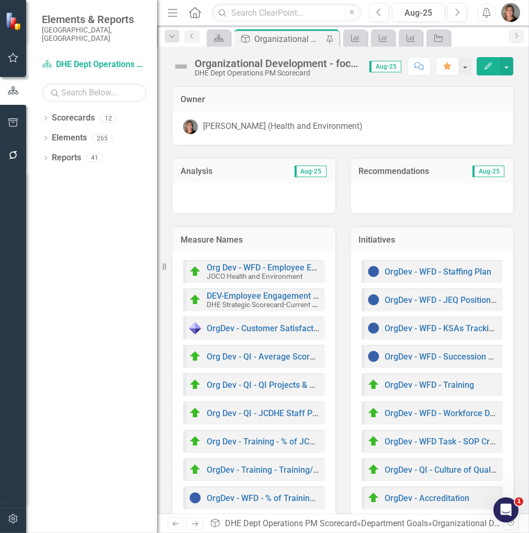
click at [248, 39] on icon "Department Goal" at bounding box center [245, 39] width 10 height 8
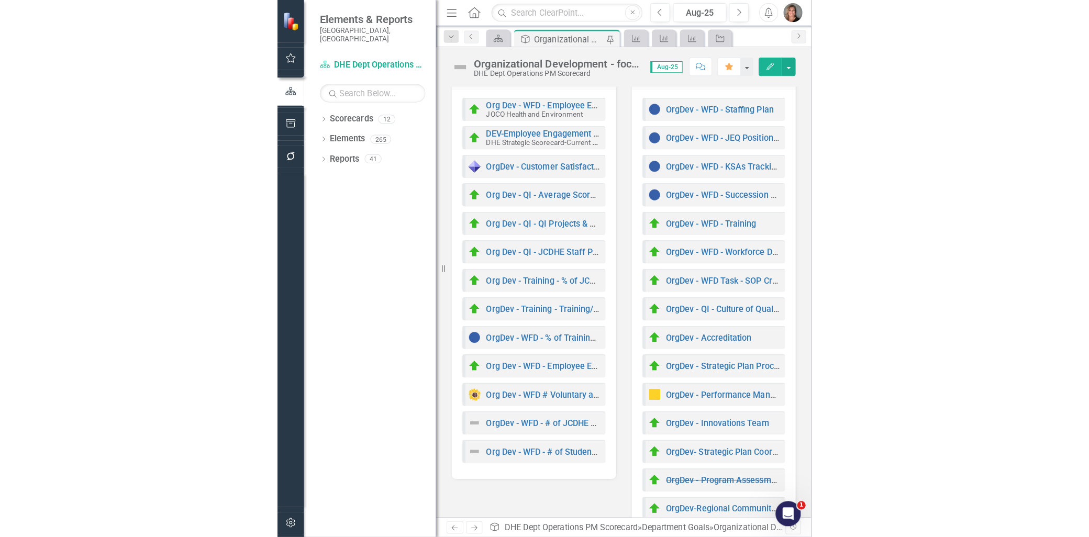
scroll to position [174, 0]
